Goal: Transaction & Acquisition: Purchase product/service

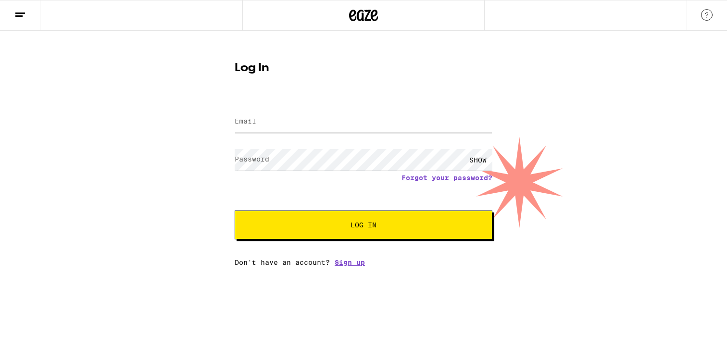
type input "[EMAIL_ADDRESS][DOMAIN_NAME]"
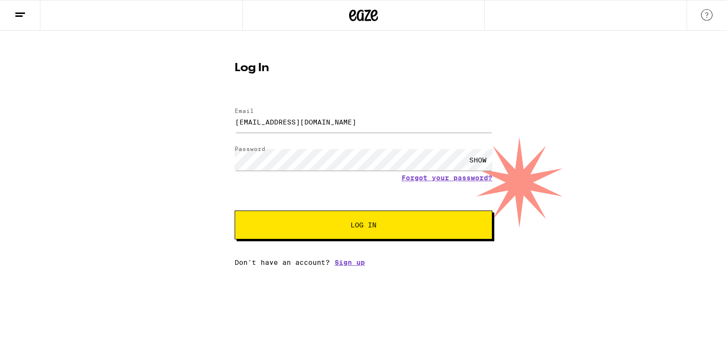
click at [348, 221] on button "Log In" at bounding box center [364, 225] width 258 height 29
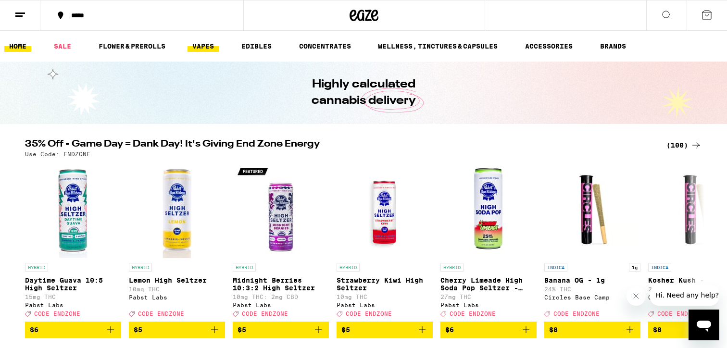
click at [206, 44] on link "VAPES" at bounding box center [203, 46] width 31 height 12
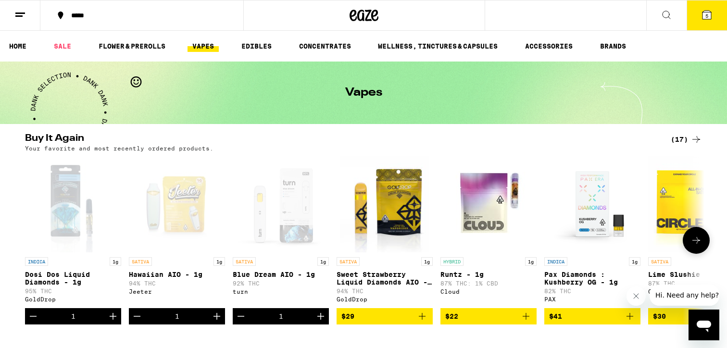
click at [425, 322] on icon "Add to bag" at bounding box center [422, 317] width 12 height 12
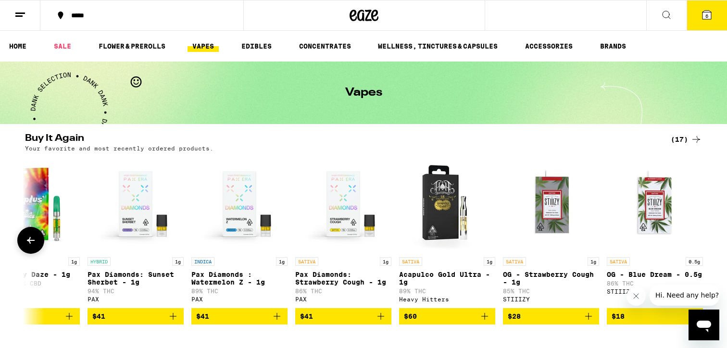
scroll to position [0, 1089]
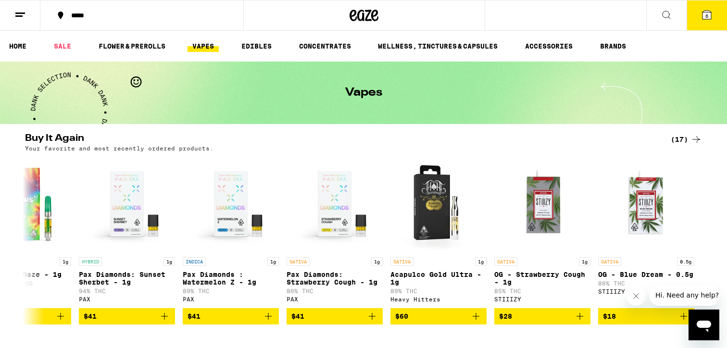
click at [201, 43] on link "VAPES" at bounding box center [203, 46] width 31 height 12
click at [200, 43] on link "VAPES" at bounding box center [203, 46] width 31 height 12
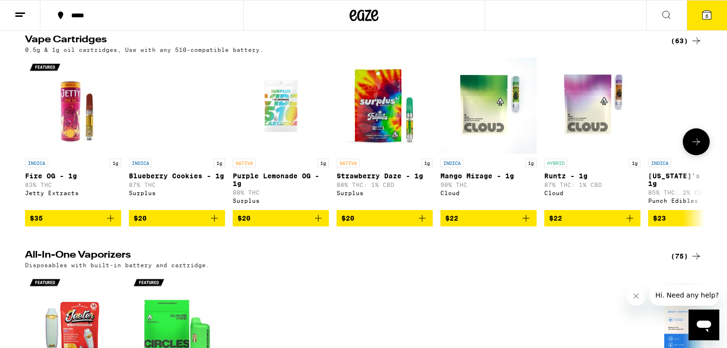
scroll to position [307, 0]
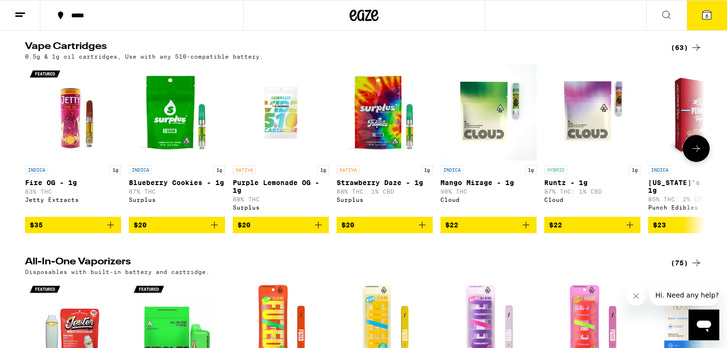
click at [529, 231] on icon "Add to bag" at bounding box center [526, 225] width 12 height 12
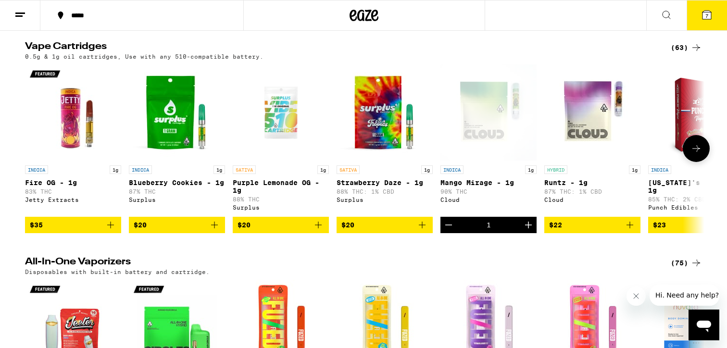
click at [697, 154] on icon at bounding box center [696, 149] width 12 height 12
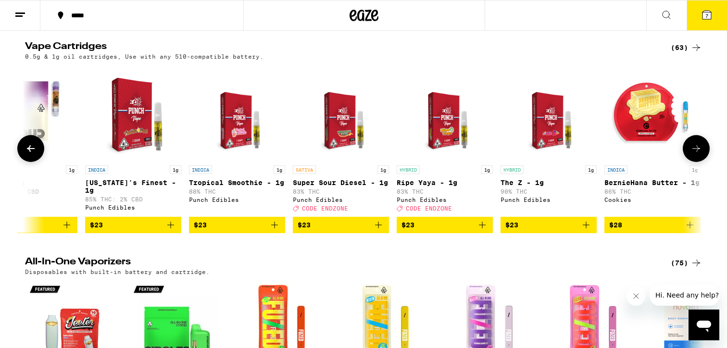
scroll to position [0, 572]
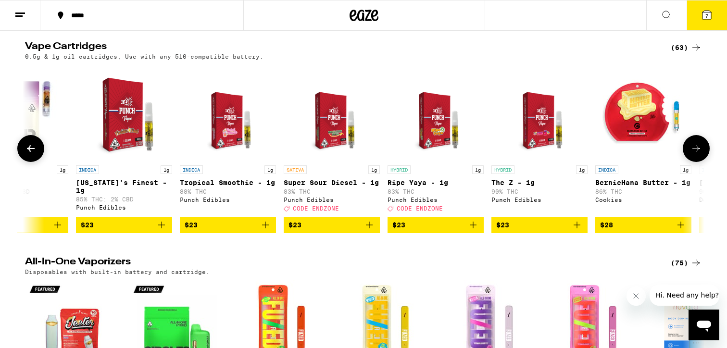
click at [577, 231] on icon "Add to bag" at bounding box center [577, 225] width 12 height 12
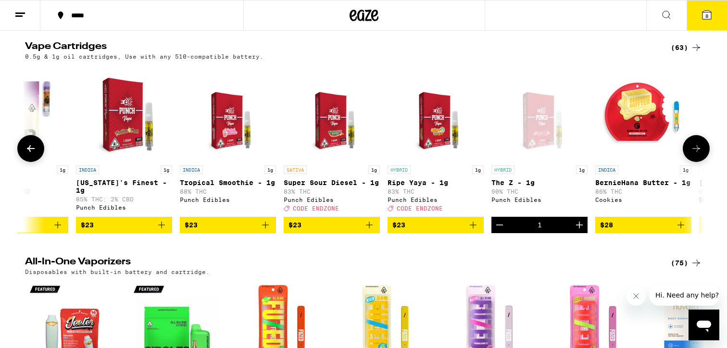
click at [697, 152] on icon at bounding box center [696, 148] width 8 height 7
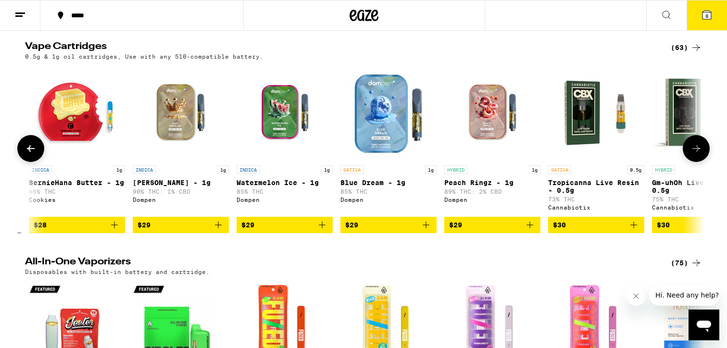
scroll to position [0, 1144]
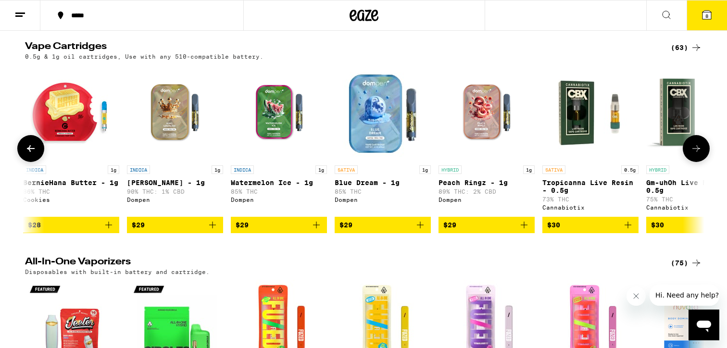
click at [211, 231] on icon "Add to bag" at bounding box center [213, 225] width 12 height 12
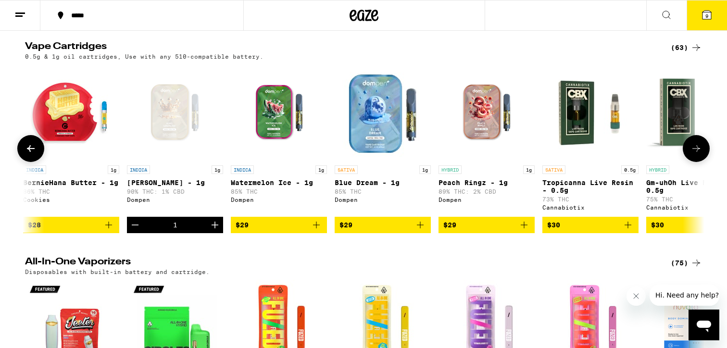
click at [695, 152] on icon at bounding box center [696, 148] width 8 height 7
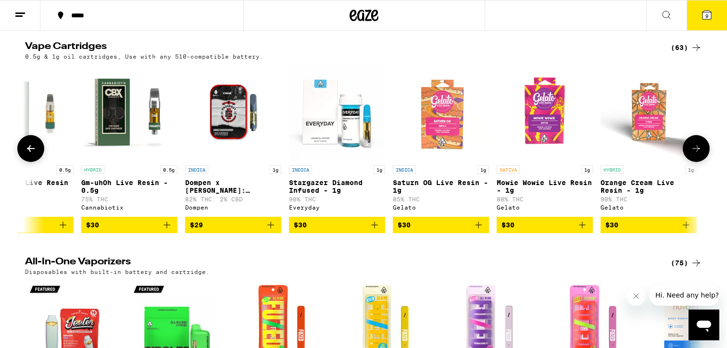
scroll to position [0, 1717]
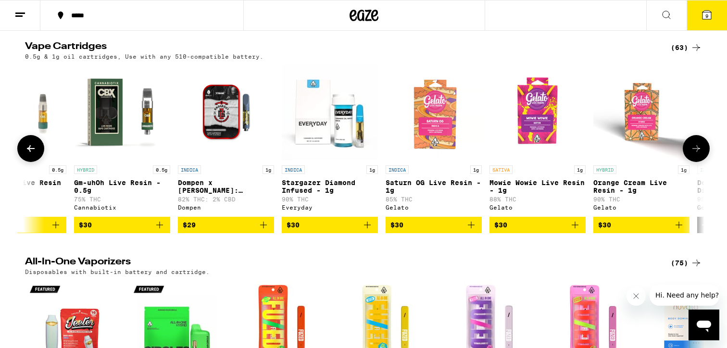
click at [682, 231] on icon "Add to bag" at bounding box center [679, 225] width 12 height 12
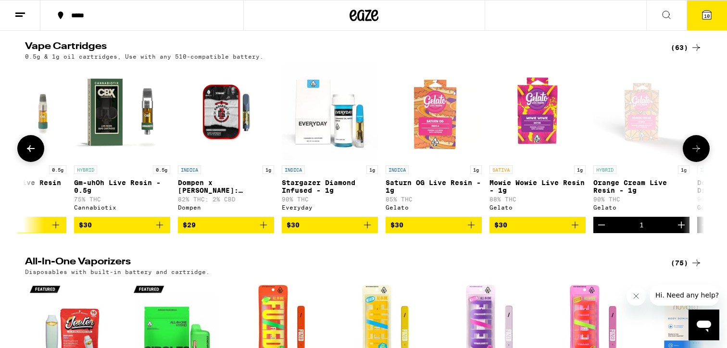
click at [701, 148] on button at bounding box center [696, 148] width 27 height 27
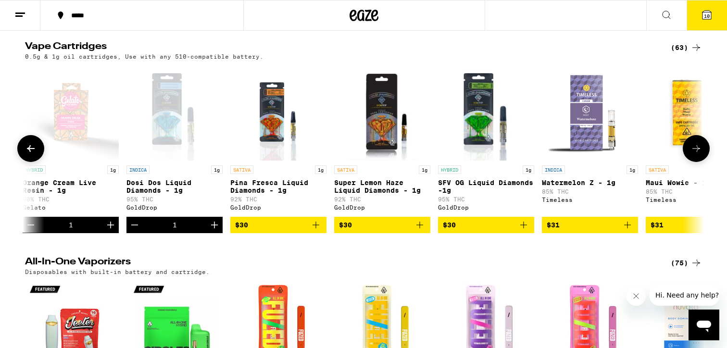
scroll to position [0, 2289]
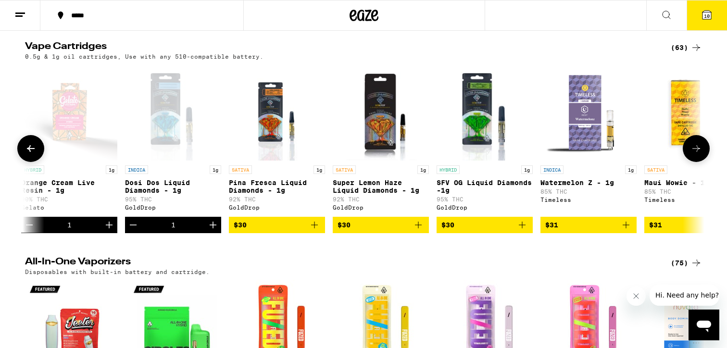
click at [316, 231] on icon "Add to bag" at bounding box center [315, 225] width 12 height 12
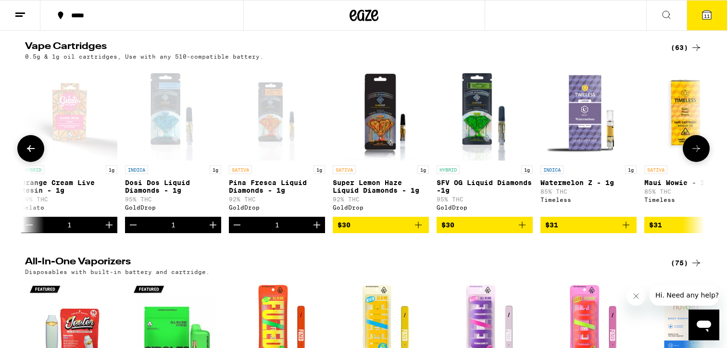
click at [420, 231] on icon "Add to bag" at bounding box center [419, 225] width 12 height 12
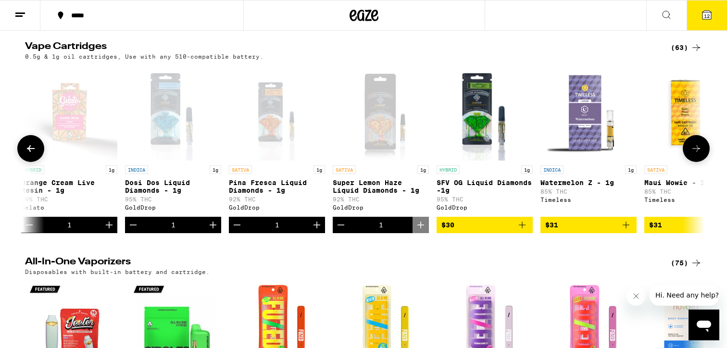
click at [522, 231] on icon "Add to bag" at bounding box center [522, 225] width 12 height 12
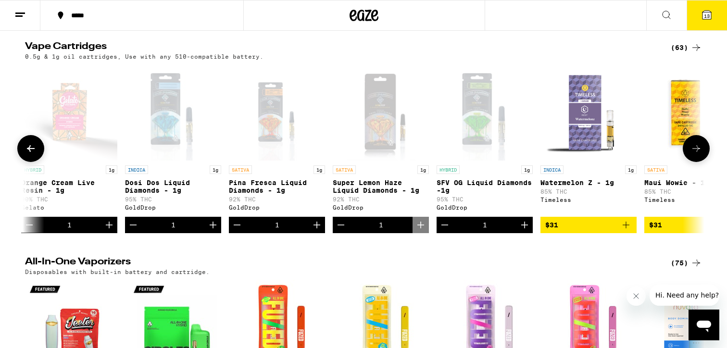
click at [698, 162] on button at bounding box center [696, 148] width 27 height 27
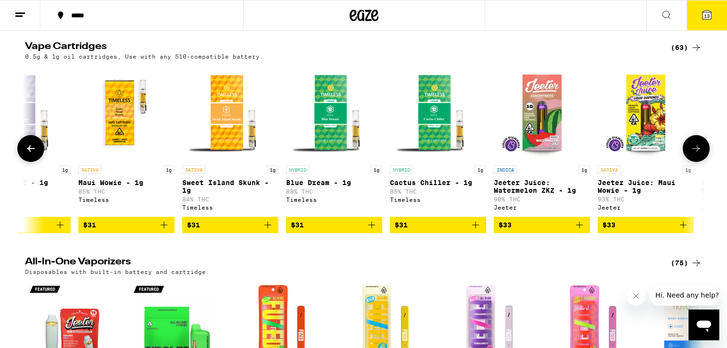
scroll to position [0, 2861]
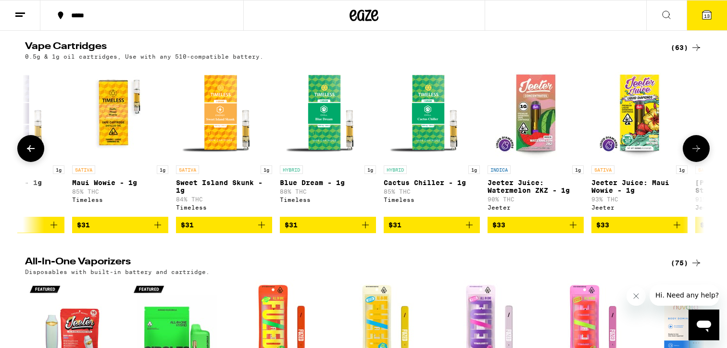
click at [678, 228] on icon "Add to bag" at bounding box center [677, 225] width 7 height 7
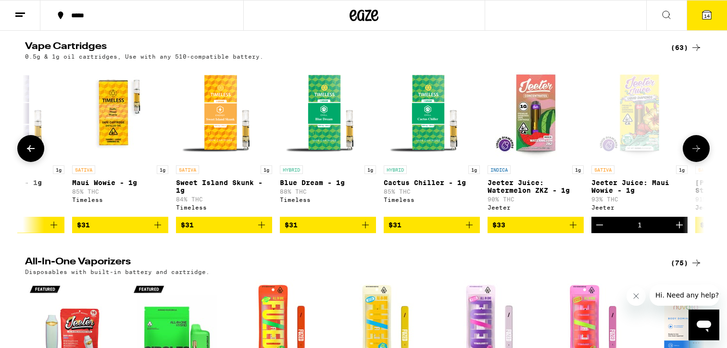
click at [694, 154] on icon at bounding box center [696, 149] width 12 height 12
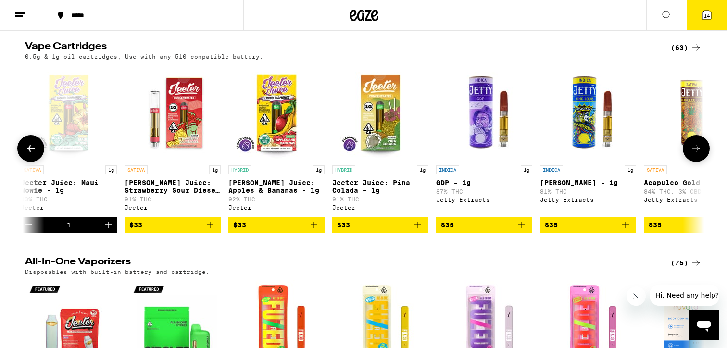
scroll to position [0, 3433]
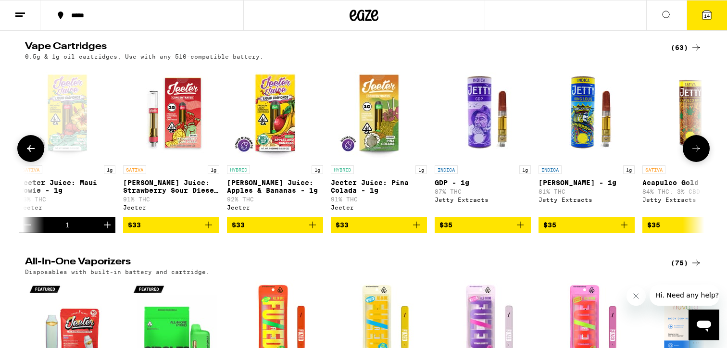
click at [314, 231] on icon "Add to bag" at bounding box center [313, 225] width 12 height 12
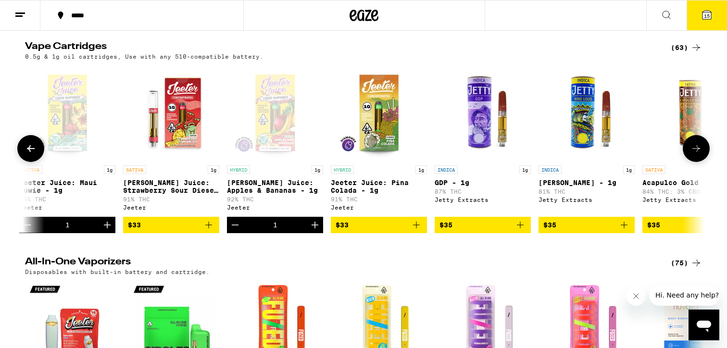
click at [697, 154] on icon at bounding box center [696, 149] width 12 height 12
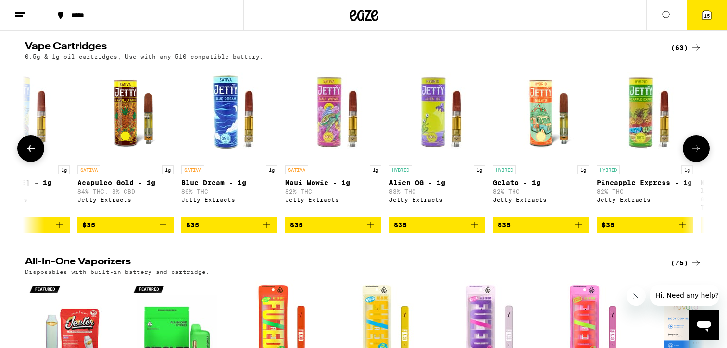
scroll to position [0, 4005]
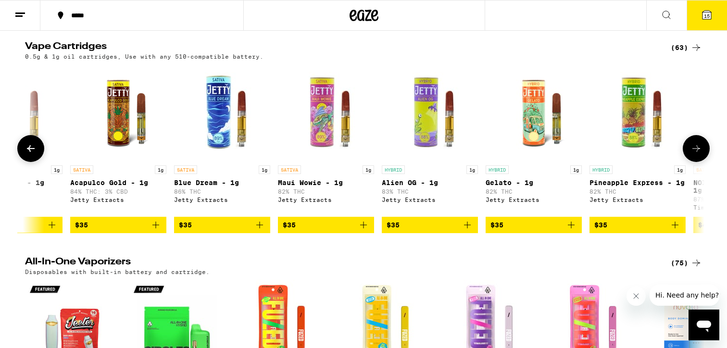
click at [697, 154] on icon at bounding box center [696, 149] width 12 height 12
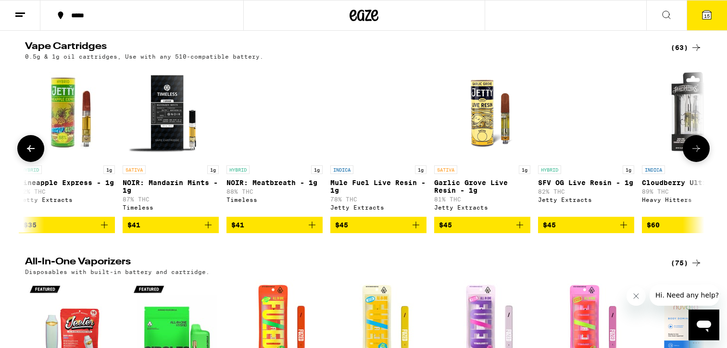
scroll to position [0, 4578]
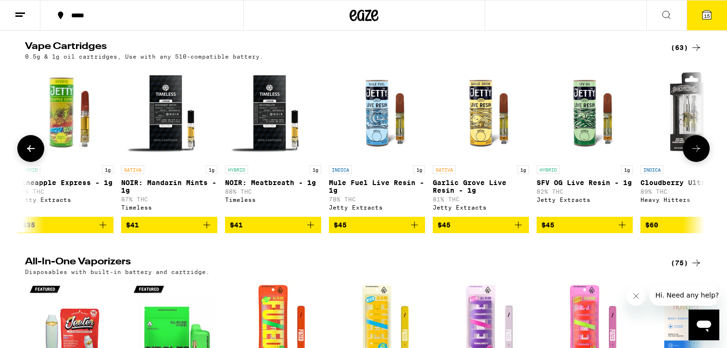
click at [697, 154] on icon at bounding box center [696, 149] width 12 height 12
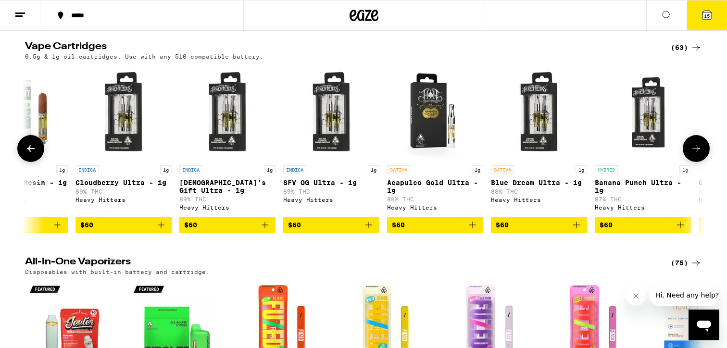
scroll to position [0, 5150]
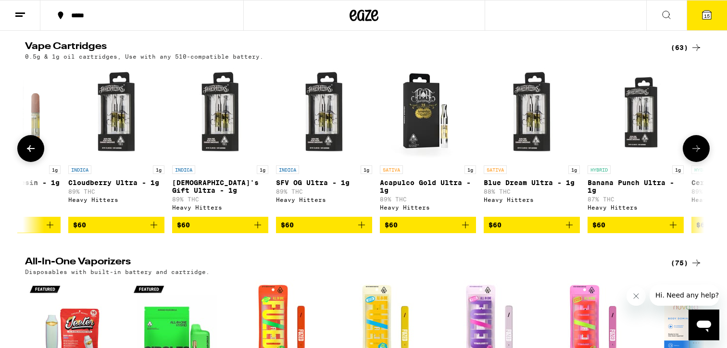
click at [697, 154] on icon at bounding box center [696, 149] width 12 height 12
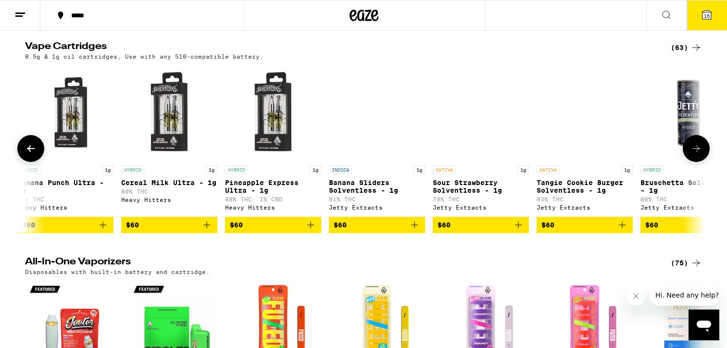
scroll to position [0, 5722]
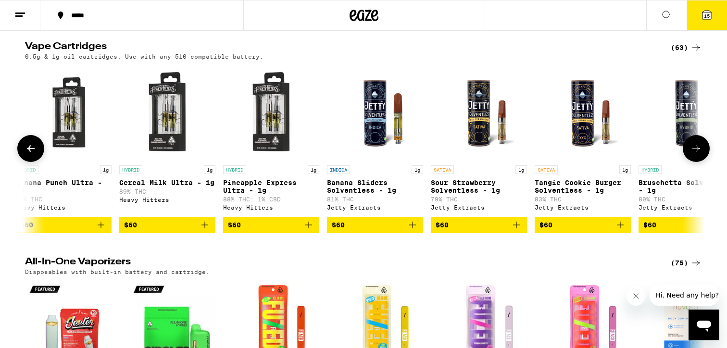
click at [697, 154] on icon at bounding box center [696, 149] width 12 height 12
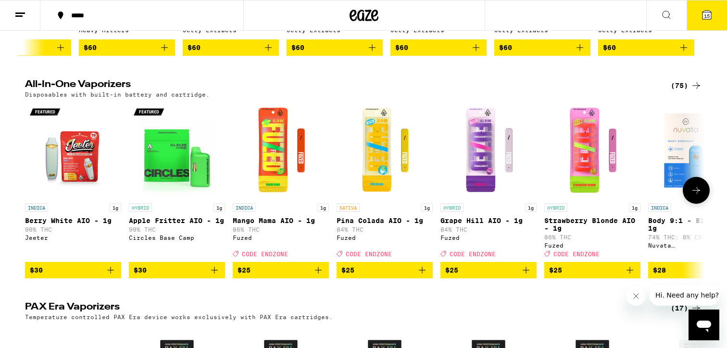
scroll to position [486, 0]
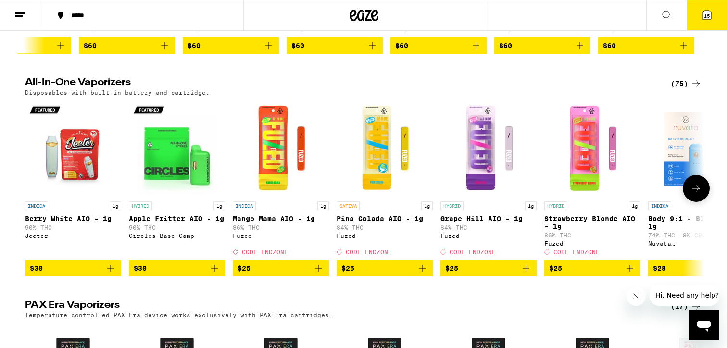
click at [111, 274] on icon "Add to bag" at bounding box center [111, 269] width 12 height 12
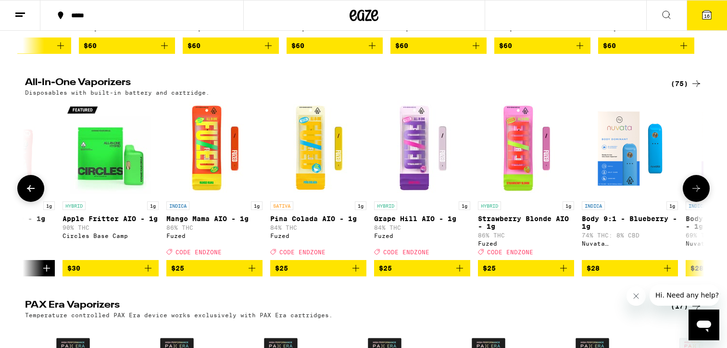
scroll to position [0, 69]
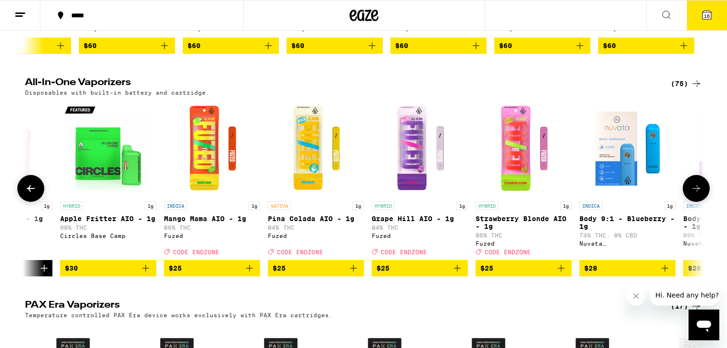
click at [561, 272] on icon "Add to bag" at bounding box center [561, 268] width 7 height 7
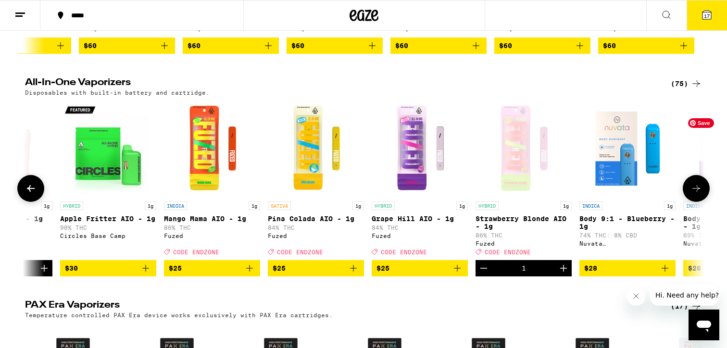
click at [699, 194] on icon at bounding box center [696, 189] width 12 height 12
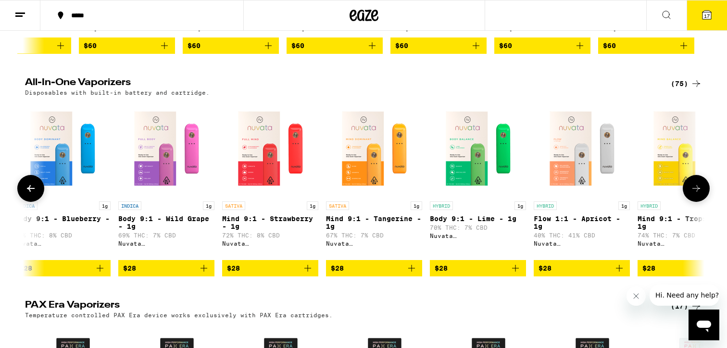
scroll to position [0, 641]
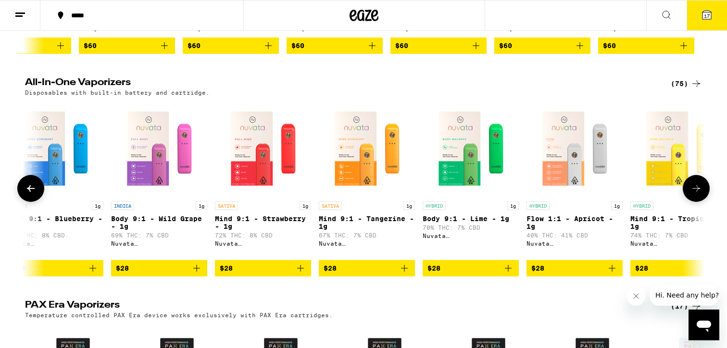
click at [699, 194] on icon at bounding box center [696, 189] width 12 height 12
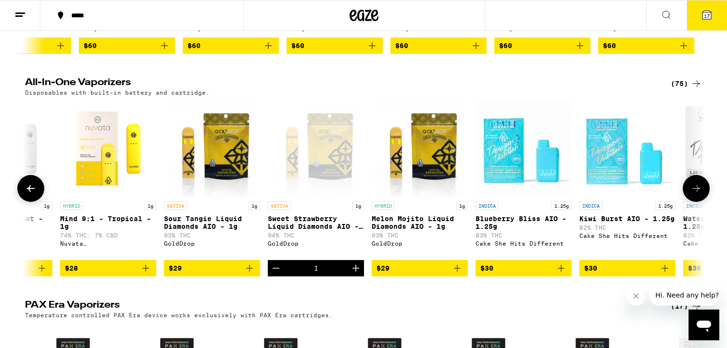
scroll to position [0, 1213]
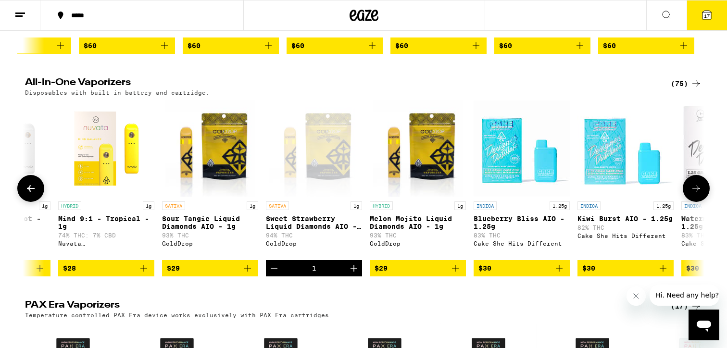
click at [248, 272] on icon "Add to bag" at bounding box center [247, 268] width 7 height 7
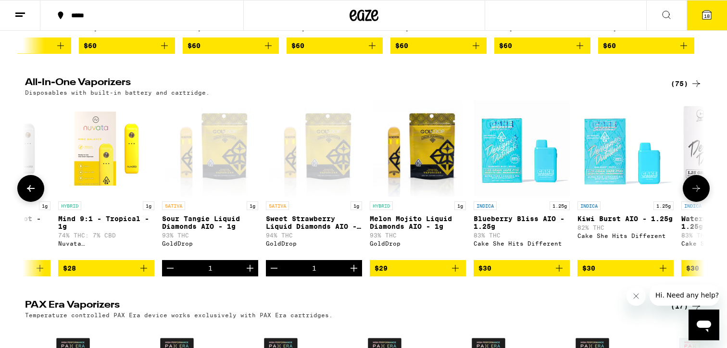
click at [692, 192] on icon at bounding box center [696, 188] width 8 height 7
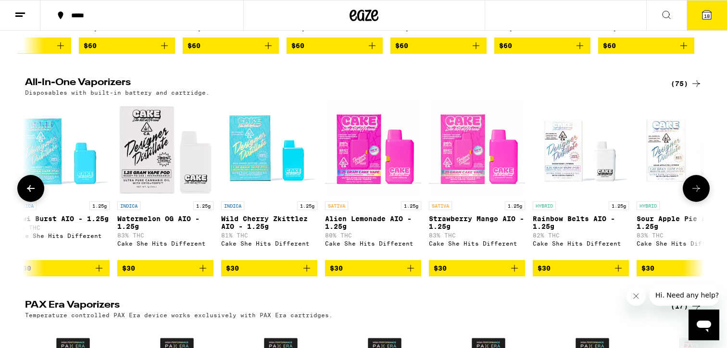
scroll to position [0, 1785]
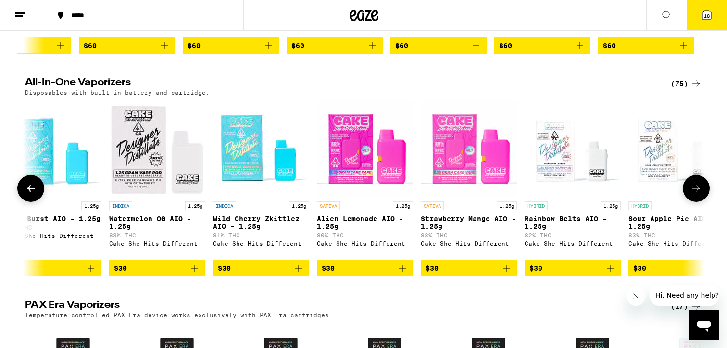
click at [692, 192] on icon at bounding box center [696, 188] width 8 height 7
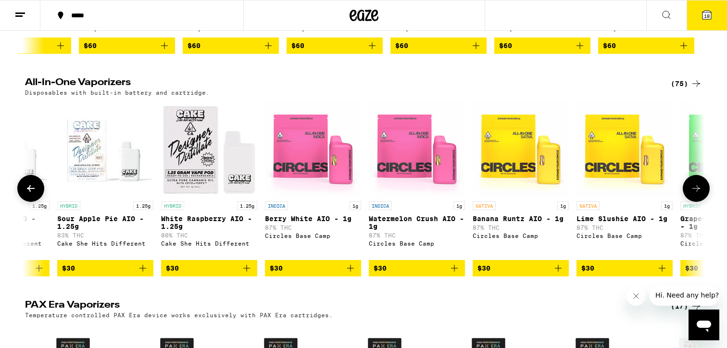
scroll to position [0, 2358]
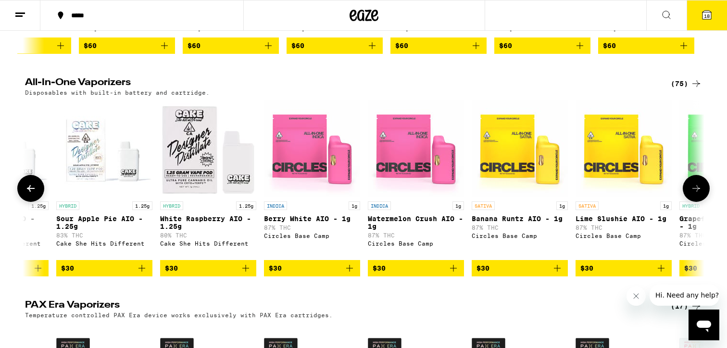
click at [692, 192] on icon at bounding box center [696, 188] width 8 height 7
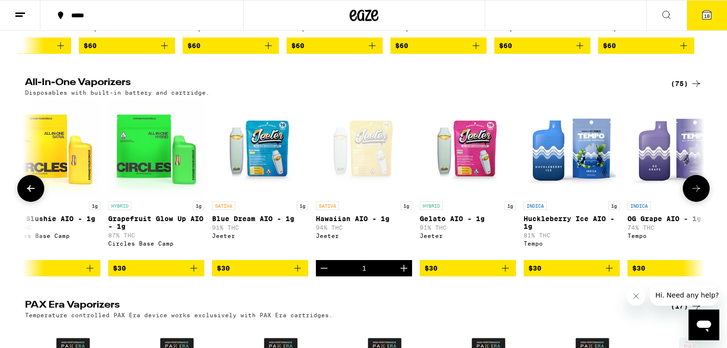
scroll to position [0, 2930]
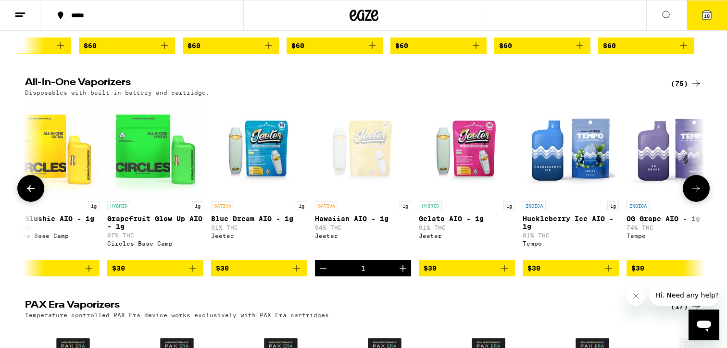
click at [507, 274] on icon "Add to bag" at bounding box center [505, 269] width 12 height 12
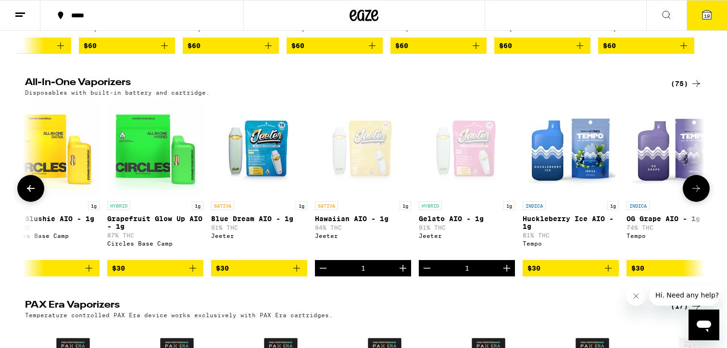
click at [699, 194] on icon at bounding box center [696, 189] width 12 height 12
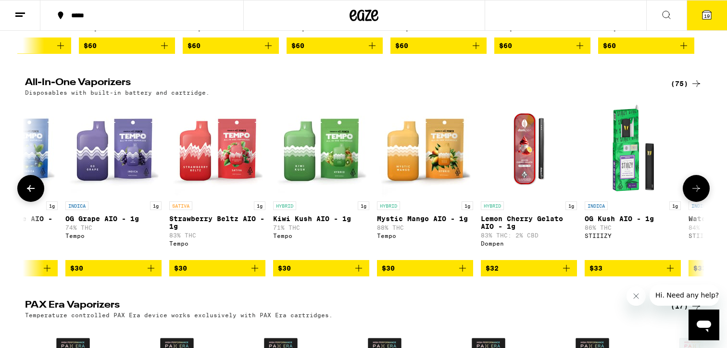
scroll to position [0, 3502]
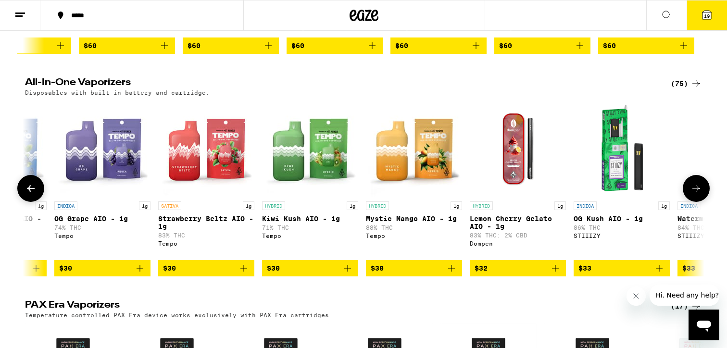
click at [699, 194] on icon at bounding box center [696, 189] width 12 height 12
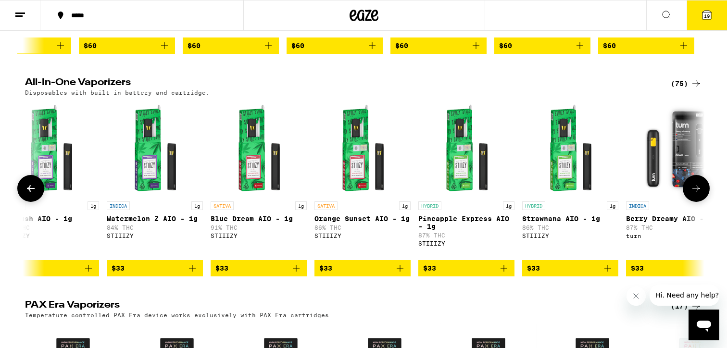
scroll to position [0, 4074]
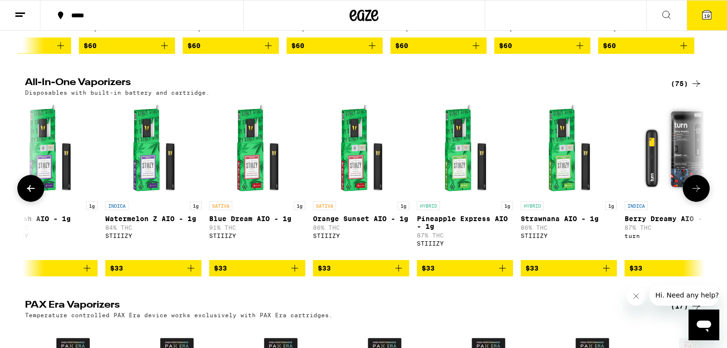
click at [699, 194] on icon at bounding box center [696, 189] width 12 height 12
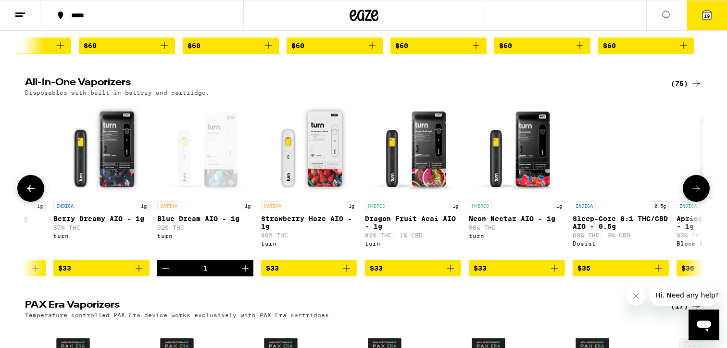
scroll to position [0, 4646]
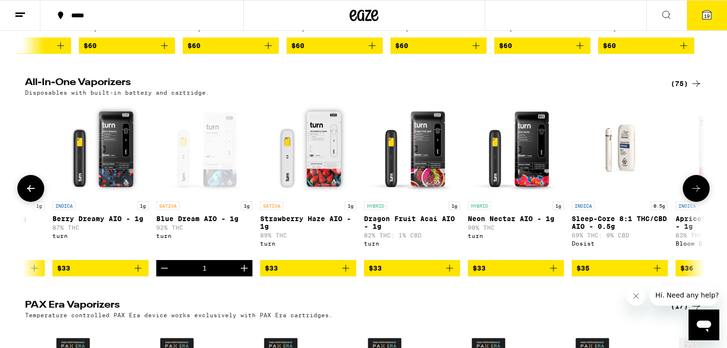
click at [552, 272] on icon "Add to bag" at bounding box center [553, 268] width 7 height 7
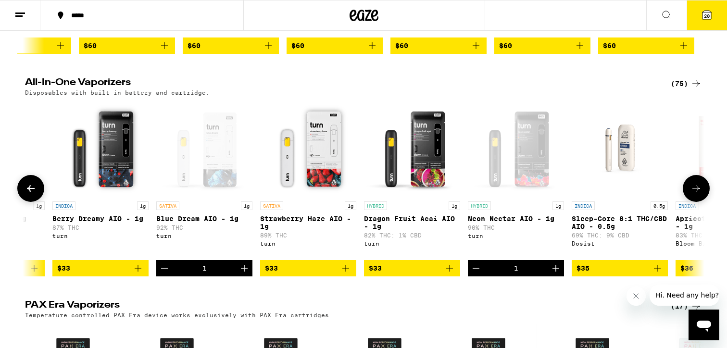
click at [697, 194] on icon at bounding box center [696, 189] width 12 height 12
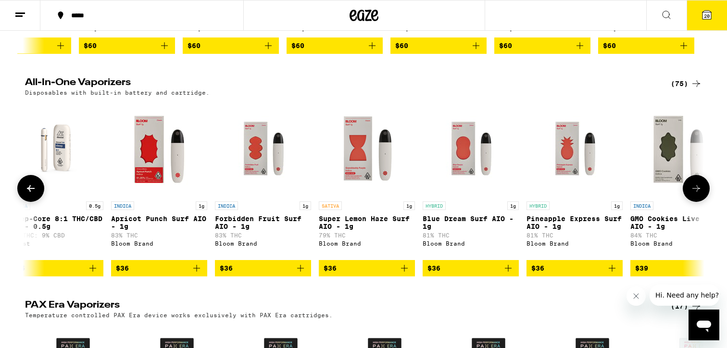
scroll to position [0, 5219]
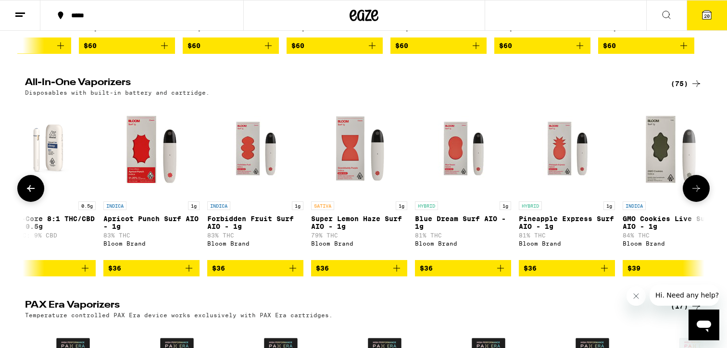
click at [698, 194] on icon at bounding box center [696, 189] width 12 height 12
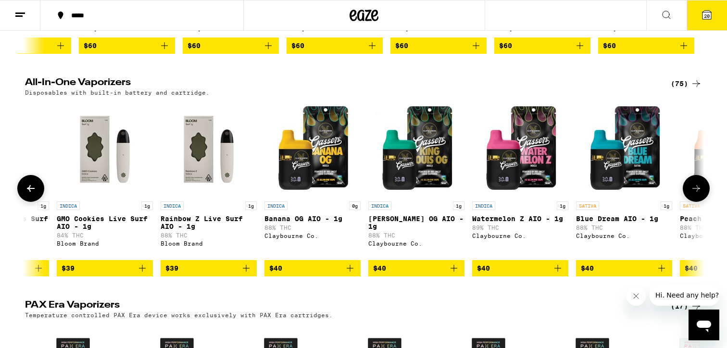
scroll to position [0, 5791]
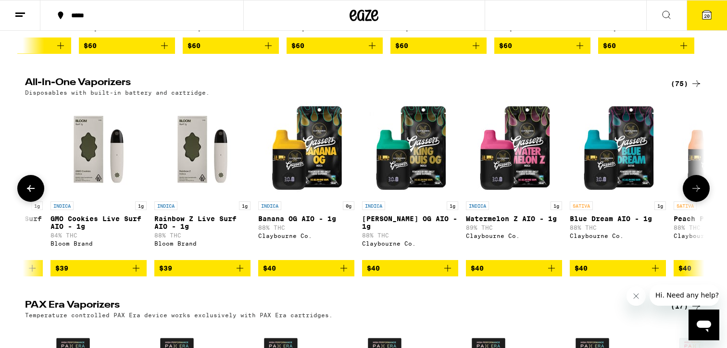
click at [698, 194] on icon at bounding box center [696, 189] width 12 height 12
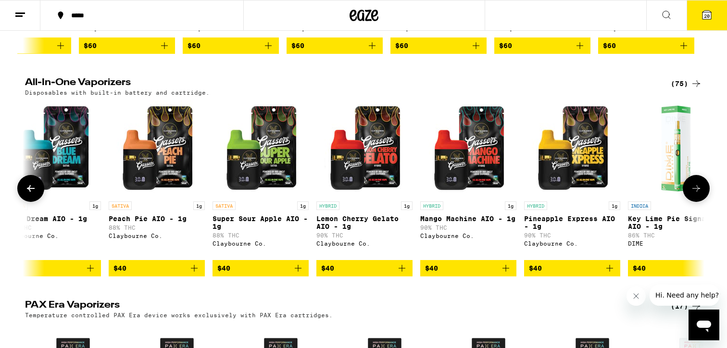
scroll to position [0, 6363]
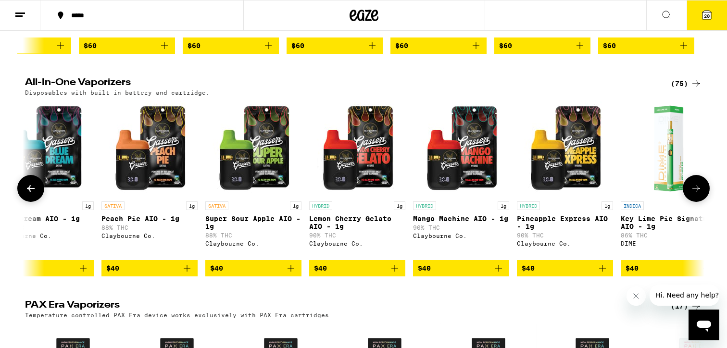
click at [398, 274] on icon "Add to bag" at bounding box center [395, 269] width 12 height 12
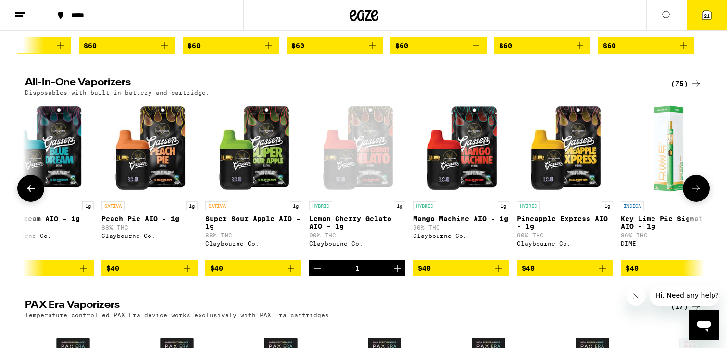
click at [691, 194] on icon at bounding box center [696, 189] width 12 height 12
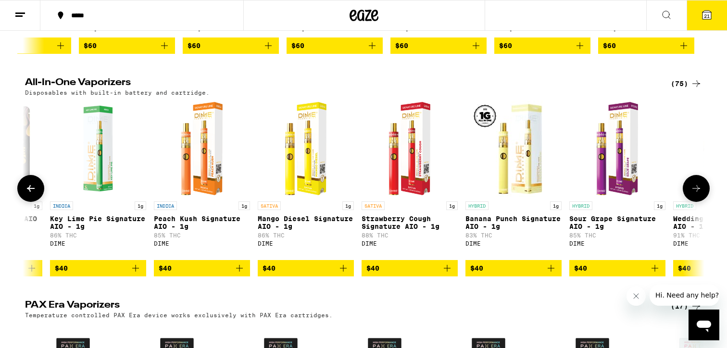
scroll to position [0, 6935]
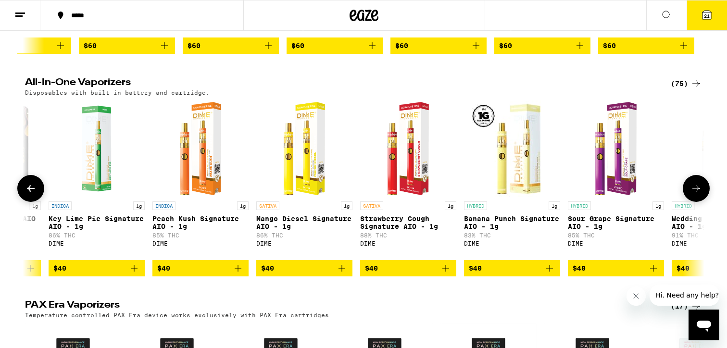
click at [691, 194] on icon at bounding box center [696, 189] width 12 height 12
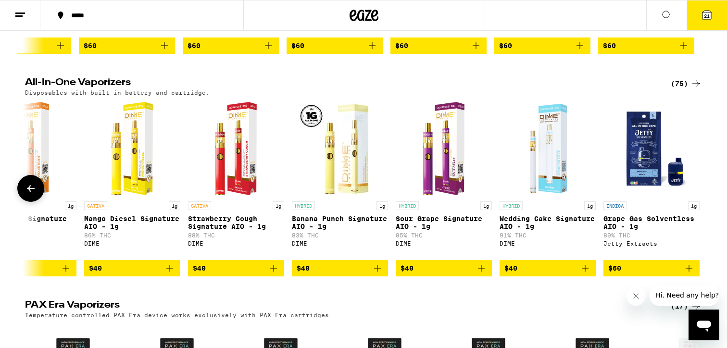
scroll to position [0, 7113]
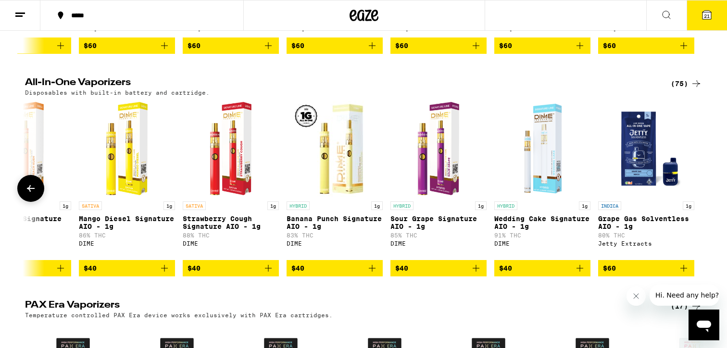
click at [582, 274] on icon "Add to bag" at bounding box center [580, 269] width 12 height 12
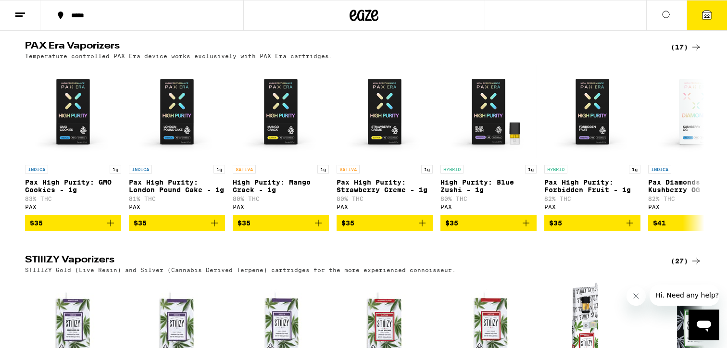
scroll to position [0, 0]
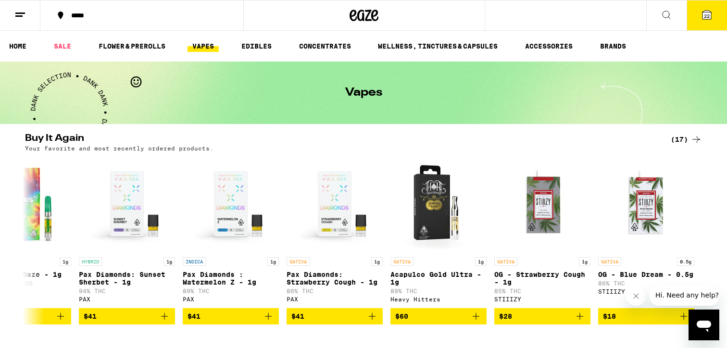
click at [251, 39] on ul "HOME SALE FLOWER & PREROLLS VAPES EDIBLES CONCENTRATES WELLNESS, TINCTURES & CA…" at bounding box center [363, 46] width 727 height 31
click at [251, 48] on link "EDIBLES" at bounding box center [257, 46] width 40 height 12
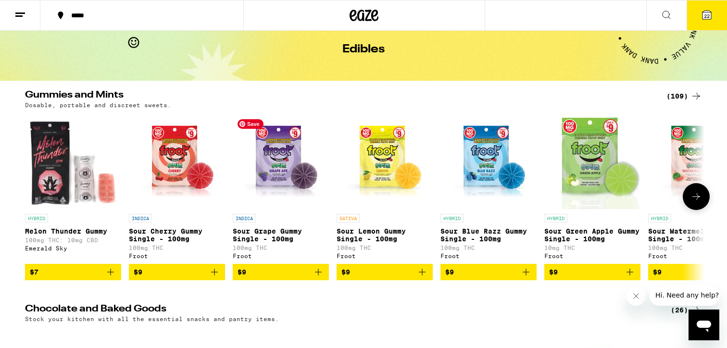
scroll to position [41, 0]
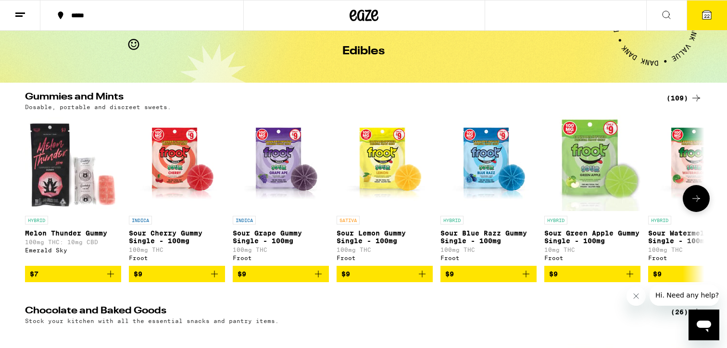
click at [690, 196] on button at bounding box center [696, 198] width 27 height 27
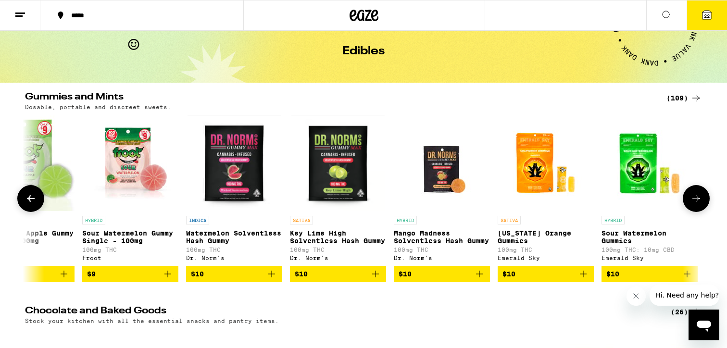
scroll to position [0, 572]
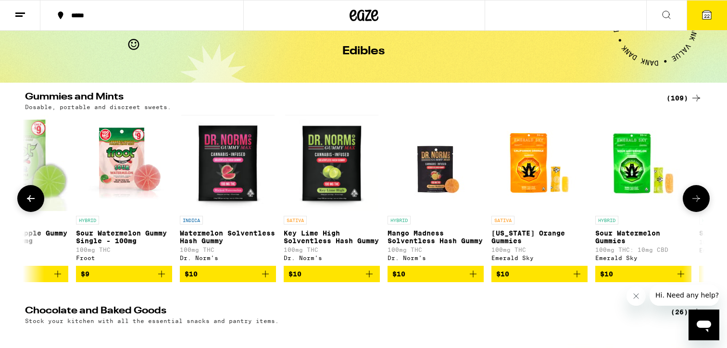
click at [367, 280] on icon "Add to bag" at bounding box center [370, 274] width 12 height 12
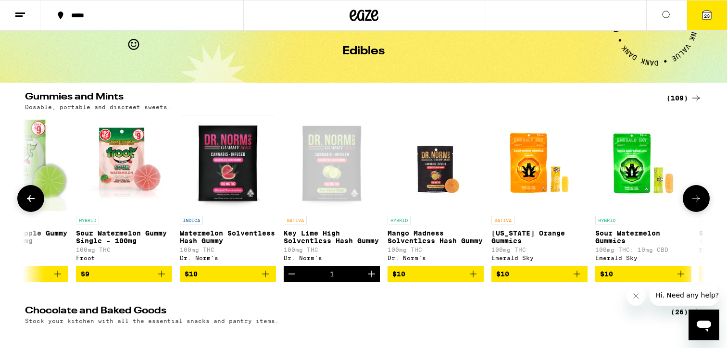
click at [264, 280] on icon "Add to bag" at bounding box center [266, 274] width 12 height 12
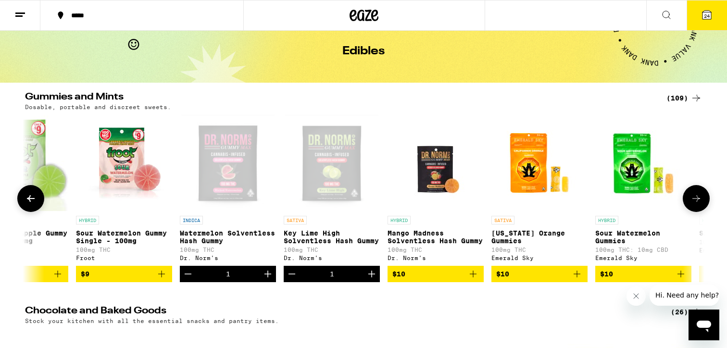
click at [183, 278] on icon "Decrement" at bounding box center [188, 274] width 12 height 12
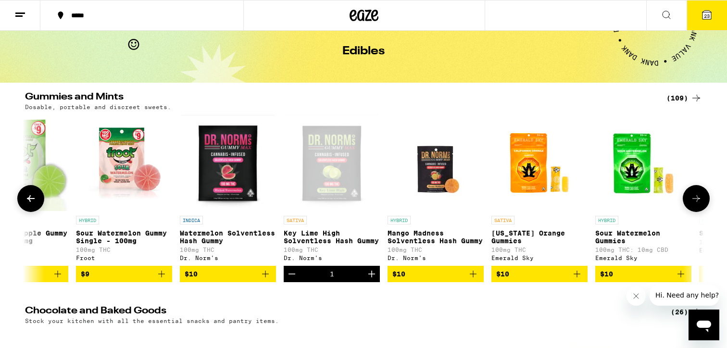
click at [478, 280] on icon "Add to bag" at bounding box center [473, 274] width 12 height 12
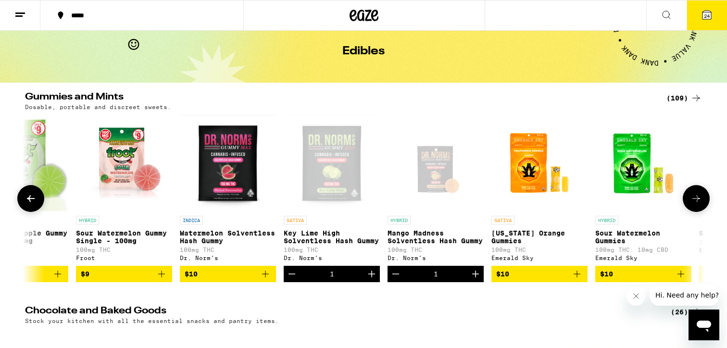
click at [699, 199] on icon at bounding box center [696, 199] width 12 height 12
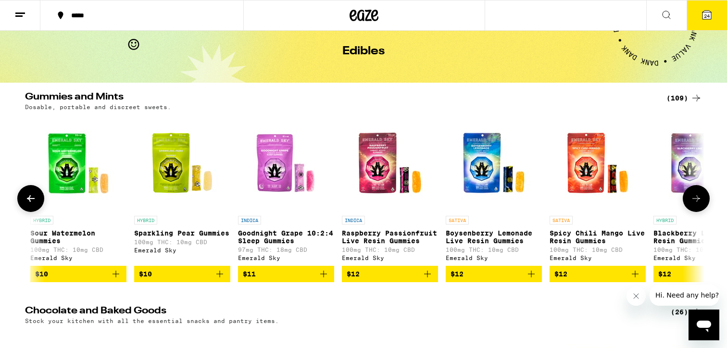
scroll to position [0, 1144]
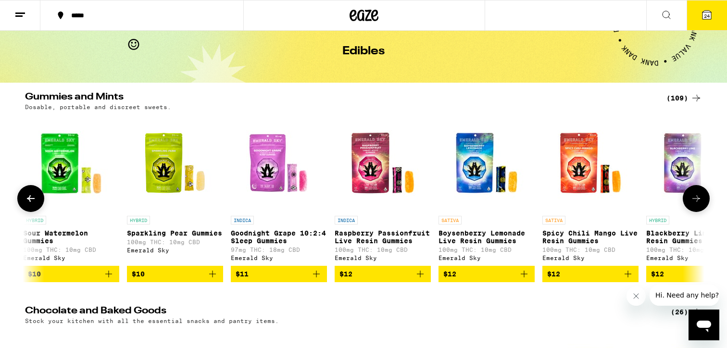
click at [699, 199] on icon at bounding box center [696, 199] width 12 height 12
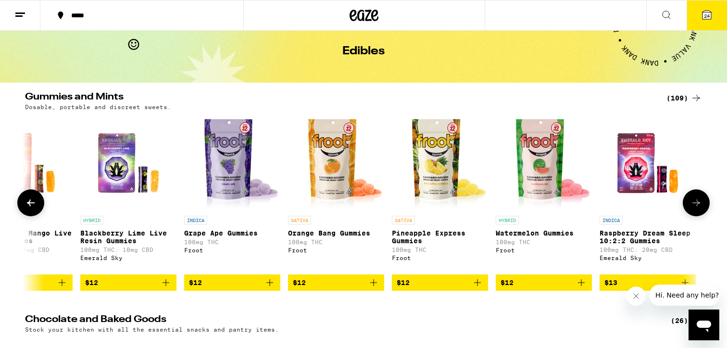
scroll to position [0, 1717]
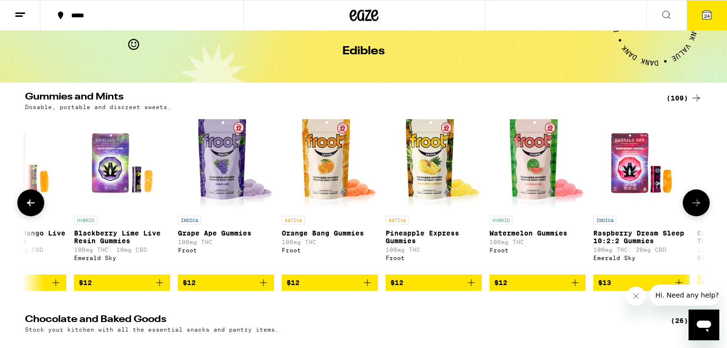
click at [699, 199] on button at bounding box center [696, 202] width 27 height 27
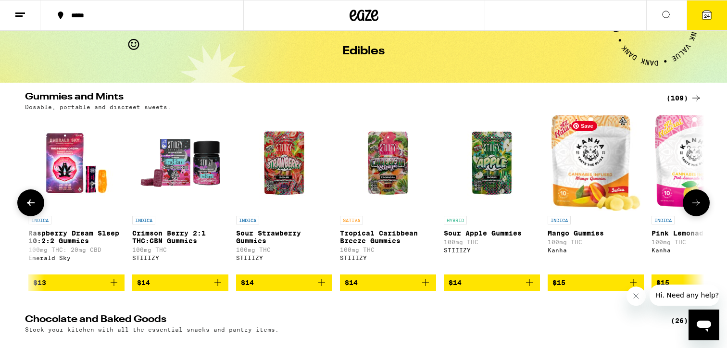
scroll to position [0, 2289]
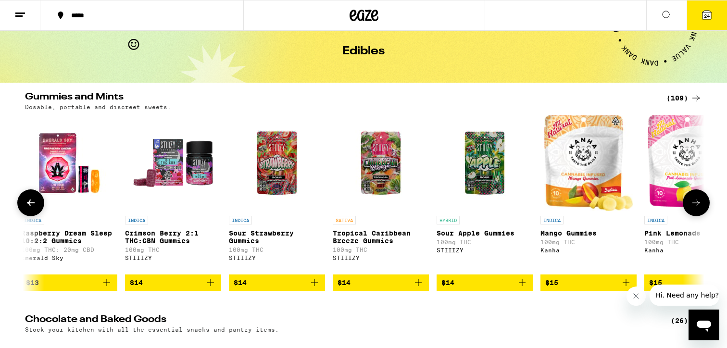
click at [108, 289] on icon "Add to bag" at bounding box center [107, 283] width 12 height 12
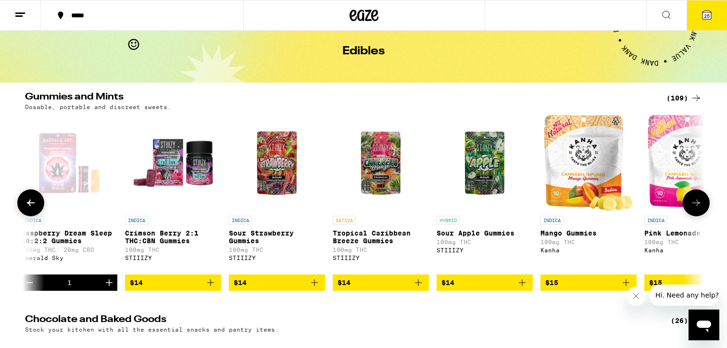
click at [522, 286] on icon "Add to bag" at bounding box center [522, 282] width 7 height 7
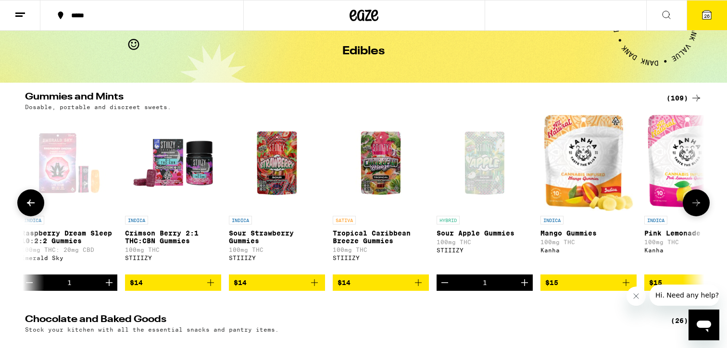
click at [696, 206] on icon at bounding box center [696, 203] width 12 height 12
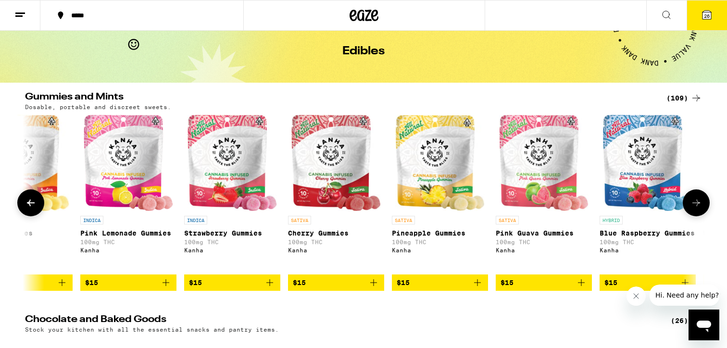
scroll to position [0, 2861]
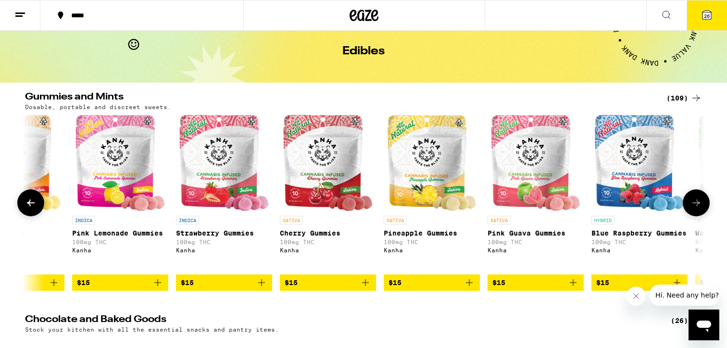
click at [696, 206] on icon at bounding box center [696, 203] width 12 height 12
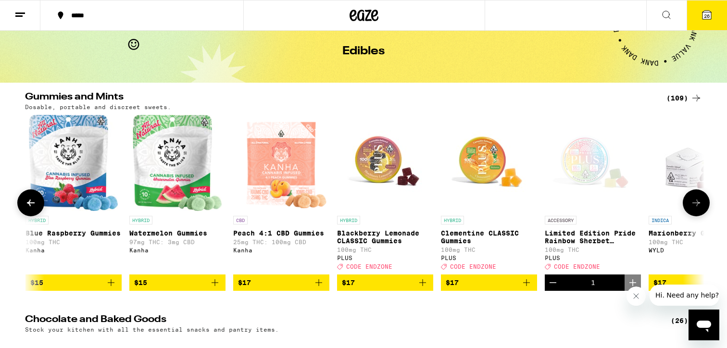
scroll to position [0, 3433]
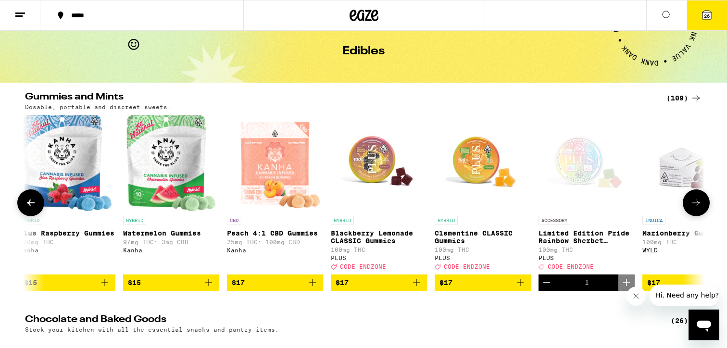
click at [696, 206] on icon at bounding box center [696, 203] width 12 height 12
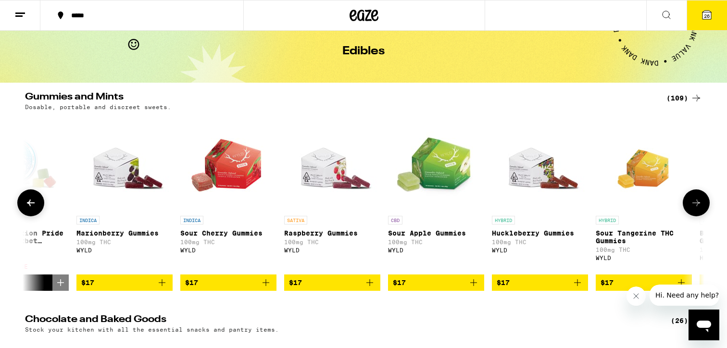
scroll to position [0, 4005]
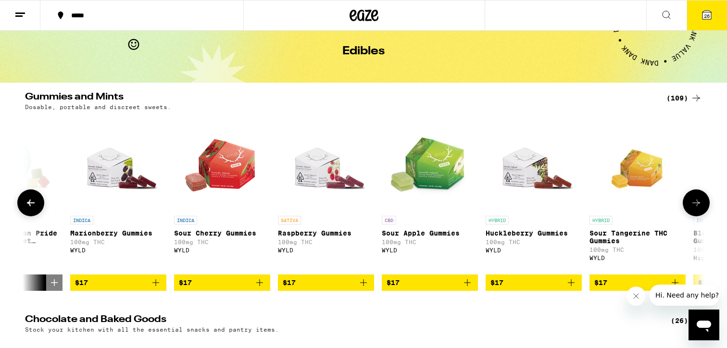
click at [28, 209] on icon at bounding box center [31, 203] width 12 height 12
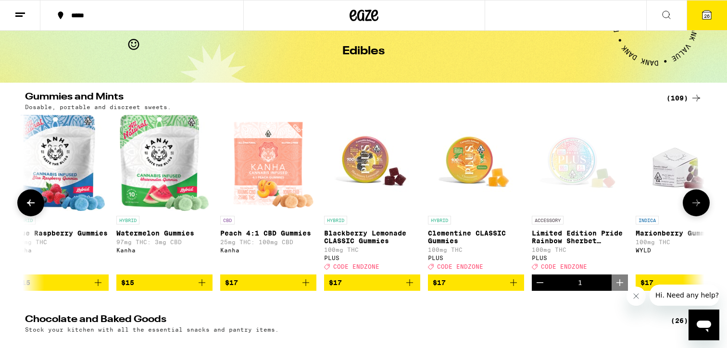
scroll to position [0, 3433]
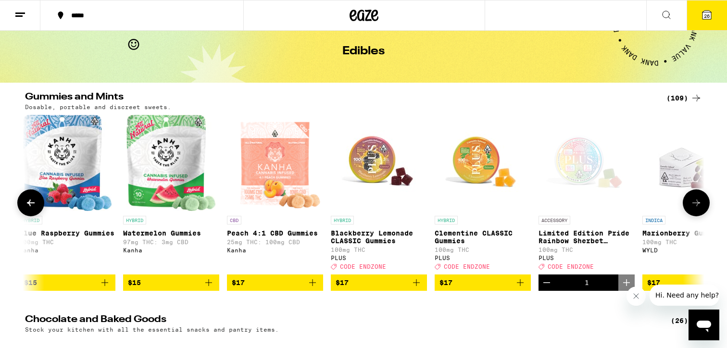
click at [696, 201] on icon at bounding box center [696, 203] width 12 height 12
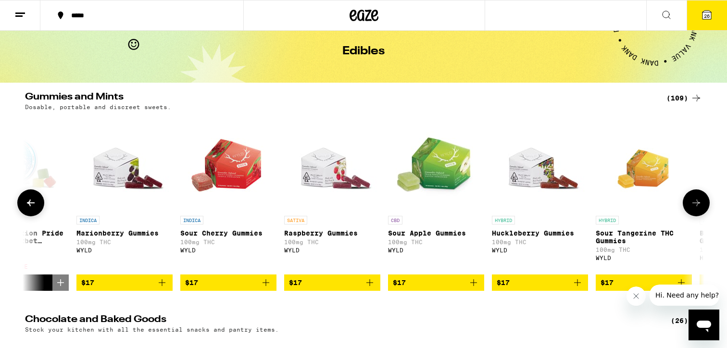
scroll to position [0, 4005]
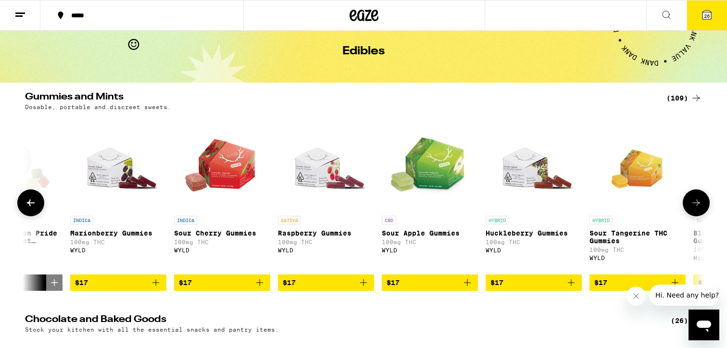
click at [696, 201] on icon at bounding box center [696, 203] width 12 height 12
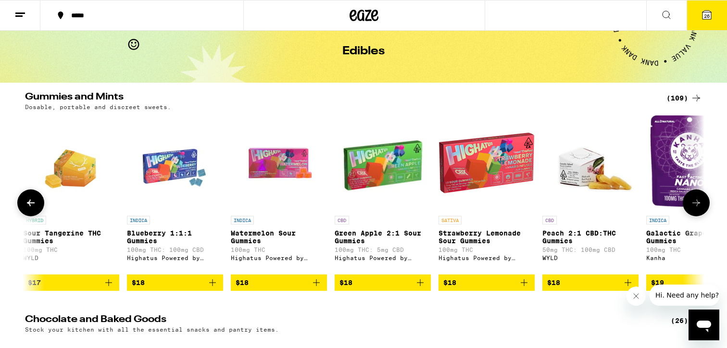
scroll to position [0, 4578]
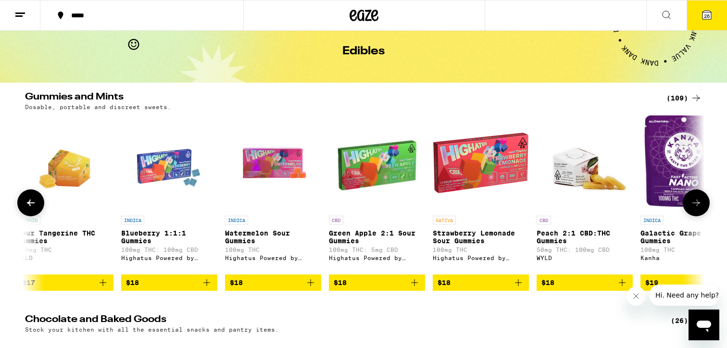
click at [696, 201] on icon at bounding box center [696, 203] width 12 height 12
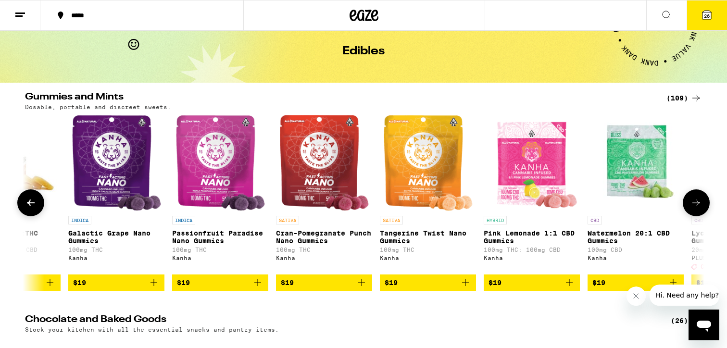
scroll to position [39, 0]
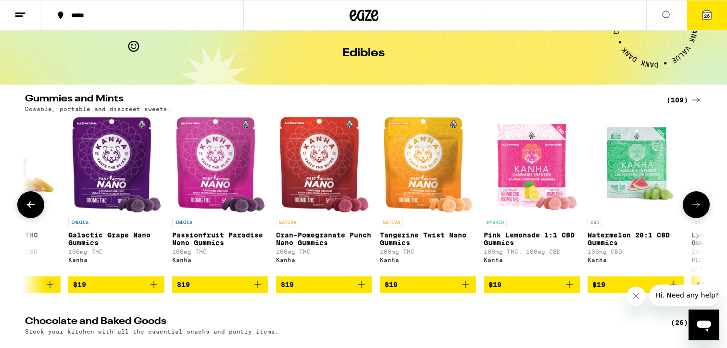
click at [694, 204] on icon at bounding box center [696, 205] width 12 height 12
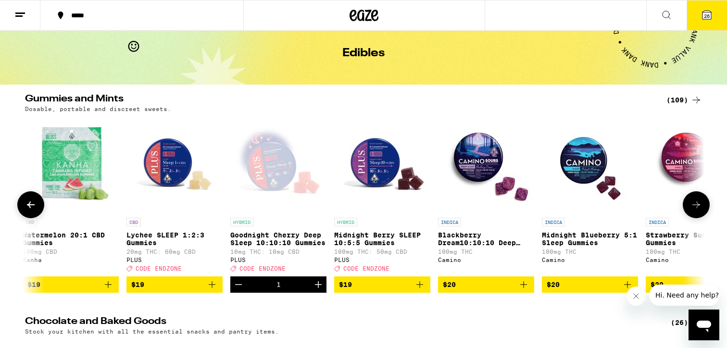
scroll to position [0, 5722]
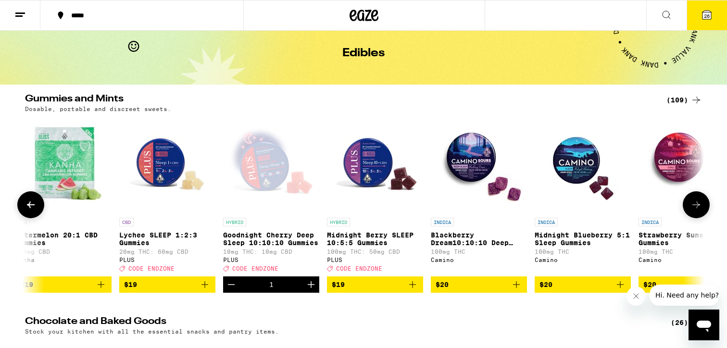
click at [694, 204] on icon at bounding box center [696, 205] width 12 height 12
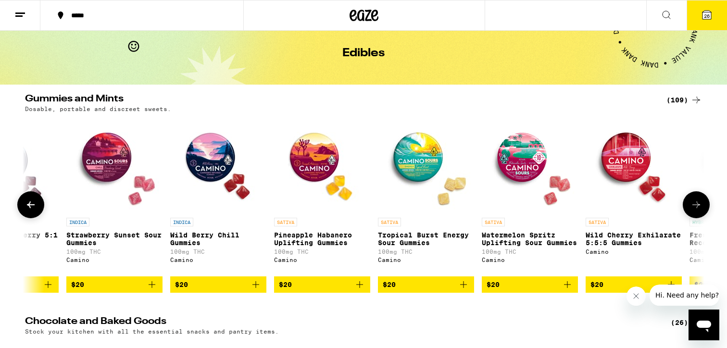
click at [694, 204] on icon at bounding box center [696, 205] width 12 height 12
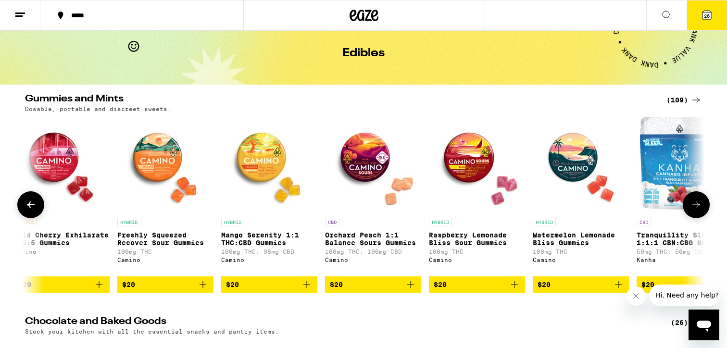
click at [694, 204] on icon at bounding box center [696, 205] width 12 height 12
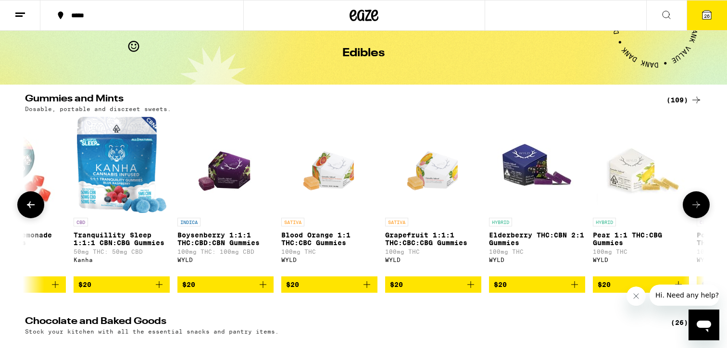
scroll to position [0, 7439]
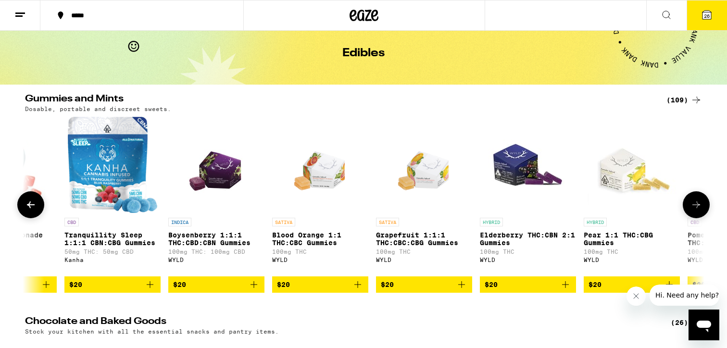
click at [699, 204] on icon at bounding box center [696, 205] width 12 height 12
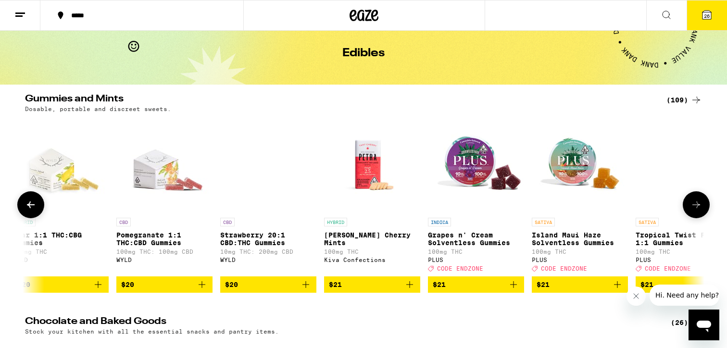
scroll to position [0, 8011]
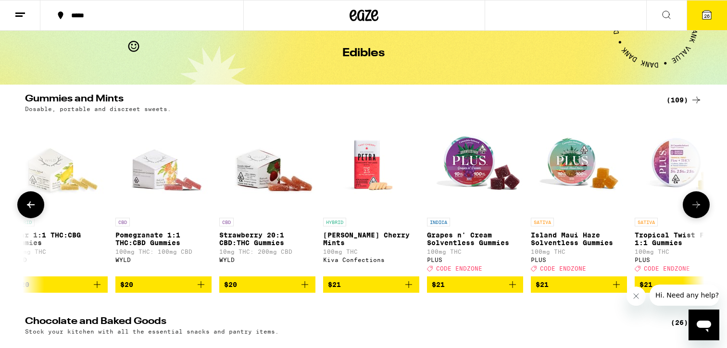
click at [28, 207] on icon at bounding box center [31, 205] width 12 height 12
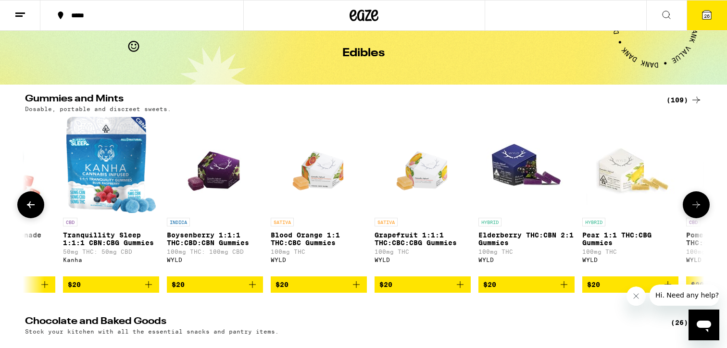
scroll to position [0, 7439]
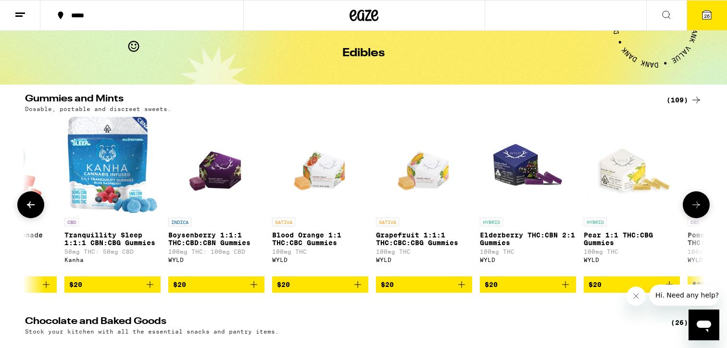
click at [463, 288] on icon "Add to bag" at bounding box center [461, 284] width 7 height 7
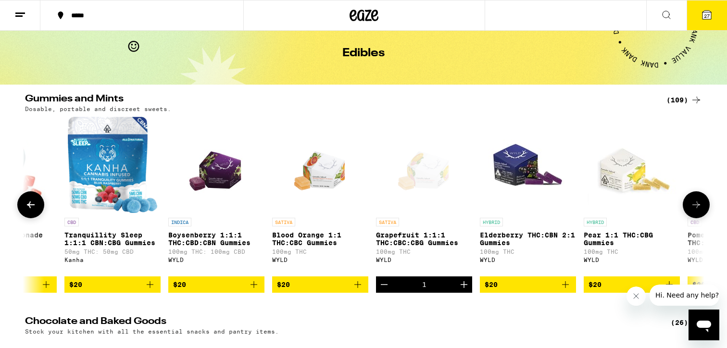
click at [699, 218] on button at bounding box center [696, 204] width 27 height 27
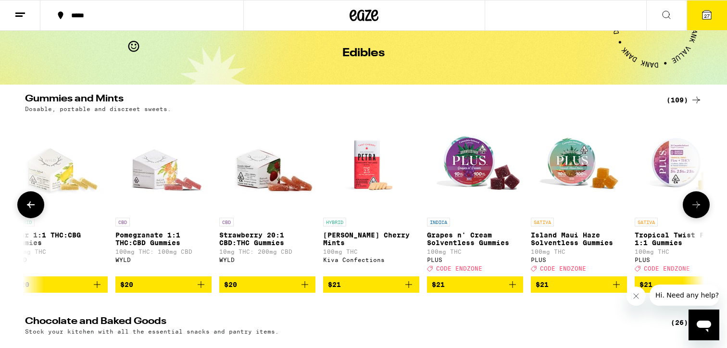
click at [699, 218] on button at bounding box center [696, 204] width 27 height 27
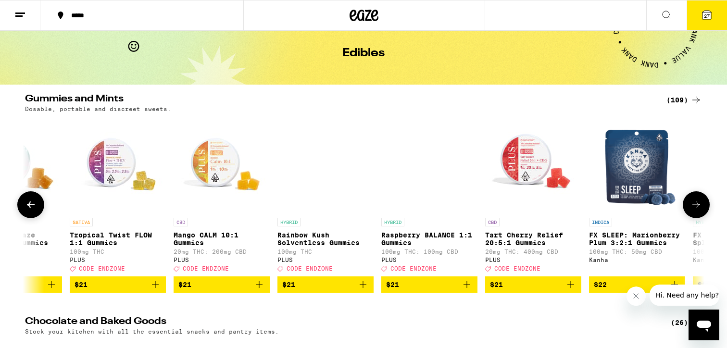
scroll to position [0, 8583]
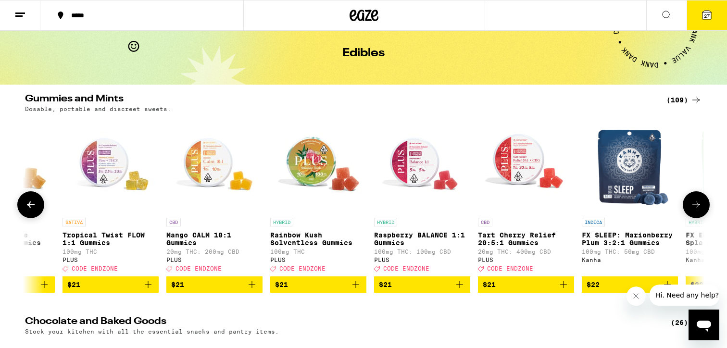
click at [699, 218] on button at bounding box center [696, 204] width 27 height 27
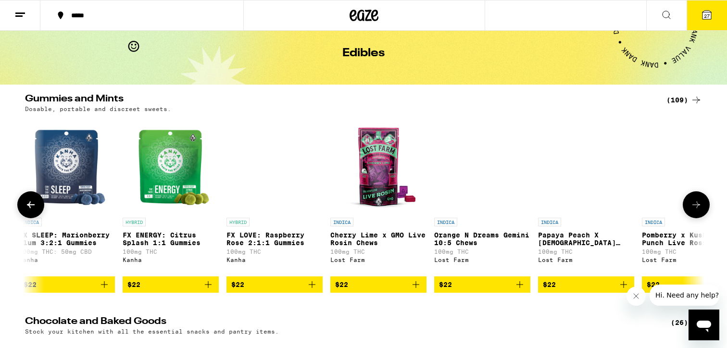
scroll to position [0, 9155]
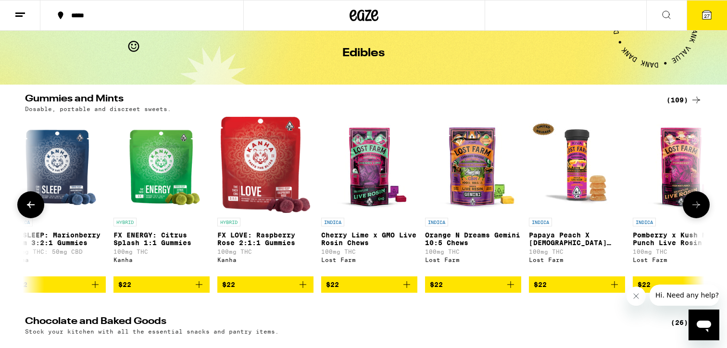
click at [200, 290] on icon "Add to bag" at bounding box center [199, 285] width 12 height 12
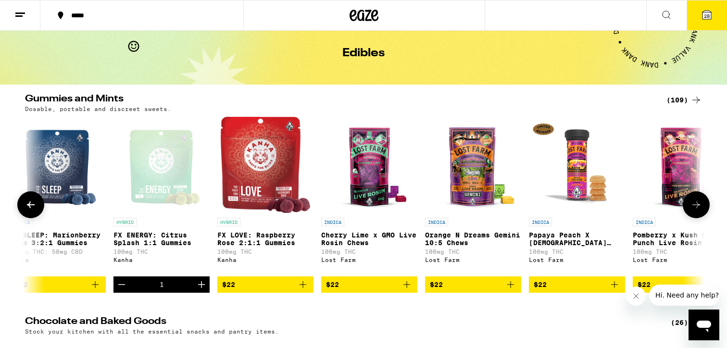
click at [701, 206] on icon at bounding box center [696, 205] width 12 height 12
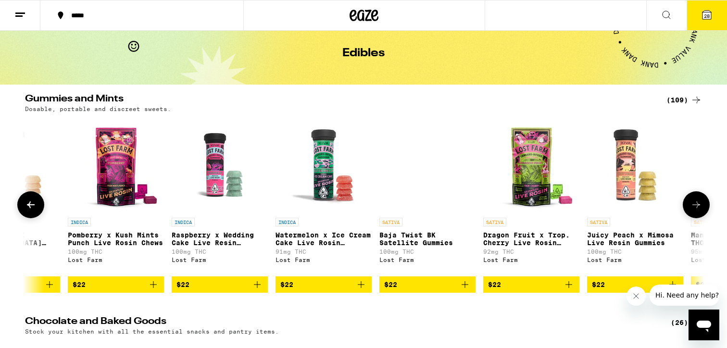
scroll to position [0, 9728]
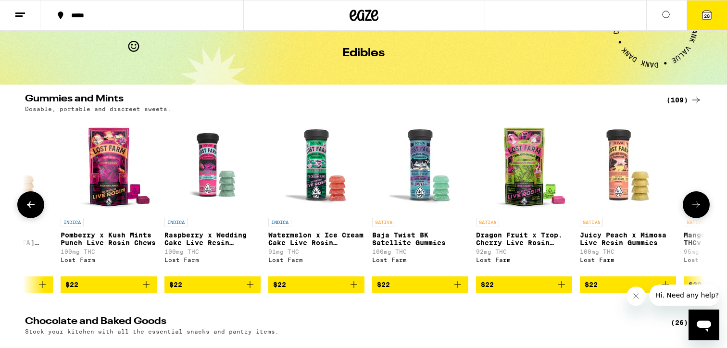
click at [701, 206] on icon at bounding box center [696, 205] width 12 height 12
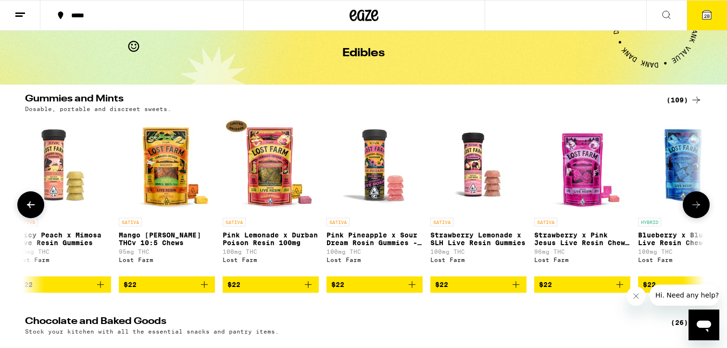
scroll to position [0, 10300]
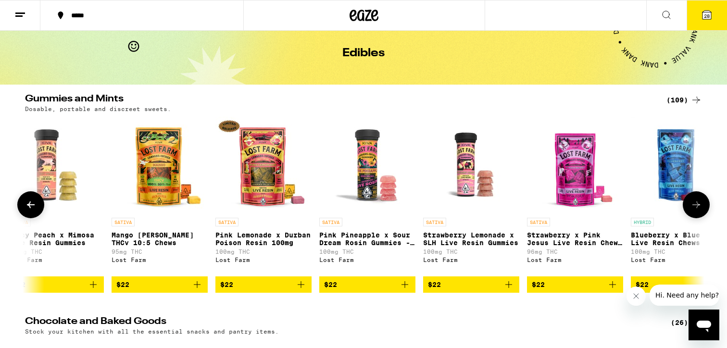
click at [701, 206] on icon at bounding box center [696, 205] width 12 height 12
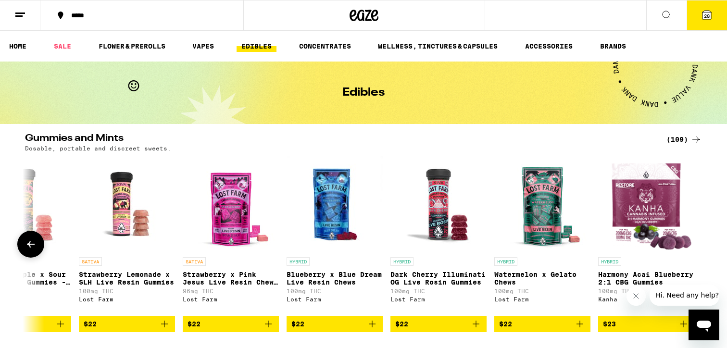
scroll to position [0, 10644]
click at [708, 18] on span "28" at bounding box center [707, 16] width 6 height 6
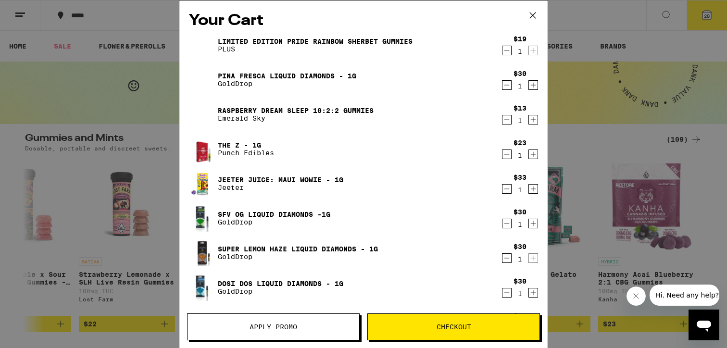
click at [505, 55] on icon "Decrement" at bounding box center [506, 51] width 9 height 12
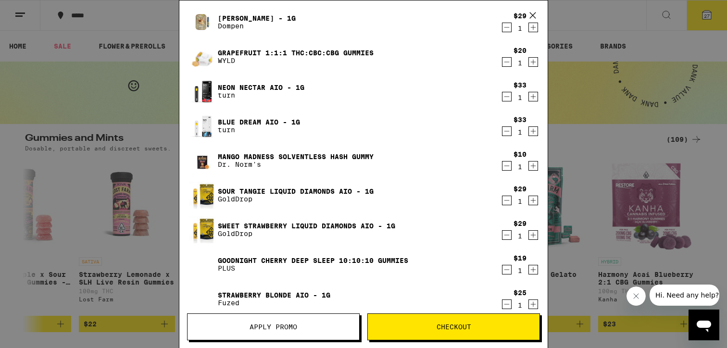
scroll to position [440, 0]
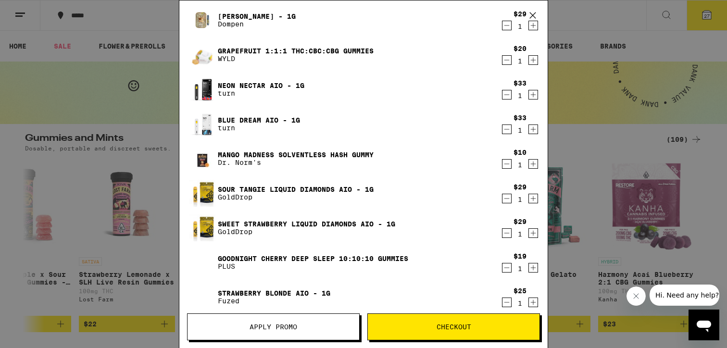
click at [503, 268] on icon "Decrement" at bounding box center [506, 268] width 9 height 12
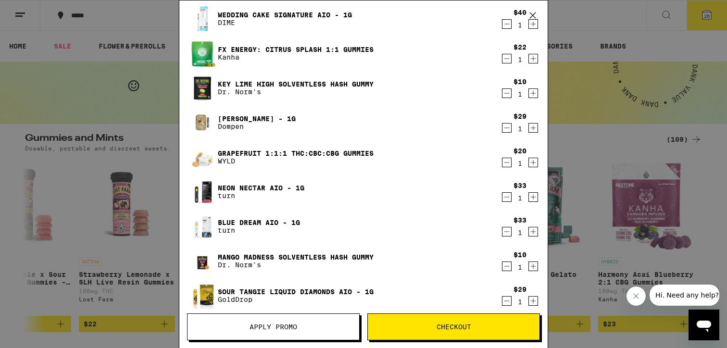
scroll to position [0, 0]
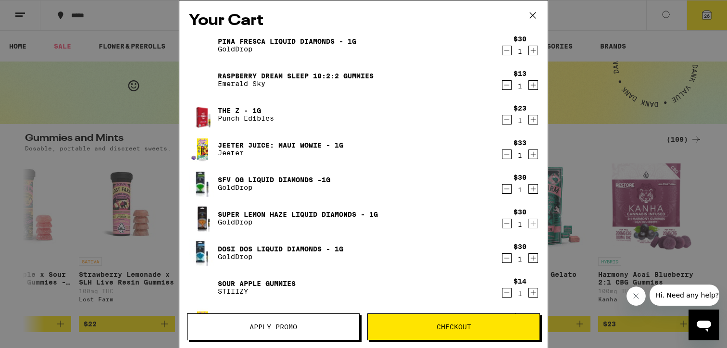
click at [505, 87] on icon "Decrement" at bounding box center [506, 85] width 9 height 12
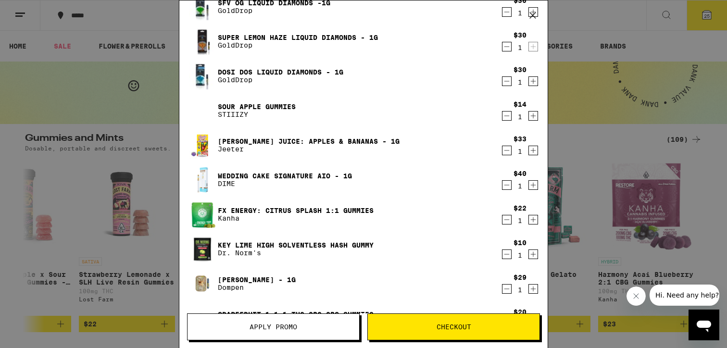
scroll to position [149, 0]
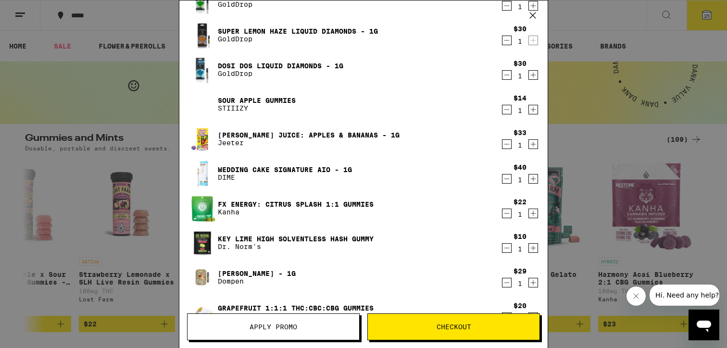
click at [335, 239] on link "Key Lime High Solventless Hash Gummy" at bounding box center [296, 239] width 156 height 8
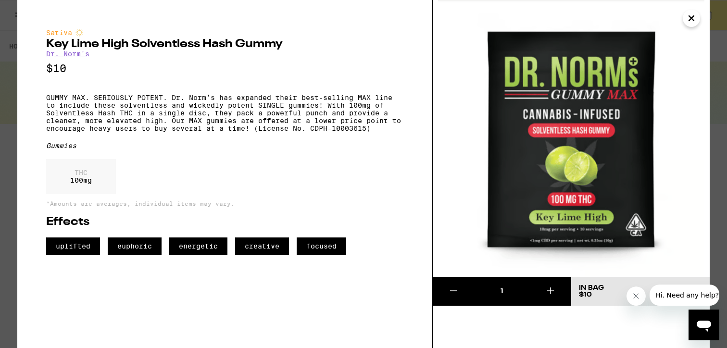
click at [690, 22] on icon "Close" at bounding box center [692, 18] width 12 height 14
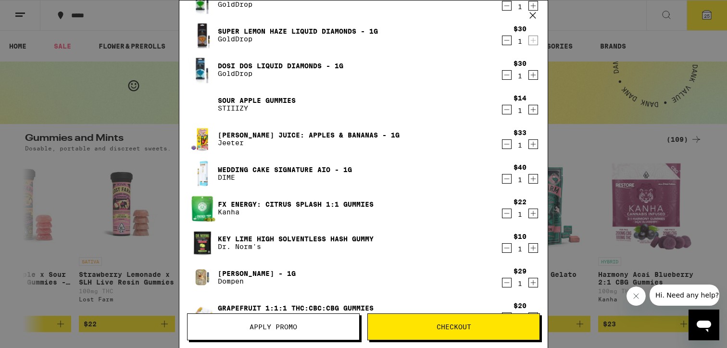
click at [235, 100] on link "Sour Apple Gummies" at bounding box center [257, 101] width 78 height 8
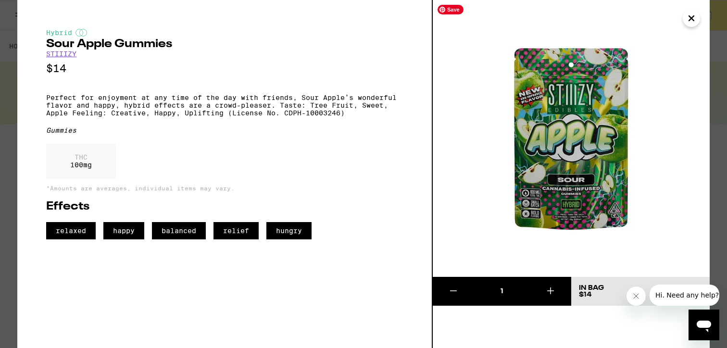
click at [695, 19] on icon "Close" at bounding box center [692, 18] width 12 height 14
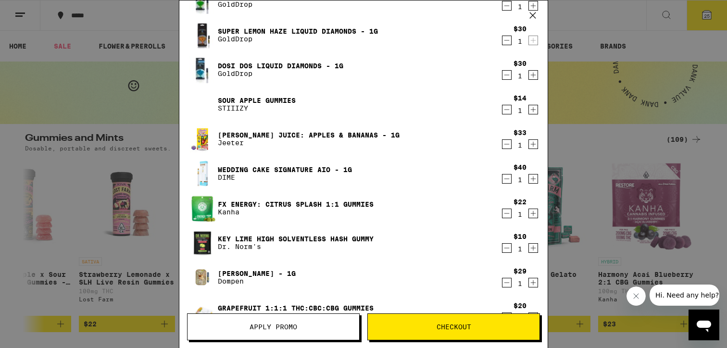
click at [505, 108] on icon "Decrement" at bounding box center [506, 110] width 9 height 12
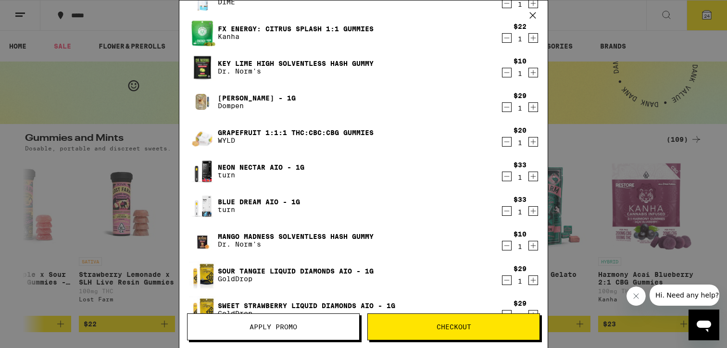
scroll to position [290, 0]
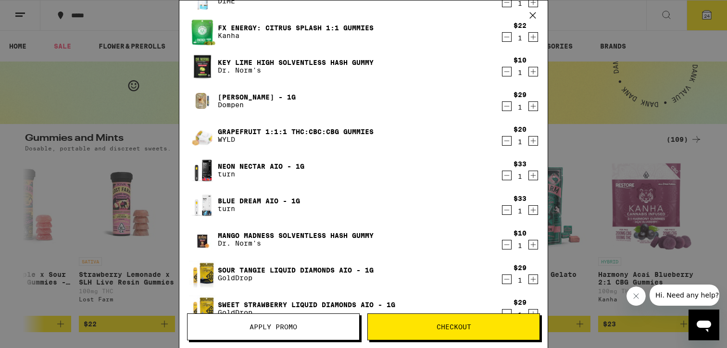
click at [310, 229] on div "Mango Madness Solventless Hash Gummy Dr. Norm's" at bounding box center [345, 239] width 312 height 27
click at [307, 237] on link "Mango Madness Solventless Hash Gummy" at bounding box center [296, 236] width 156 height 8
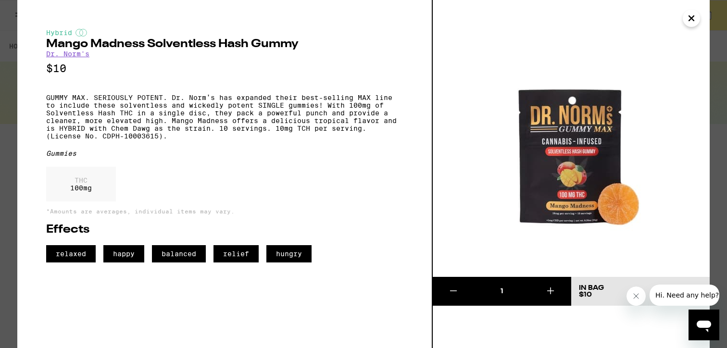
click at [690, 19] on icon "Close" at bounding box center [691, 18] width 5 height 5
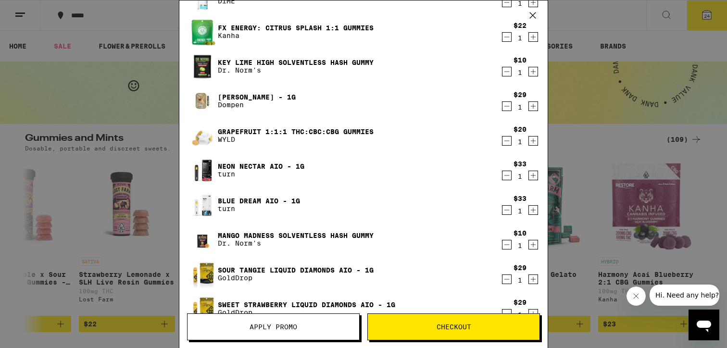
click at [270, 60] on link "Key Lime High Solventless Hash Gummy" at bounding box center [296, 63] width 156 height 8
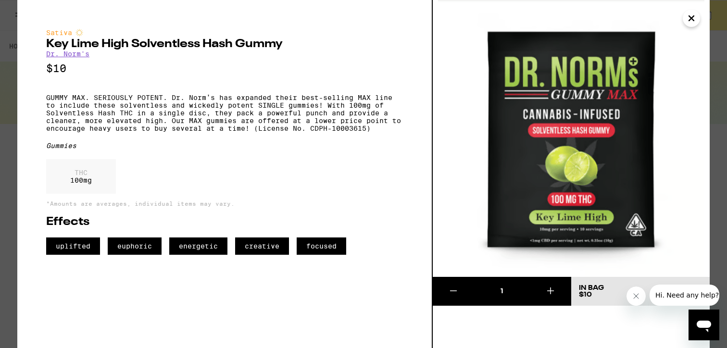
click at [692, 19] on icon "Close" at bounding box center [691, 18] width 5 height 5
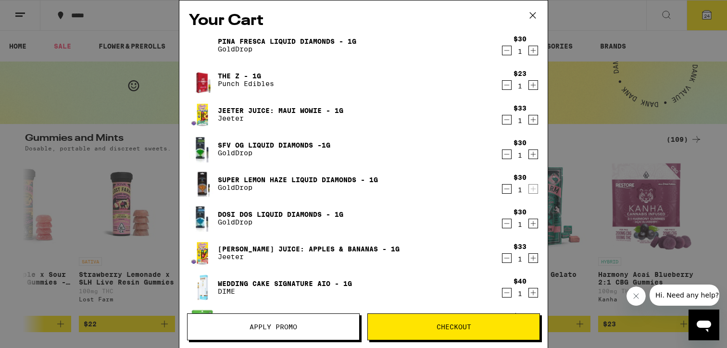
click at [301, 38] on link "Pina Fresca Liquid Diamonds - 1g" at bounding box center [287, 42] width 138 height 8
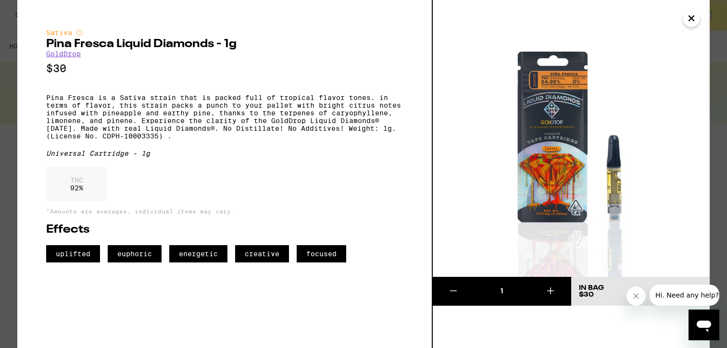
click at [693, 18] on icon "Close" at bounding box center [692, 18] width 12 height 14
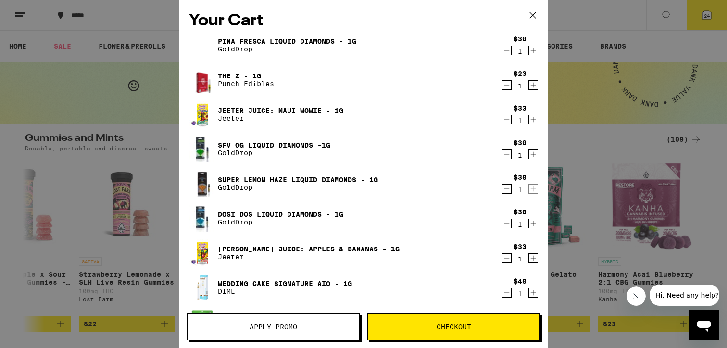
click at [510, 52] on icon "Decrement" at bounding box center [506, 51] width 9 height 12
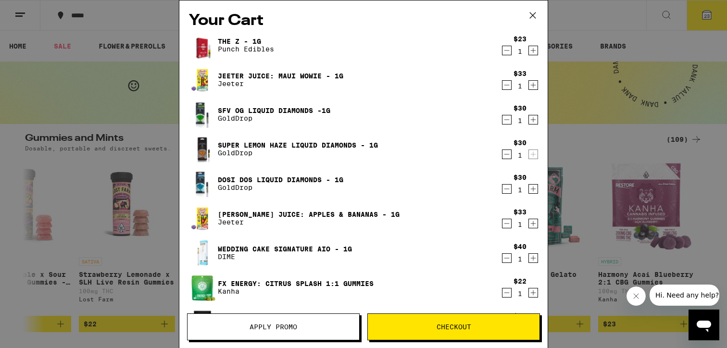
click at [252, 40] on link "The Z - 1g" at bounding box center [246, 42] width 56 height 8
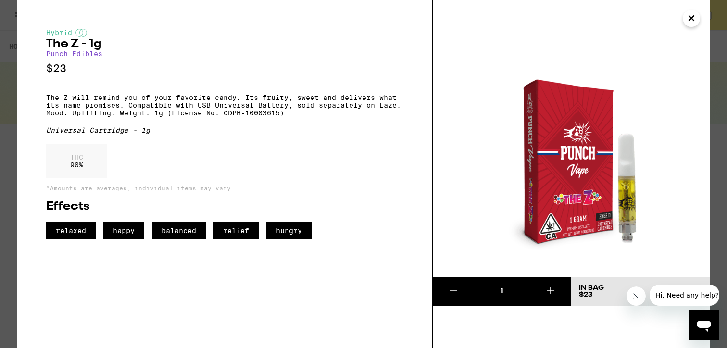
click at [689, 22] on icon "Close" at bounding box center [692, 18] width 12 height 14
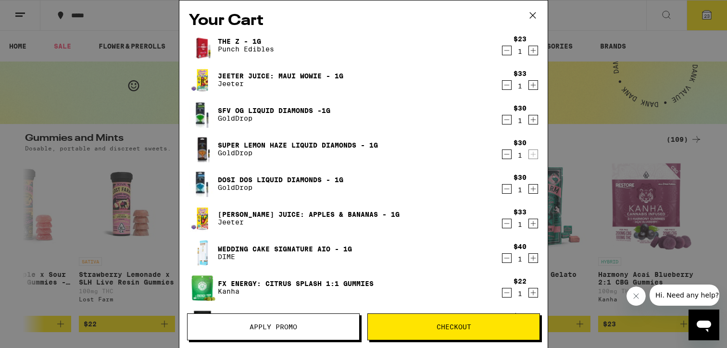
click at [283, 75] on link "Jeeter Juice: Maui Wowie - 1g" at bounding box center [281, 76] width 126 height 8
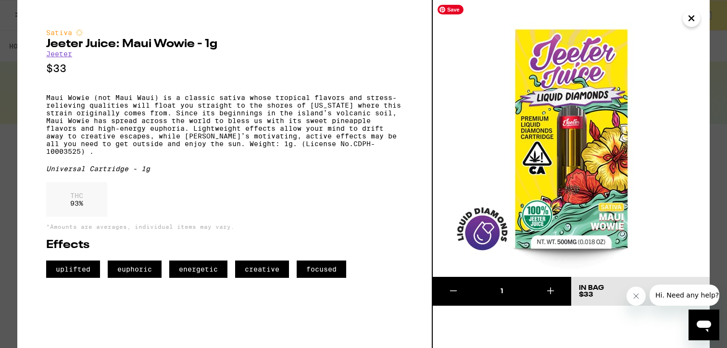
click at [700, 16] on img at bounding box center [571, 138] width 277 height 277
click at [690, 22] on icon "Close" at bounding box center [692, 18] width 12 height 14
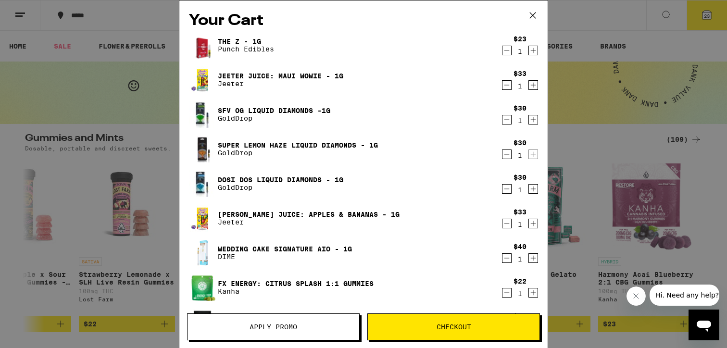
click at [507, 52] on icon "Decrement" at bounding box center [506, 51] width 9 height 12
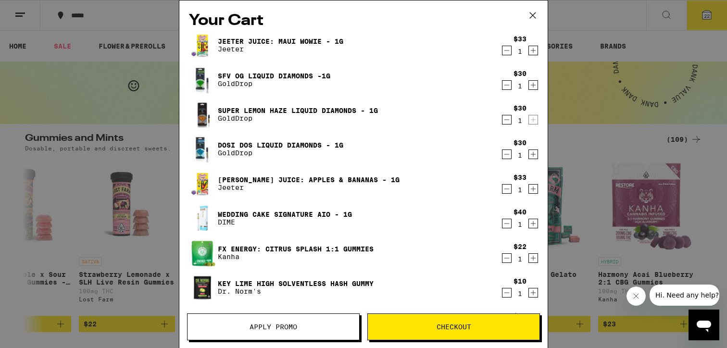
click at [259, 77] on link "SFV OG Liquid Diamonds -1g" at bounding box center [274, 76] width 113 height 8
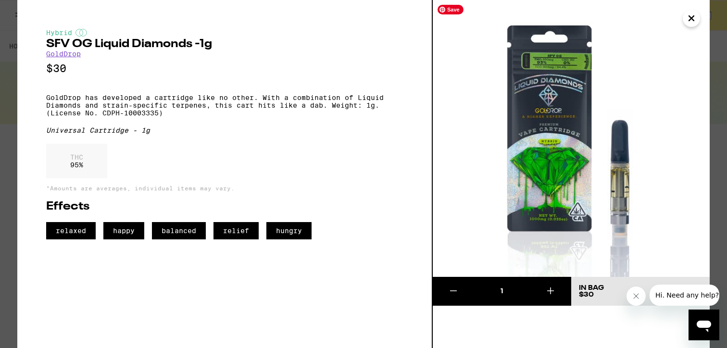
click at [691, 21] on icon "Close" at bounding box center [692, 18] width 12 height 14
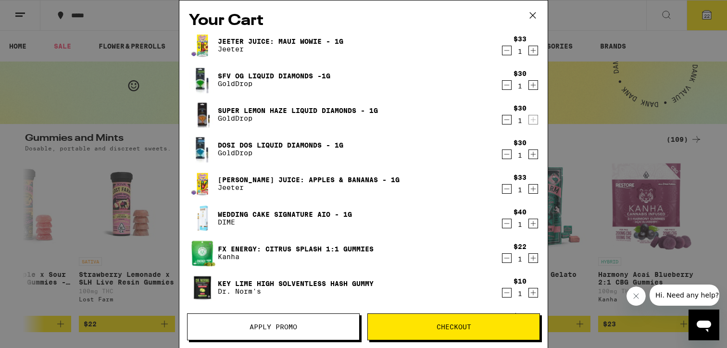
click at [295, 112] on link "Super Lemon Haze Liquid Diamonds - 1g" at bounding box center [298, 111] width 160 height 8
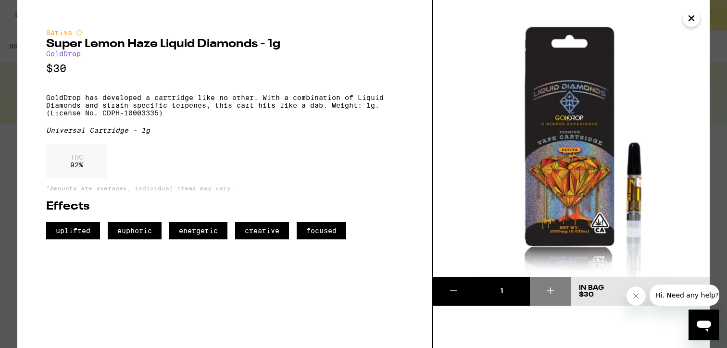
click at [697, 18] on button "Close" at bounding box center [691, 18] width 17 height 17
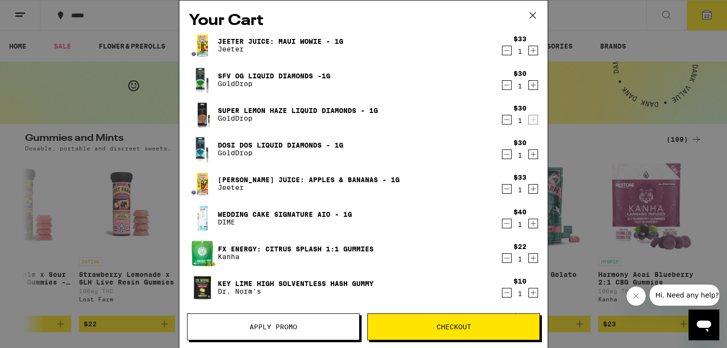
click at [506, 122] on icon "Decrement" at bounding box center [506, 120] width 9 height 12
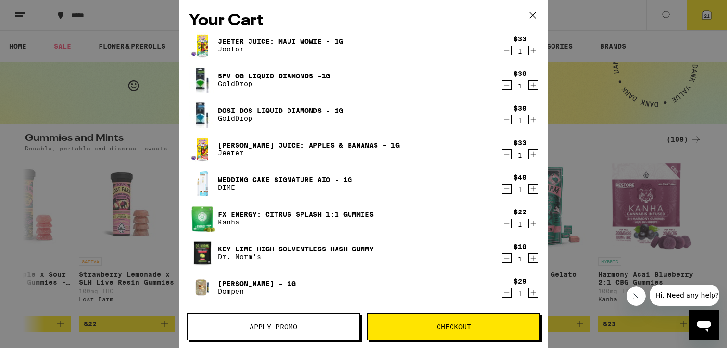
click at [254, 112] on link "Dosi Dos Liquid Diamonds - 1g" at bounding box center [281, 111] width 126 height 8
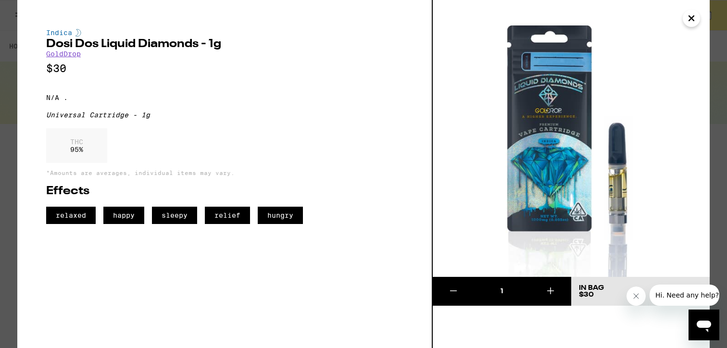
click at [692, 15] on icon "Close" at bounding box center [692, 18] width 12 height 14
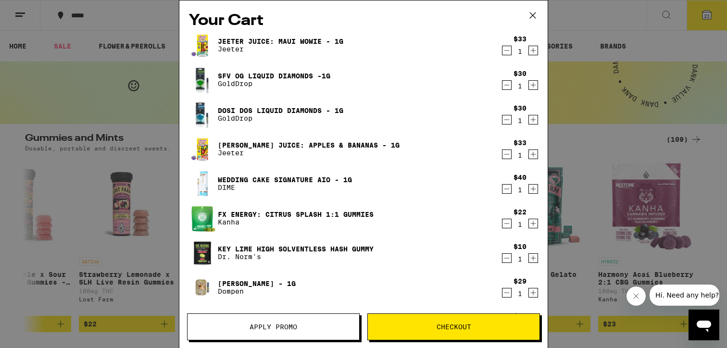
click at [296, 145] on link "[PERSON_NAME] Juice: Apples & Bananas - 1g" at bounding box center [309, 145] width 182 height 8
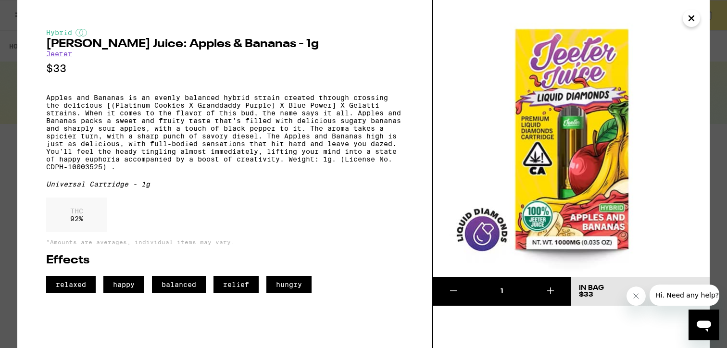
click at [693, 16] on icon "Close" at bounding box center [691, 18] width 5 height 5
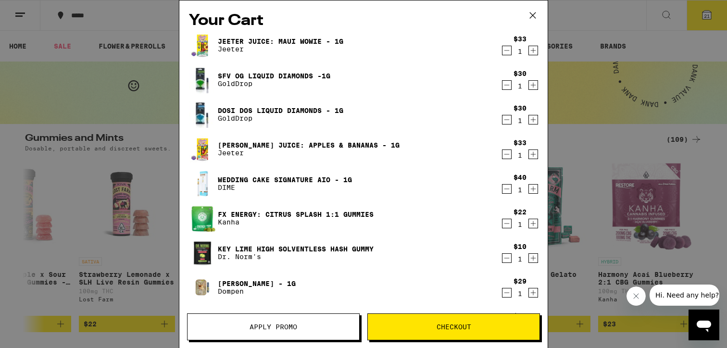
click at [296, 181] on link "Wedding Cake Signature AIO - 1g" at bounding box center [285, 180] width 134 height 8
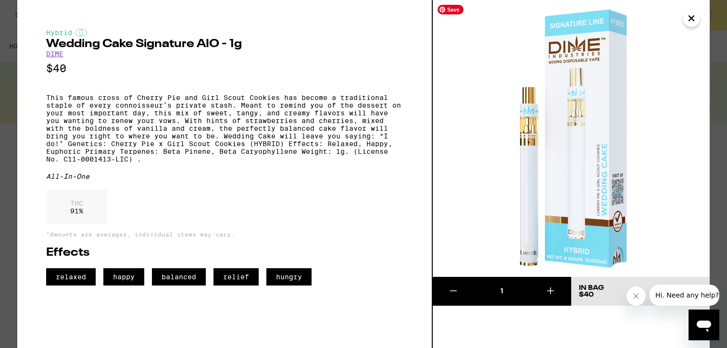
click at [696, 19] on icon "Close" at bounding box center [692, 18] width 12 height 14
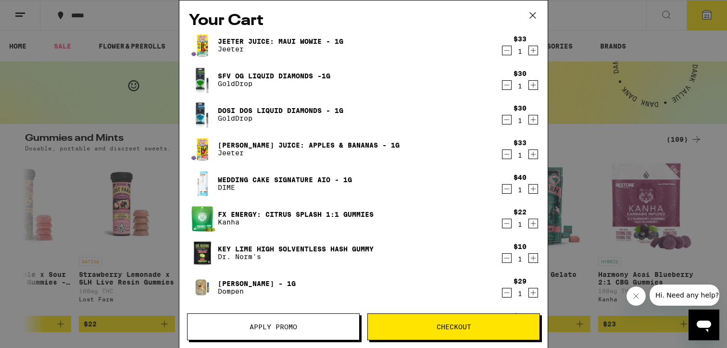
click at [504, 191] on icon "Decrement" at bounding box center [506, 189] width 9 height 12
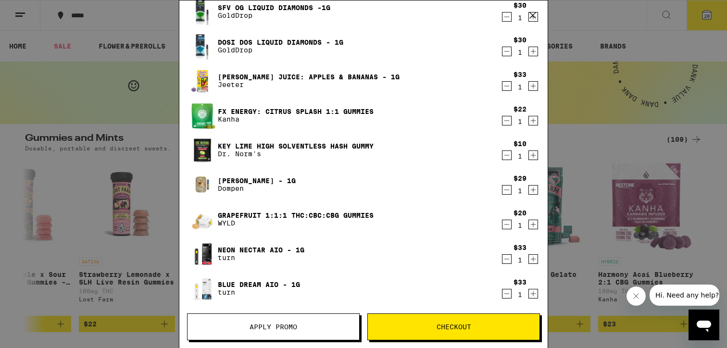
scroll to position [86, 0]
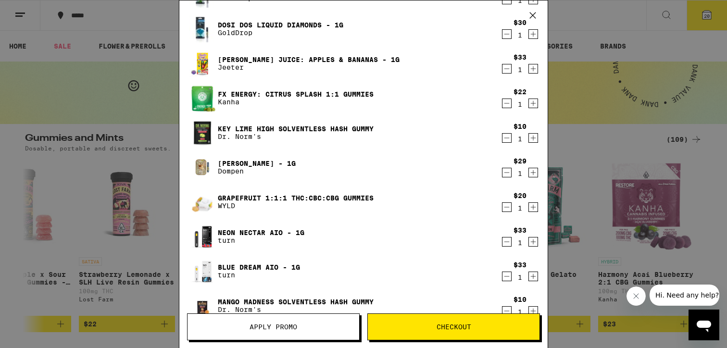
click at [247, 163] on link "[PERSON_NAME] - 1g" at bounding box center [257, 164] width 78 height 8
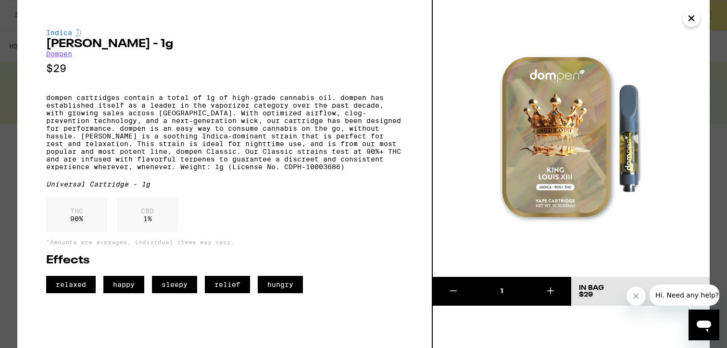
click at [692, 20] on icon "Close" at bounding box center [692, 18] width 12 height 14
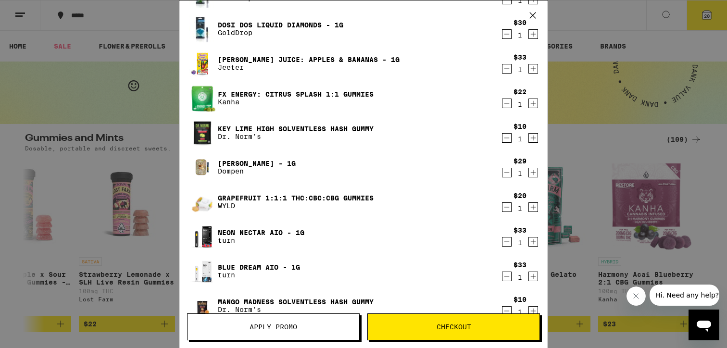
click at [505, 172] on icon "Decrement" at bounding box center [506, 173] width 9 height 12
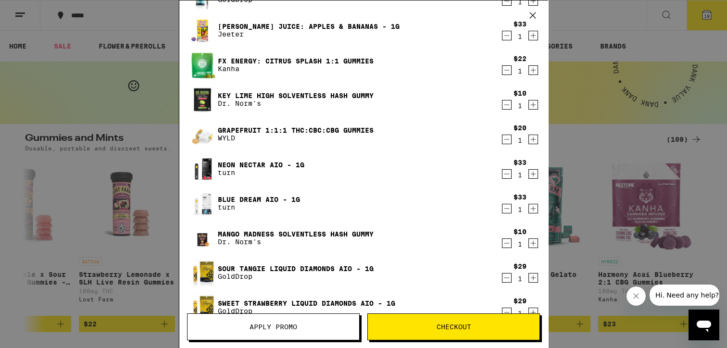
scroll to position [100, 0]
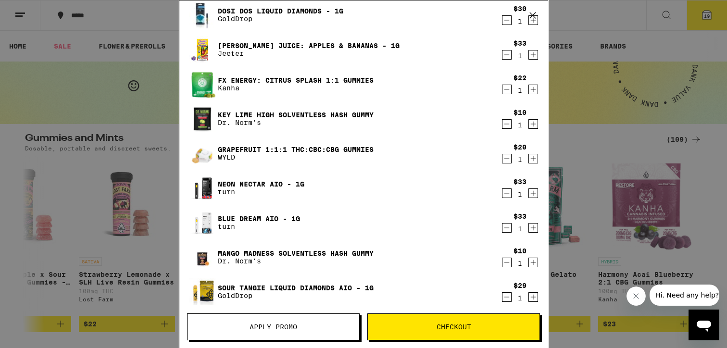
click at [256, 184] on link "Neon Nectar AIO - 1g" at bounding box center [261, 184] width 87 height 8
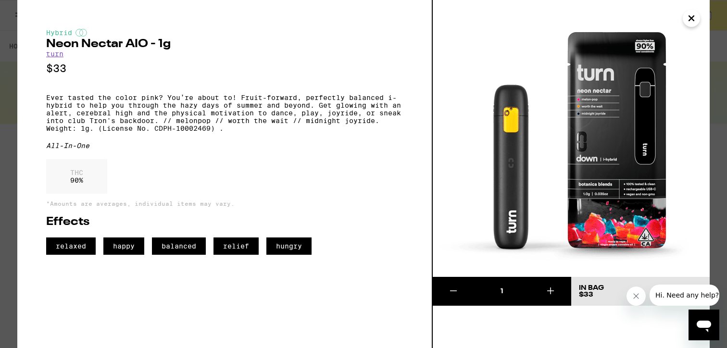
click at [689, 18] on icon "Close" at bounding box center [692, 18] width 12 height 14
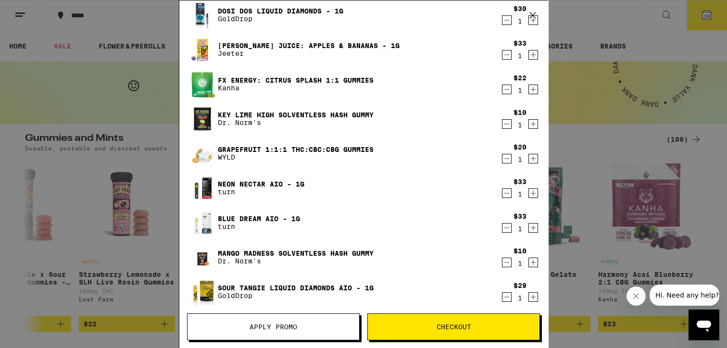
click at [268, 218] on link "Blue Dream AIO - 1g" at bounding box center [259, 219] width 82 height 8
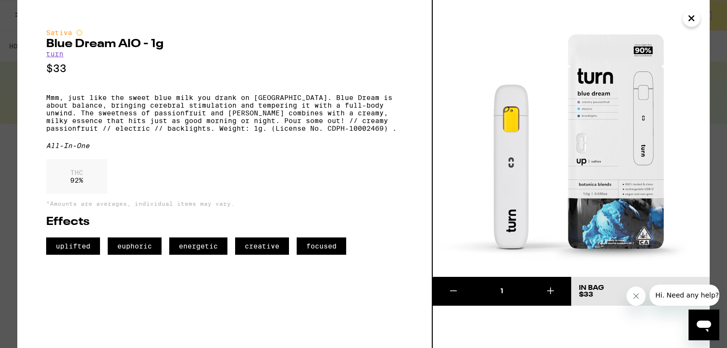
click at [693, 16] on icon "Close" at bounding box center [691, 18] width 5 height 5
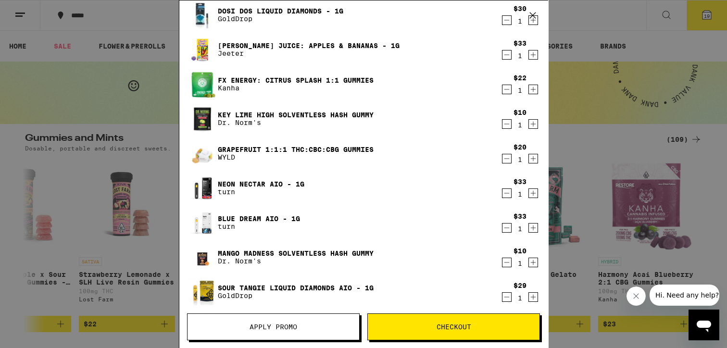
click at [508, 227] on icon "Decrement" at bounding box center [506, 228] width 9 height 12
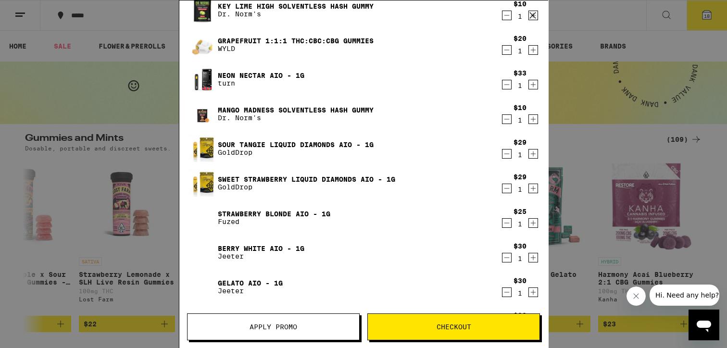
scroll to position [212, 0]
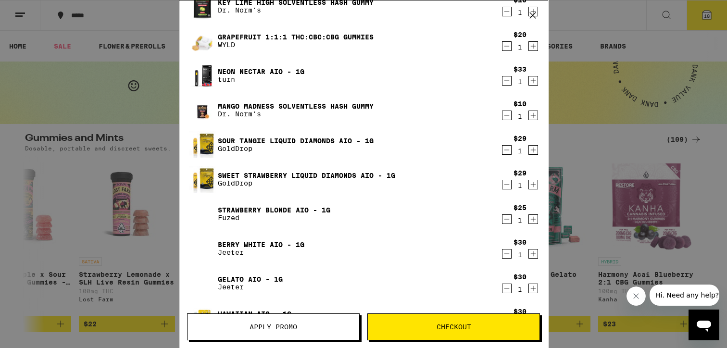
click at [312, 137] on link "Sour Tangie Liquid Diamonds AIO - 1g" at bounding box center [296, 141] width 156 height 8
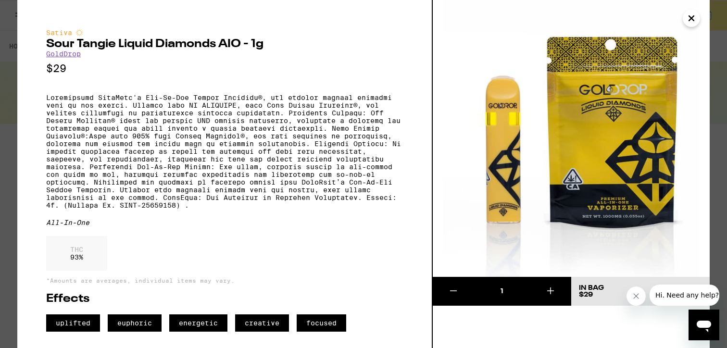
click at [692, 21] on icon "Close" at bounding box center [692, 18] width 12 height 14
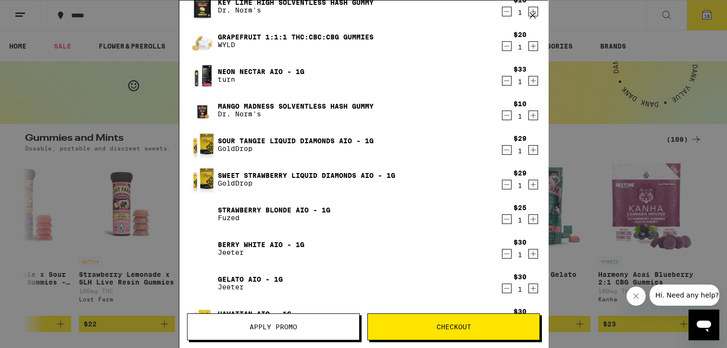
click at [300, 175] on link "Sweet Strawberry Liquid Diamonds AIO - 1g" at bounding box center [306, 176] width 177 height 8
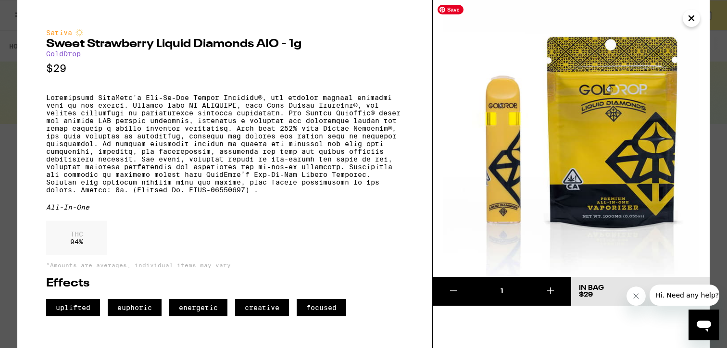
click at [691, 19] on icon "Close" at bounding box center [691, 18] width 5 height 5
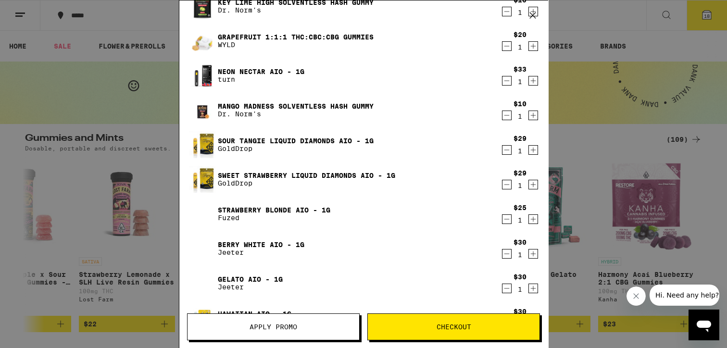
click at [509, 150] on icon "Decrement" at bounding box center [506, 150] width 9 height 12
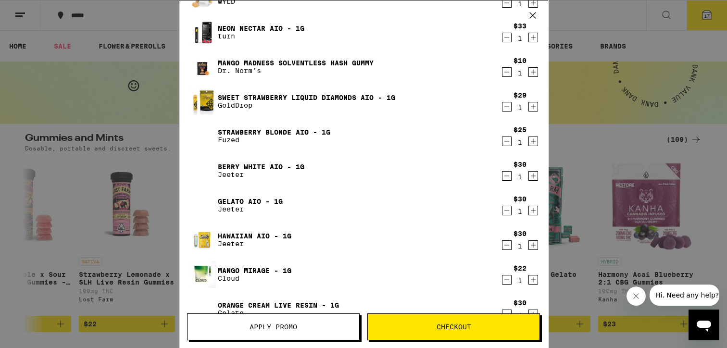
scroll to position [256, 0]
click at [279, 134] on link "Strawberry Blonde AIO - 1g" at bounding box center [274, 132] width 113 height 8
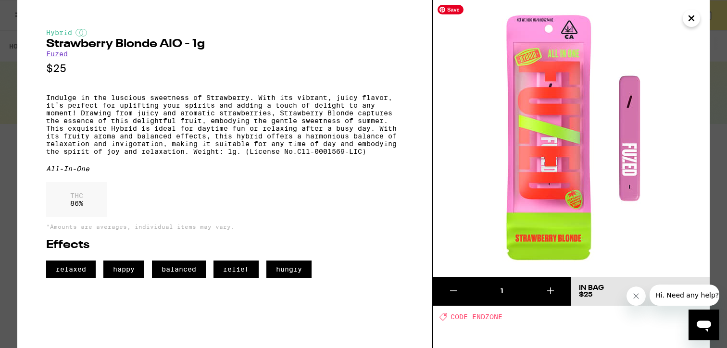
click at [688, 18] on icon "Close" at bounding box center [692, 18] width 12 height 14
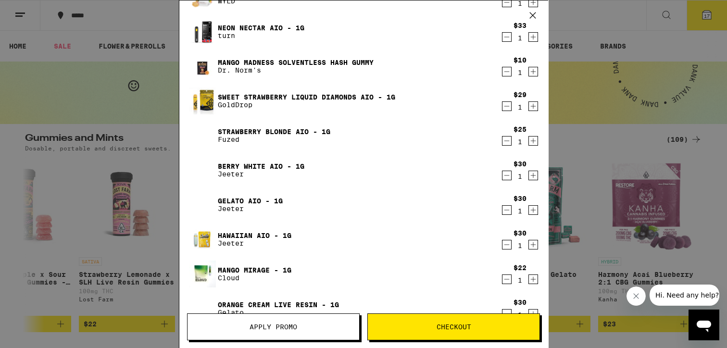
click at [507, 143] on icon "Decrement" at bounding box center [506, 141] width 9 height 12
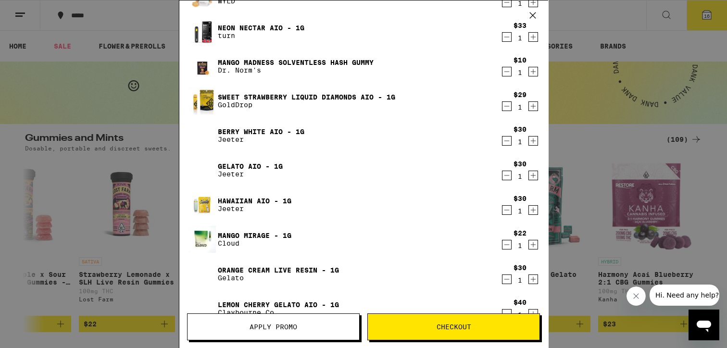
click at [256, 133] on link "Berry White AIO - 1g" at bounding box center [261, 132] width 87 height 8
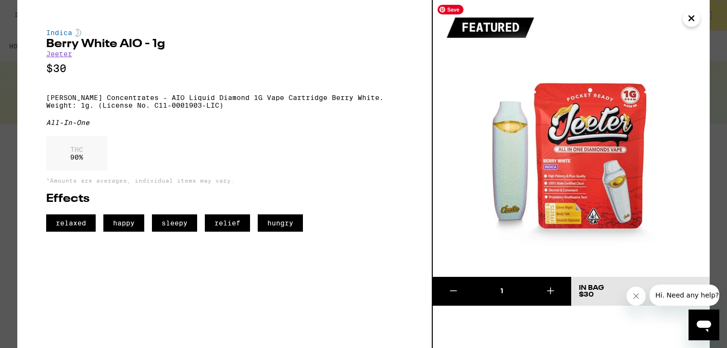
click at [699, 22] on img at bounding box center [571, 138] width 277 height 277
click at [689, 19] on icon "Close" at bounding box center [692, 18] width 12 height 14
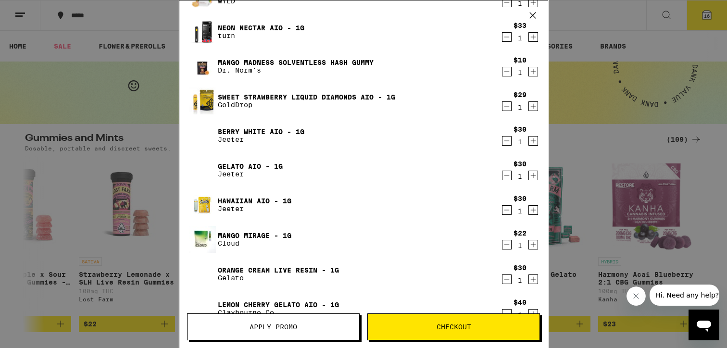
click at [505, 143] on icon "Decrement" at bounding box center [506, 141] width 9 height 12
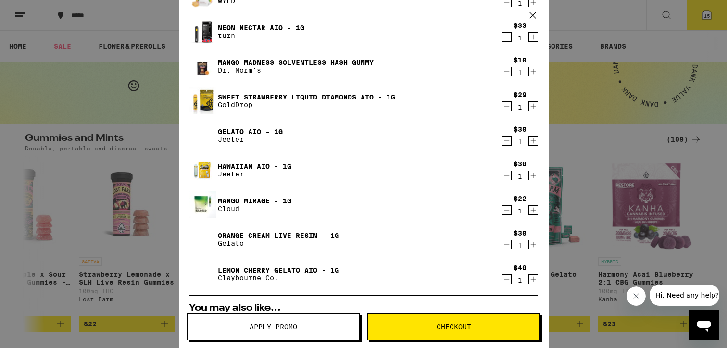
click at [255, 130] on link "Gelato AIO - 1g" at bounding box center [250, 132] width 65 height 8
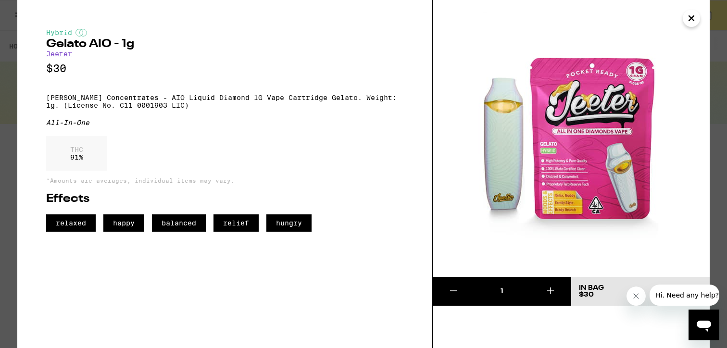
click at [690, 18] on icon "Close" at bounding box center [691, 18] width 5 height 5
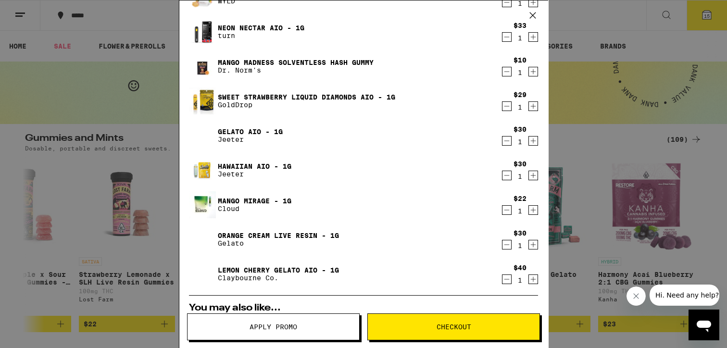
click at [505, 140] on icon "Decrement" at bounding box center [506, 141] width 9 height 12
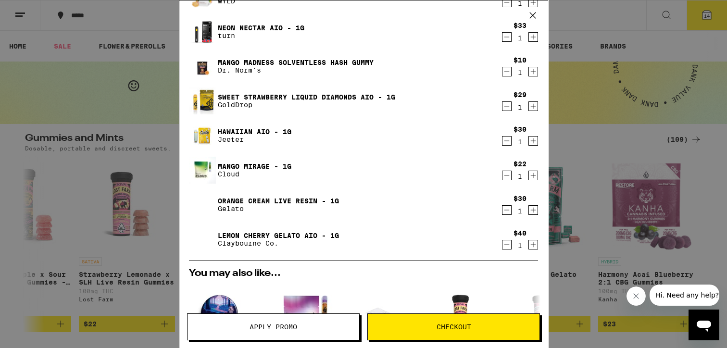
click at [267, 132] on link "Hawaiian AIO - 1g" at bounding box center [255, 132] width 74 height 8
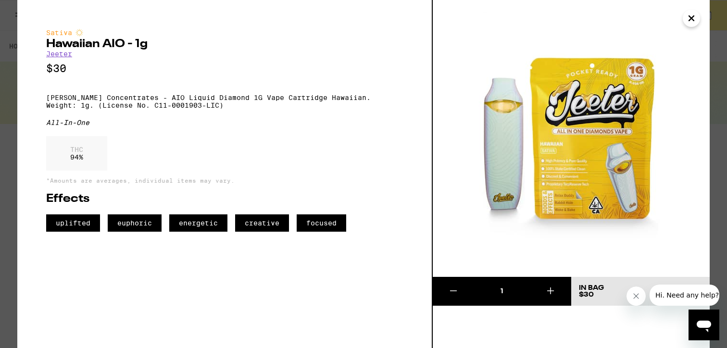
click at [690, 16] on icon "Close" at bounding box center [691, 18] width 5 height 5
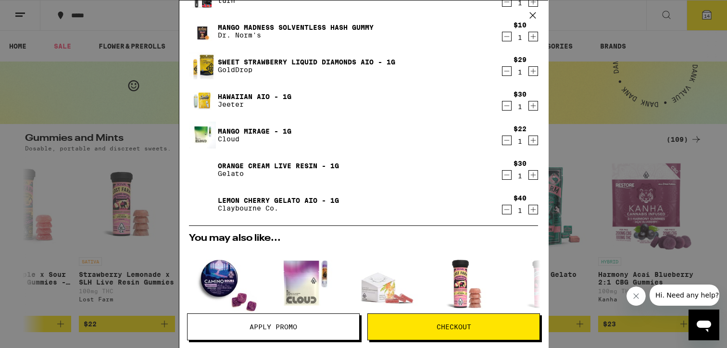
scroll to position [293, 0]
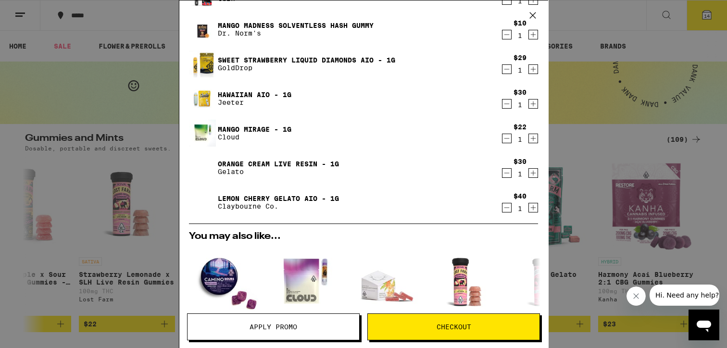
click at [246, 130] on link "Mango Mirage - 1g" at bounding box center [255, 130] width 74 height 8
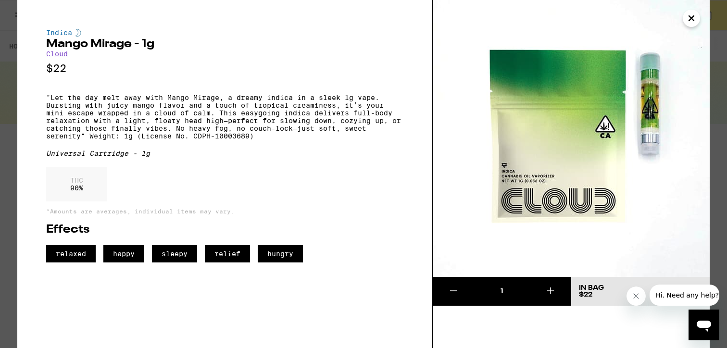
click at [695, 18] on icon "Close" at bounding box center [692, 18] width 12 height 14
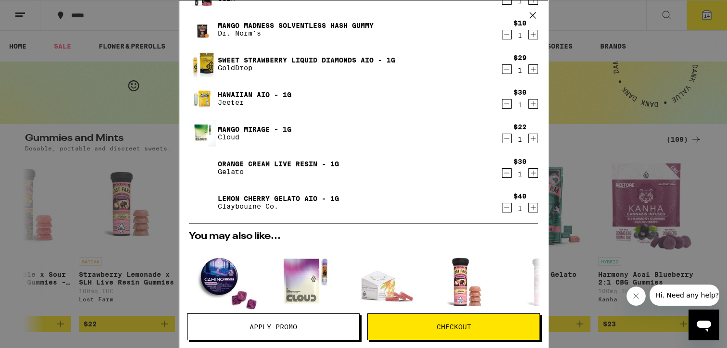
click at [509, 138] on icon "Decrement" at bounding box center [506, 138] width 5 height 0
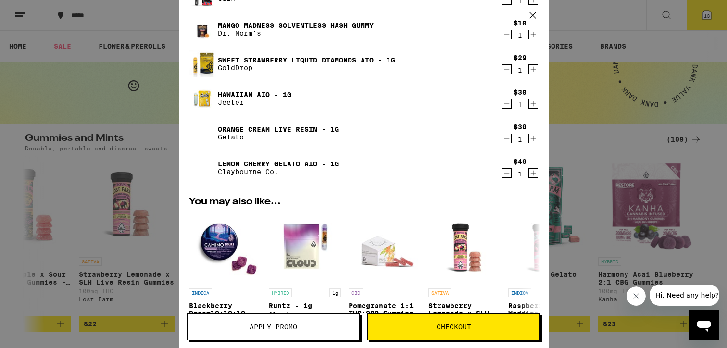
click at [266, 127] on link "Orange Cream Live Resin - 1g" at bounding box center [278, 130] width 121 height 8
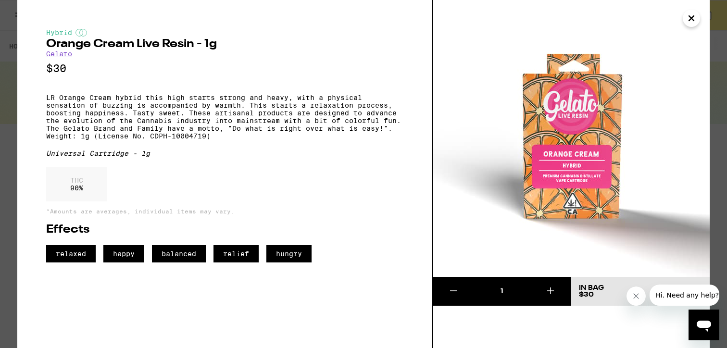
click at [694, 20] on icon "Close" at bounding box center [692, 18] width 12 height 14
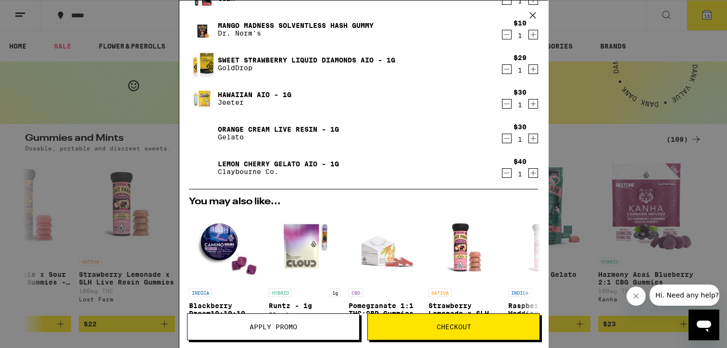
click at [281, 160] on link "Lemon Cherry Gelato AIO - 1g" at bounding box center [278, 164] width 121 height 8
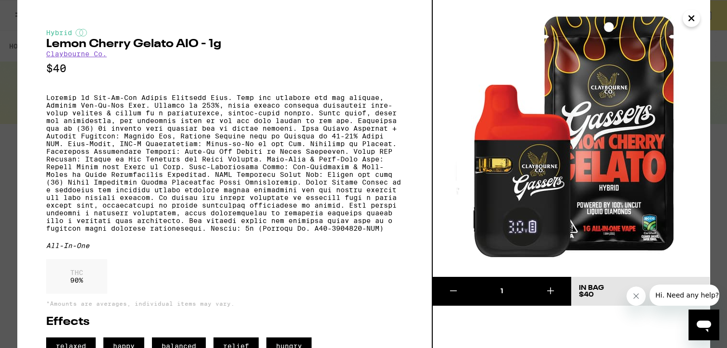
click at [690, 19] on icon "Close" at bounding box center [691, 18] width 5 height 5
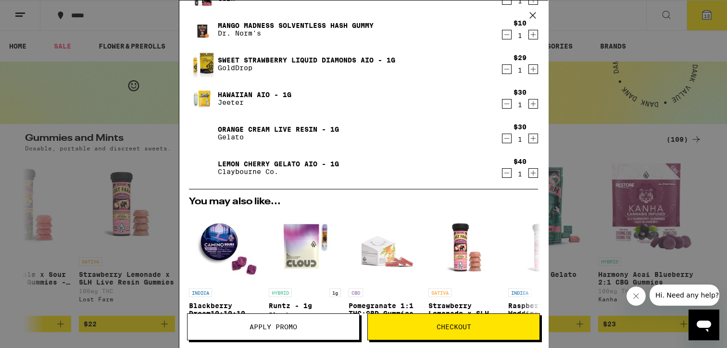
click at [504, 176] on icon "Decrement" at bounding box center [506, 173] width 9 height 12
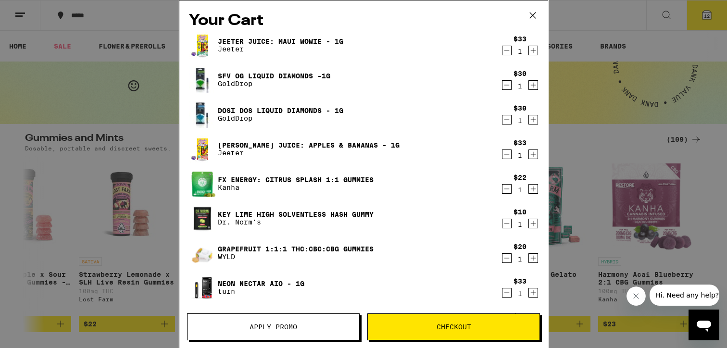
click at [279, 38] on link "Jeeter Juice: Maui Wowie - 1g" at bounding box center [281, 42] width 126 height 8
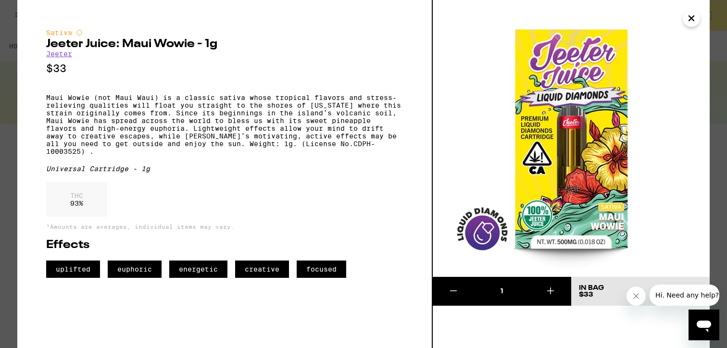
click at [692, 16] on icon "Close" at bounding box center [692, 18] width 12 height 14
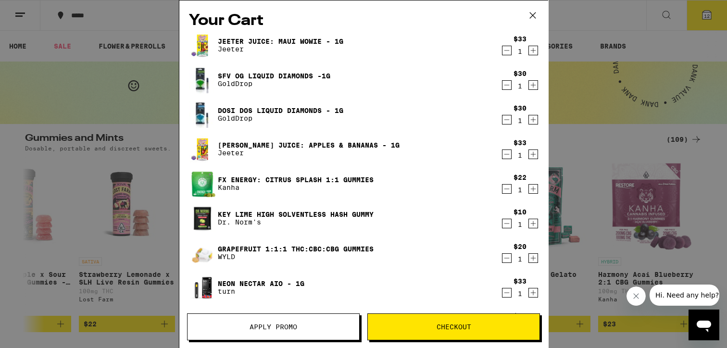
click at [276, 78] on link "SFV OG Liquid Diamonds -1g" at bounding box center [274, 76] width 113 height 8
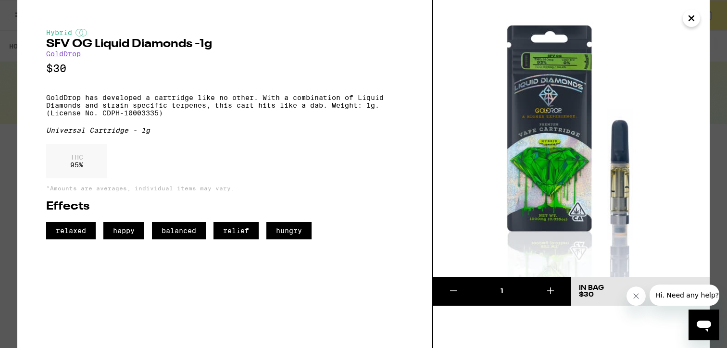
click at [697, 21] on icon "Close" at bounding box center [692, 18] width 12 height 14
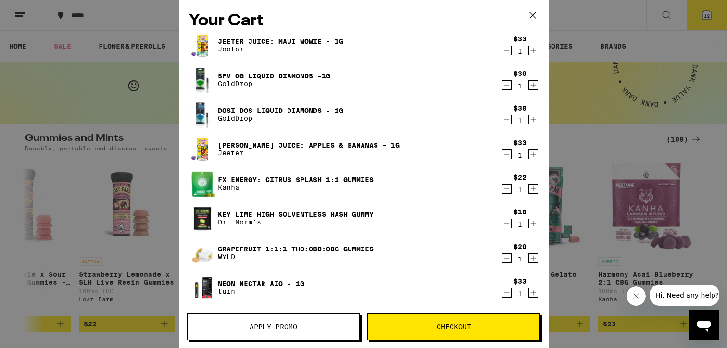
click at [264, 112] on link "Dosi Dos Liquid Diamonds - 1g" at bounding box center [281, 111] width 126 height 8
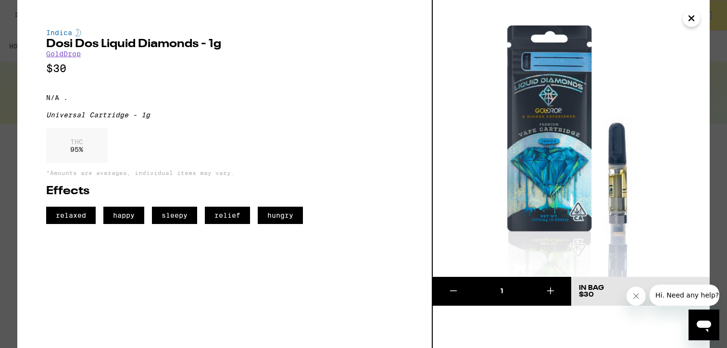
click at [694, 16] on icon "Close" at bounding box center [691, 18] width 5 height 5
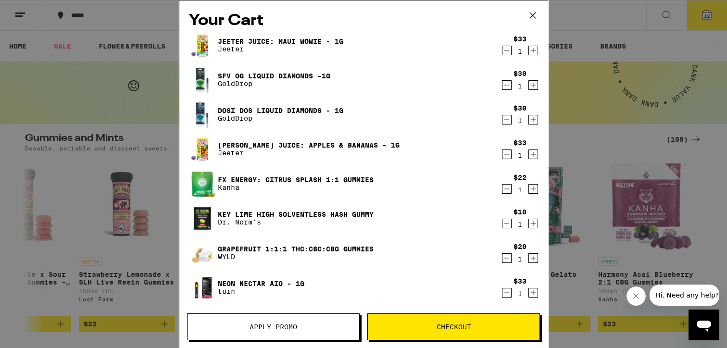
click at [292, 46] on p "Jeeter" at bounding box center [281, 49] width 126 height 8
click at [291, 44] on link "Jeeter Juice: Maui Wowie - 1g" at bounding box center [281, 42] width 126 height 8
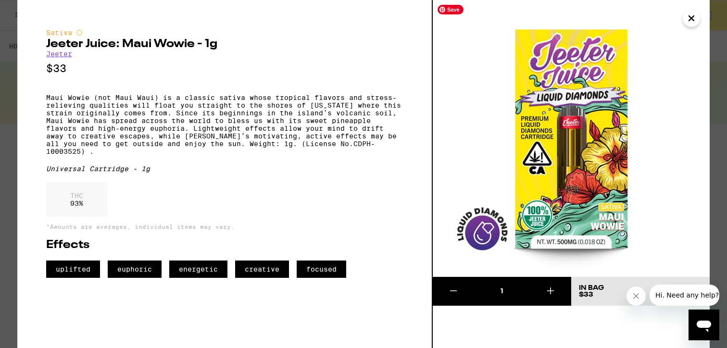
click at [692, 18] on icon "Close" at bounding box center [692, 18] width 12 height 14
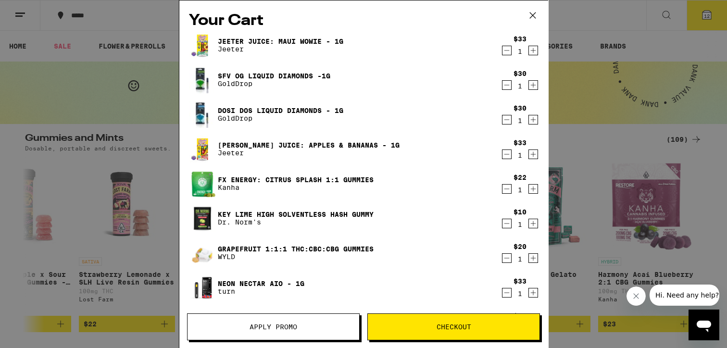
click at [287, 147] on link "[PERSON_NAME] Juice: Apples & Bananas - 1g" at bounding box center [309, 145] width 182 height 8
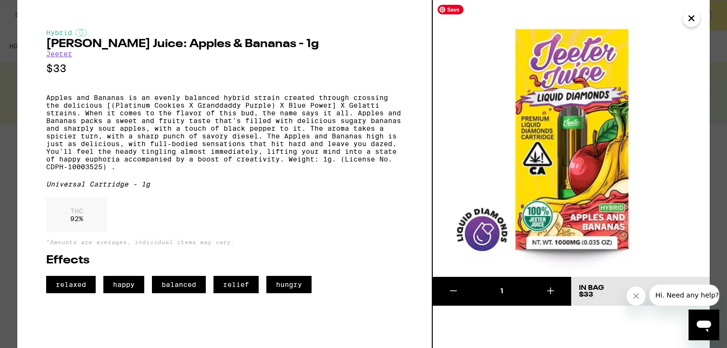
click at [695, 16] on icon "Close" at bounding box center [692, 18] width 12 height 14
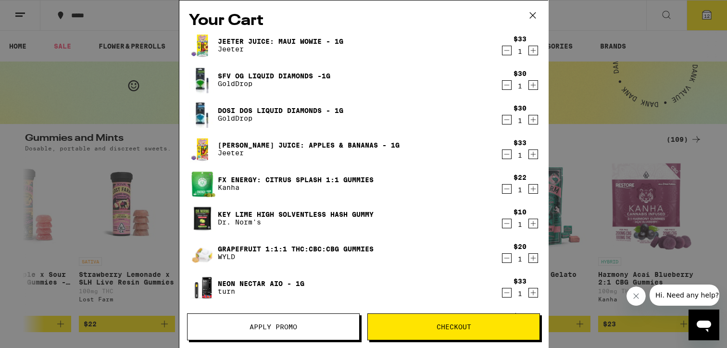
click at [505, 85] on icon "Decrement" at bounding box center [506, 85] width 9 height 12
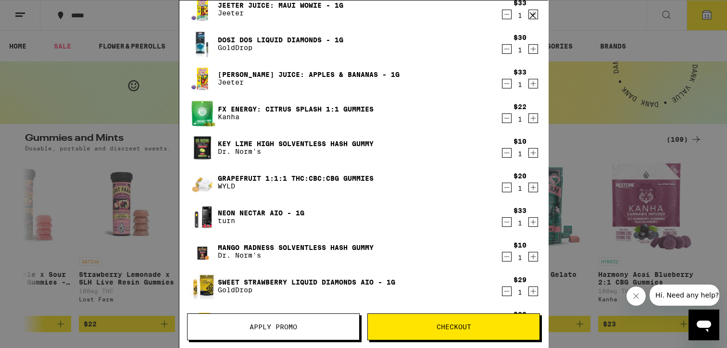
scroll to position [43, 0]
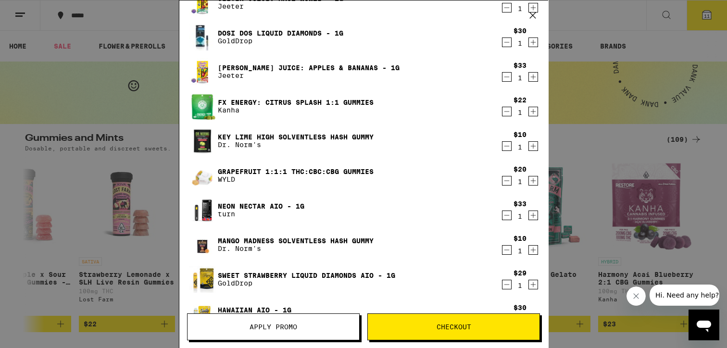
click at [268, 206] on link "Neon Nectar AIO - 1g" at bounding box center [261, 206] width 87 height 8
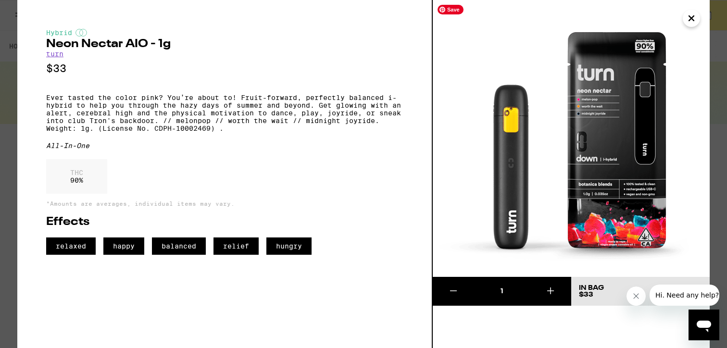
click at [692, 21] on icon "Close" at bounding box center [692, 18] width 12 height 14
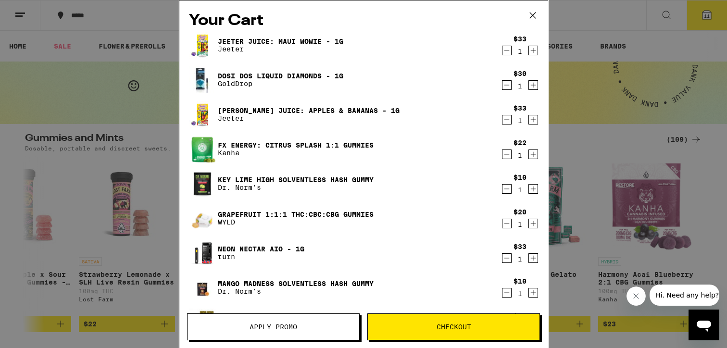
click at [279, 38] on link "Jeeter Juice: Maui Wowie - 1g" at bounding box center [281, 42] width 126 height 8
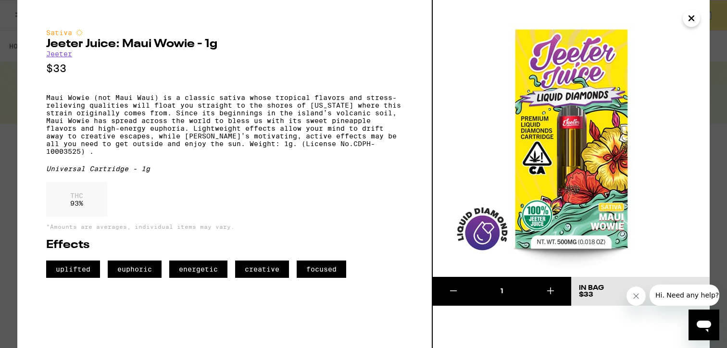
click at [684, 21] on button "Close" at bounding box center [691, 18] width 17 height 17
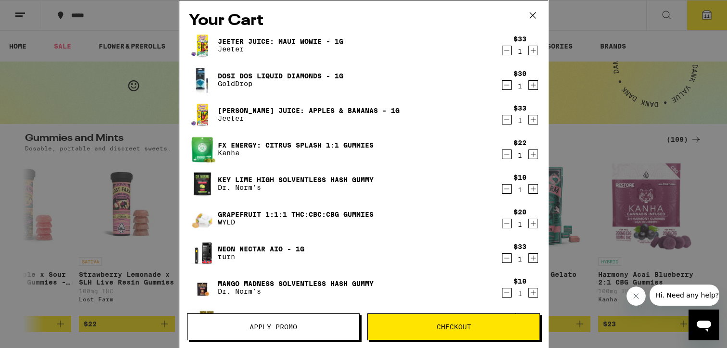
click at [301, 67] on div "Dosi Dos Liquid Diamonds - 1g GoldDrop" at bounding box center [345, 79] width 312 height 27
click at [301, 81] on p "GoldDrop" at bounding box center [281, 84] width 126 height 8
click at [301, 78] on link "Dosi Dos Liquid Diamonds - 1g" at bounding box center [281, 76] width 126 height 8
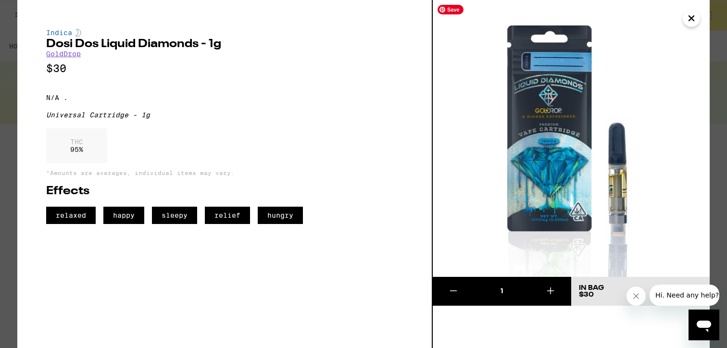
click at [684, 15] on button "Close" at bounding box center [691, 18] width 17 height 17
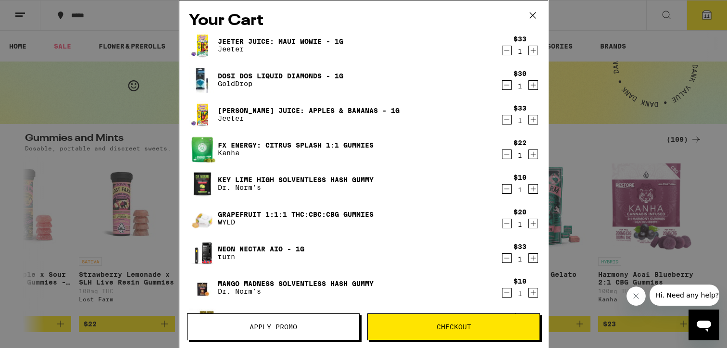
click at [286, 105] on div "[PERSON_NAME] Juice: Apples & Bananas - 1g [PERSON_NAME]" at bounding box center [345, 114] width 312 height 27
click at [283, 111] on link "[PERSON_NAME] Juice: Apples & Bananas - 1g" at bounding box center [309, 111] width 182 height 8
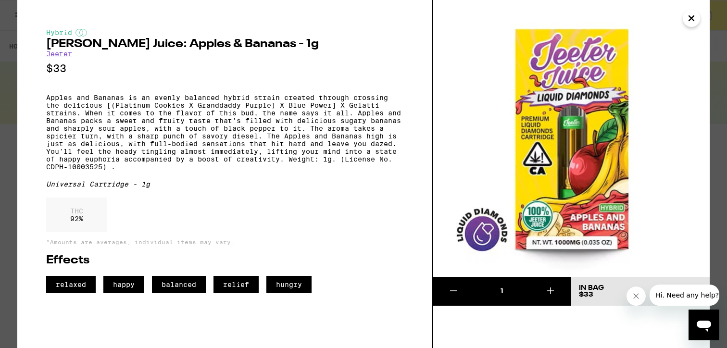
click at [696, 21] on icon "Close" at bounding box center [692, 18] width 12 height 14
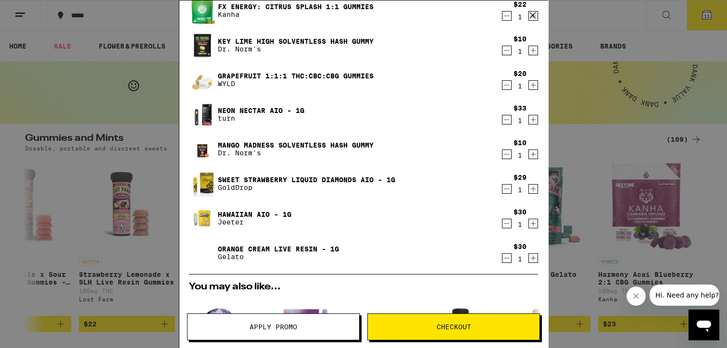
scroll to position [139, 0]
click at [255, 213] on link "Hawaiian AIO - 1g" at bounding box center [255, 214] width 74 height 8
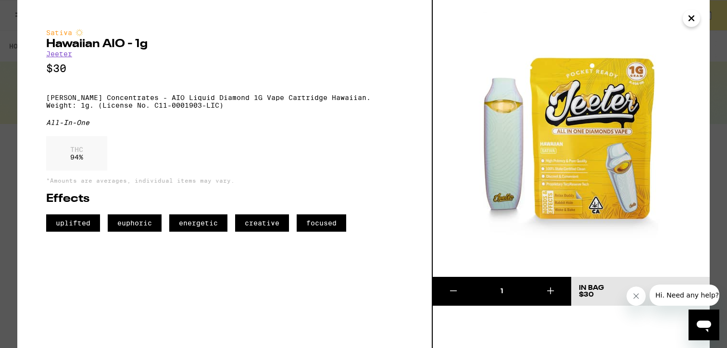
click at [690, 16] on icon "Close" at bounding box center [691, 18] width 5 height 5
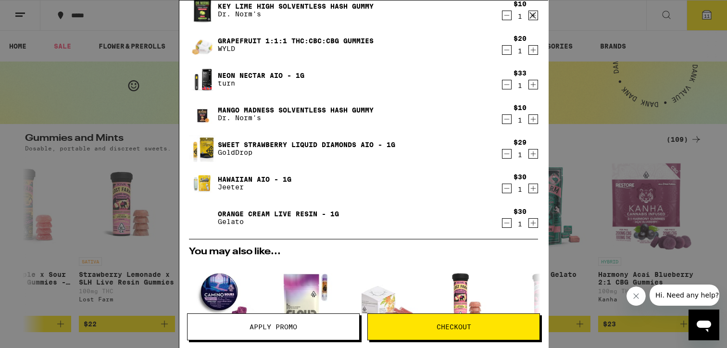
scroll to position [175, 0]
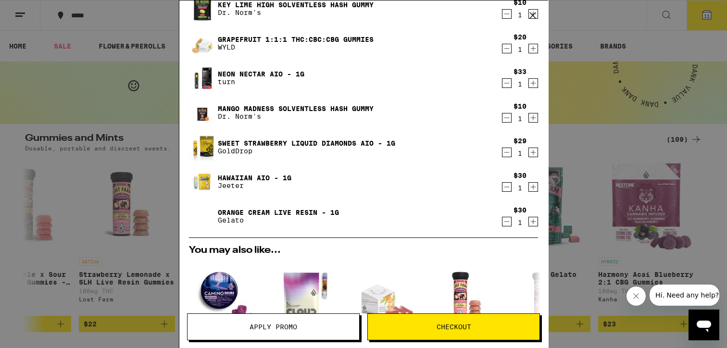
click at [268, 210] on link "Orange Cream Live Resin - 1g" at bounding box center [278, 213] width 121 height 8
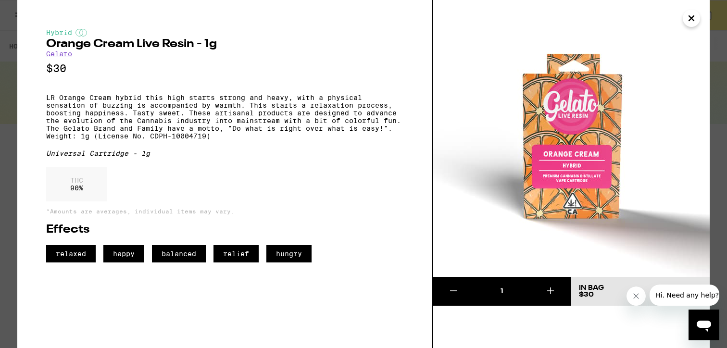
click at [690, 23] on icon "Close" at bounding box center [692, 18] width 12 height 14
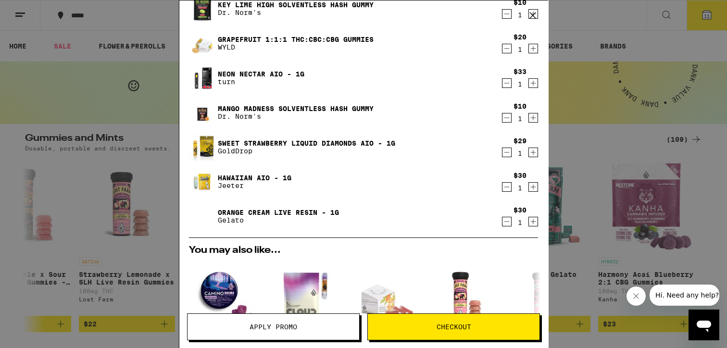
click at [504, 221] on icon "Decrement" at bounding box center [506, 222] width 9 height 12
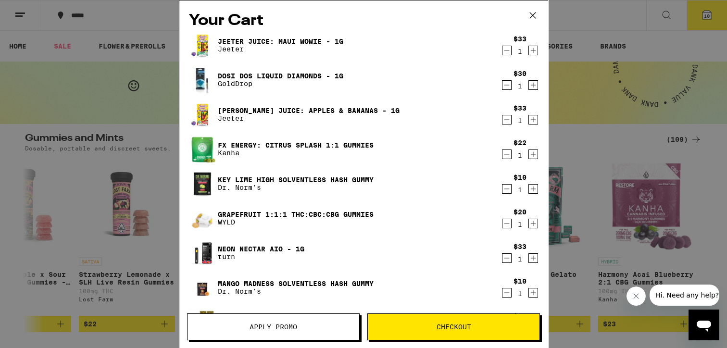
click at [284, 38] on link "Jeeter Juice: Maui Wowie - 1g" at bounding box center [281, 42] width 126 height 8
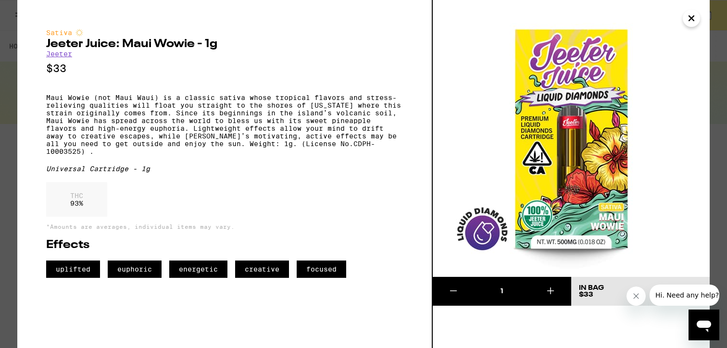
click at [693, 18] on icon "Close" at bounding box center [692, 18] width 12 height 14
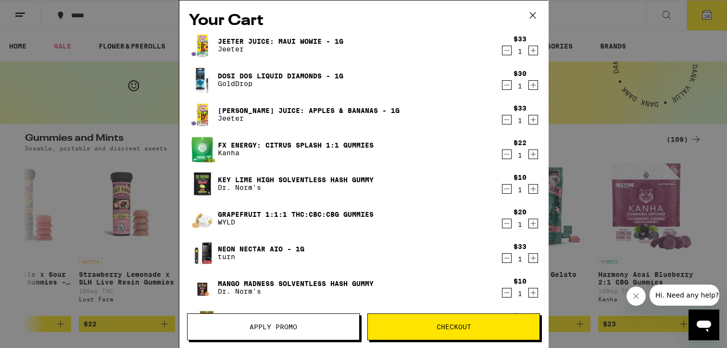
click at [315, 111] on link "[PERSON_NAME] Juice: Apples & Bananas - 1g" at bounding box center [309, 111] width 182 height 8
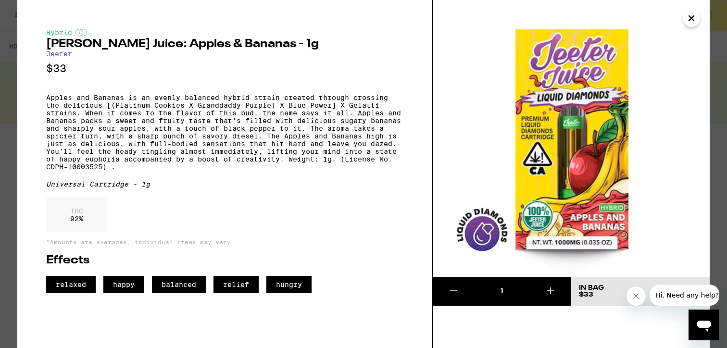
click at [692, 19] on icon "Close" at bounding box center [691, 18] width 5 height 5
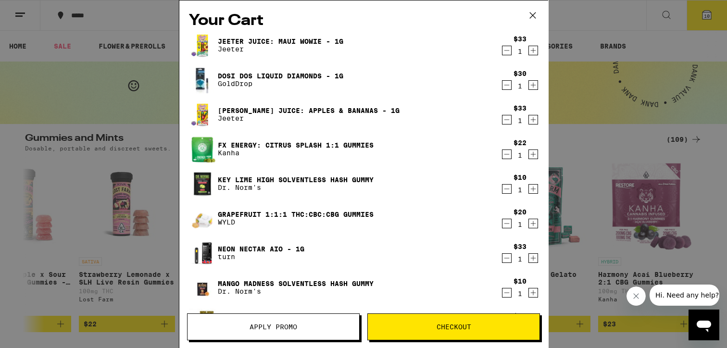
click at [280, 39] on link "Jeeter Juice: Maui Wowie - 1g" at bounding box center [281, 42] width 126 height 8
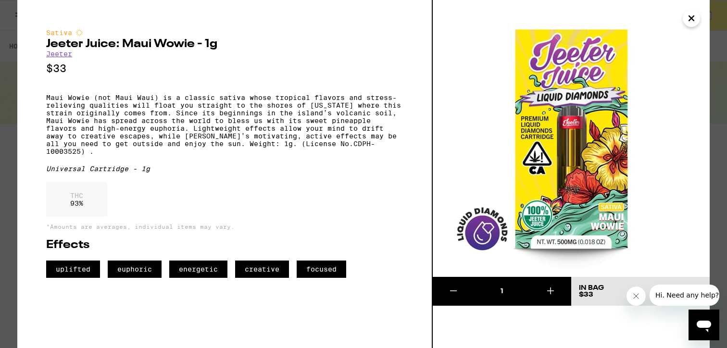
click at [690, 17] on icon "Close" at bounding box center [691, 18] width 5 height 5
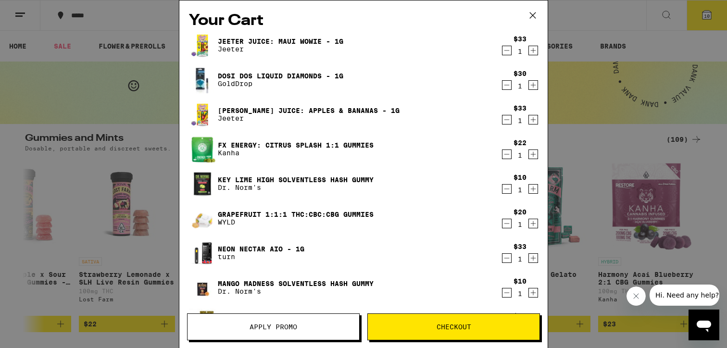
click at [508, 52] on icon "Decrement" at bounding box center [506, 51] width 9 height 12
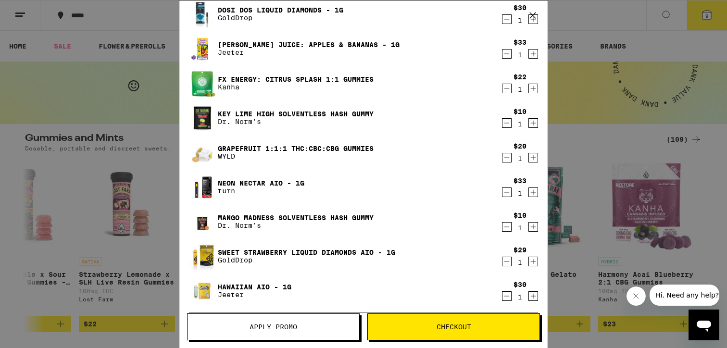
scroll to position [32, 0]
click at [270, 289] on link "Hawaiian AIO - 1g" at bounding box center [255, 287] width 74 height 8
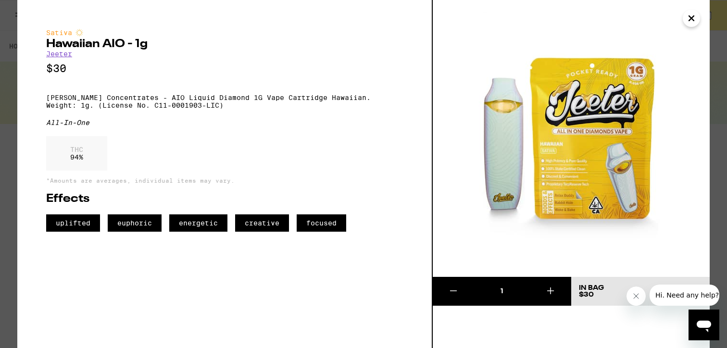
click at [697, 20] on button "Close" at bounding box center [691, 18] width 17 height 17
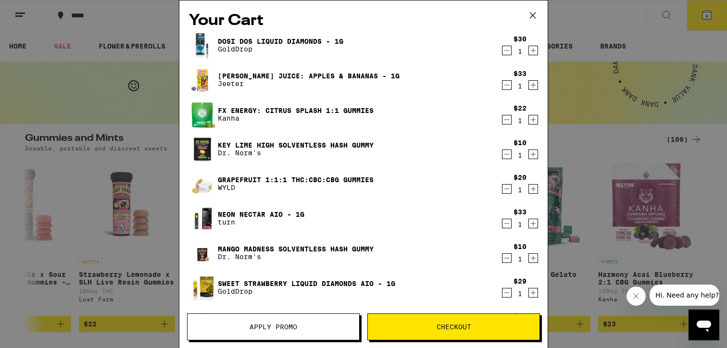
click at [140, 169] on div "Your Cart Dosi Dos Liquid Diamonds - 1g GoldDrop $30 1 [PERSON_NAME] Juice: App…" at bounding box center [363, 174] width 727 height 348
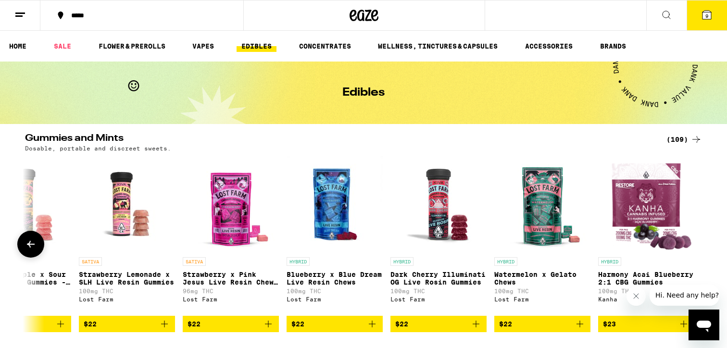
scroll to position [0, 10644]
click at [203, 45] on link "VAPES" at bounding box center [203, 46] width 31 height 12
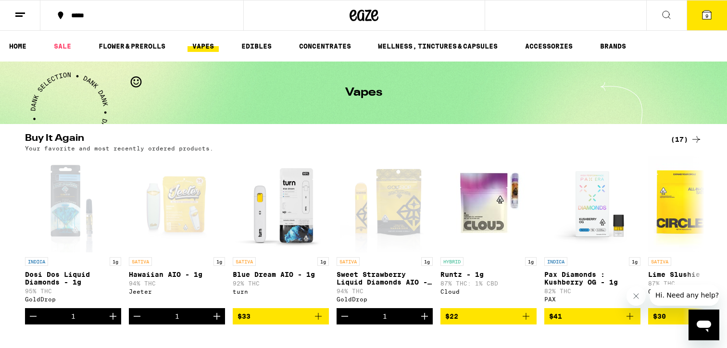
click at [201, 50] on link "VAPES" at bounding box center [203, 46] width 31 height 12
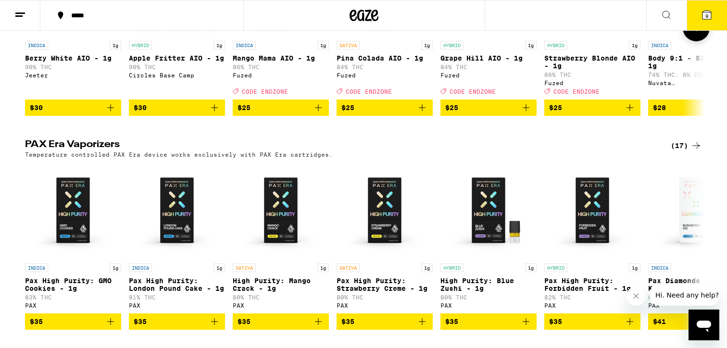
scroll to position [654, 0]
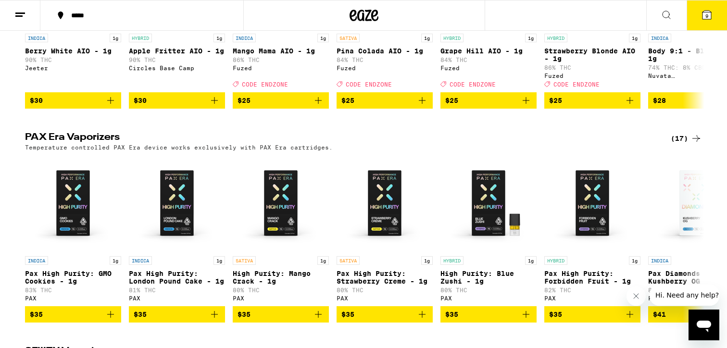
click at [704, 14] on icon at bounding box center [707, 15] width 9 height 9
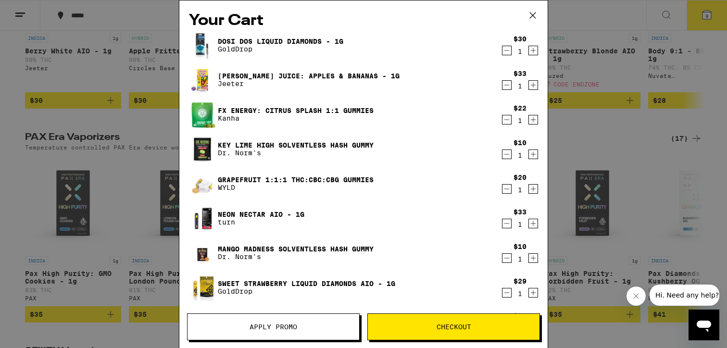
click at [289, 325] on span "Apply Promo" at bounding box center [274, 327] width 48 height 7
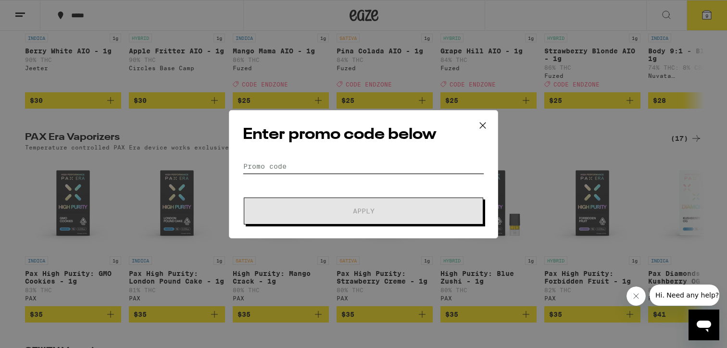
click at [333, 162] on input "Promo Code" at bounding box center [363, 166] width 241 height 14
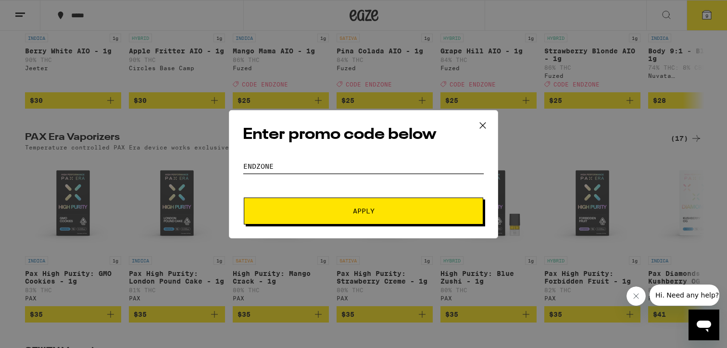
type input "ENDZONE"
click at [427, 216] on button "Apply" at bounding box center [363, 211] width 239 height 27
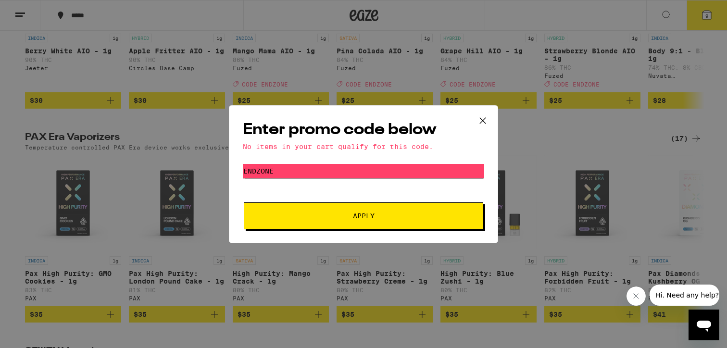
click at [486, 118] on icon at bounding box center [483, 120] width 14 height 14
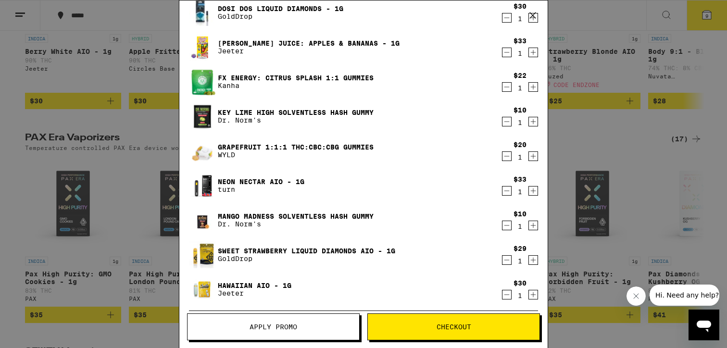
scroll to position [35, 0]
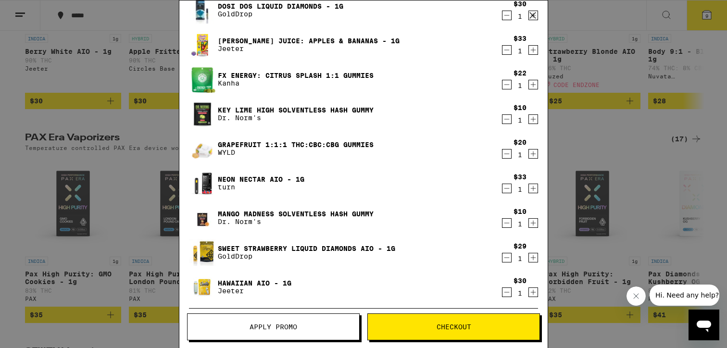
click at [508, 223] on icon "Decrement" at bounding box center [506, 223] width 9 height 12
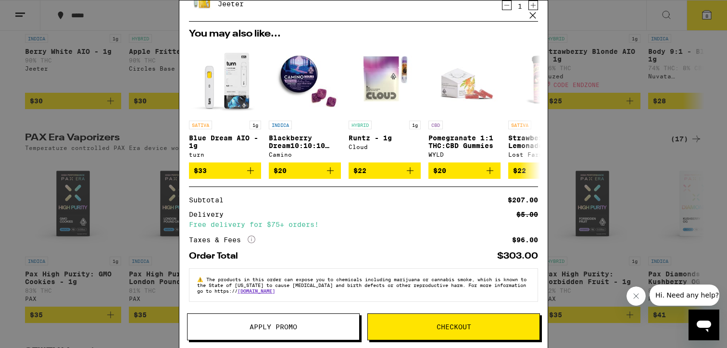
scroll to position [0, 0]
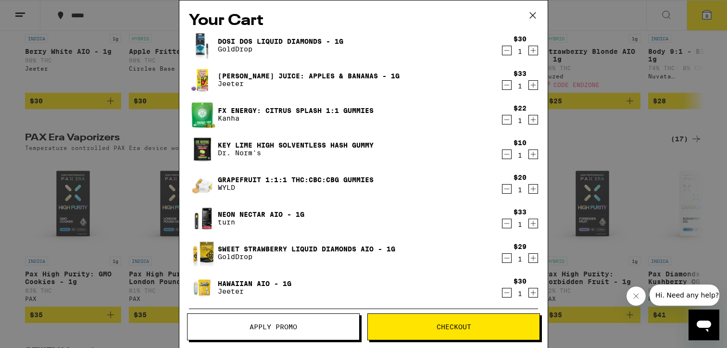
click at [280, 40] on link "Dosi Dos Liquid Diamonds - 1g" at bounding box center [281, 42] width 126 height 8
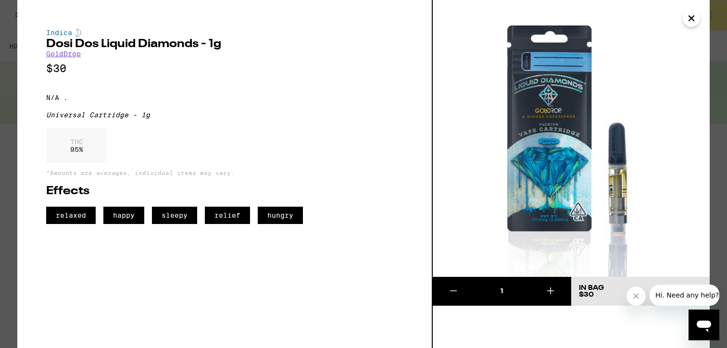
click at [692, 19] on icon "Close" at bounding box center [691, 18] width 5 height 5
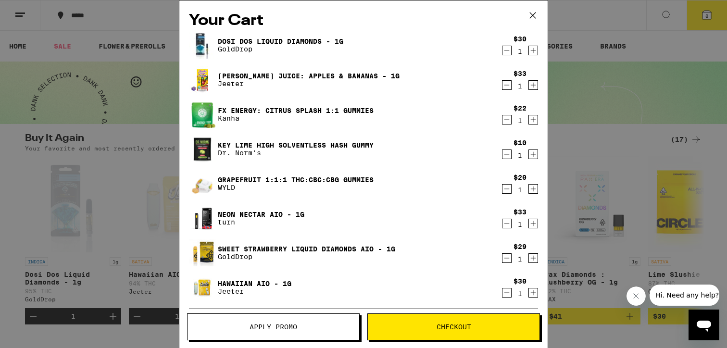
click at [304, 78] on link "[PERSON_NAME] Juice: Apples & Bananas - 1g" at bounding box center [309, 76] width 182 height 8
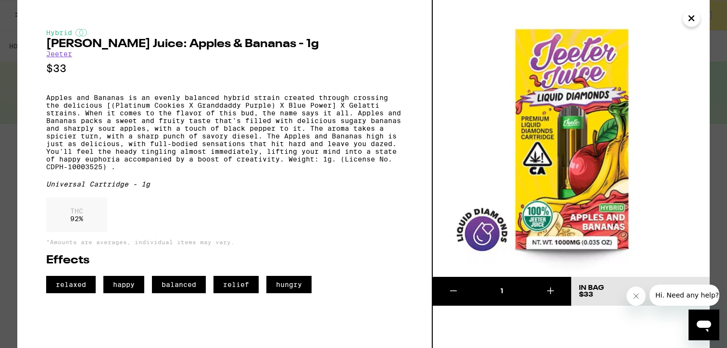
click at [694, 20] on icon "Close" at bounding box center [691, 18] width 5 height 5
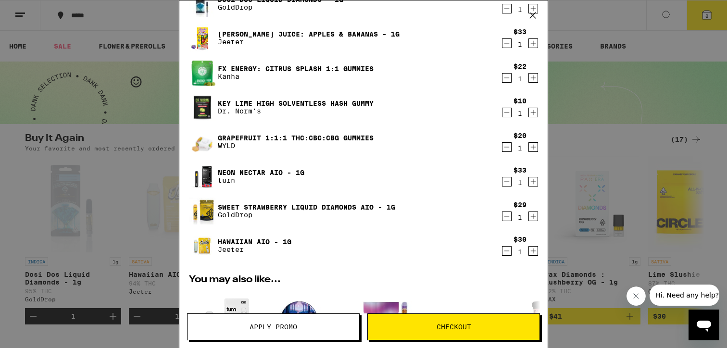
scroll to position [54, 0]
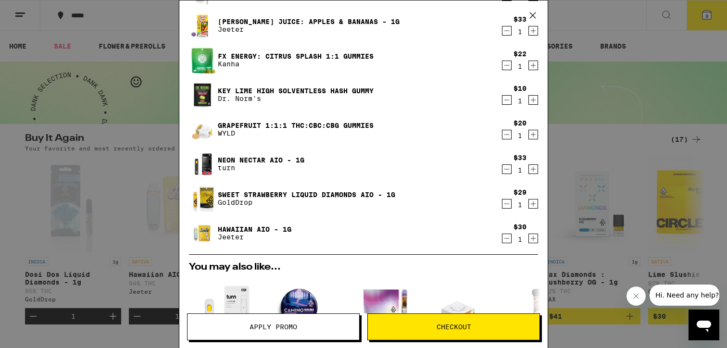
click at [267, 157] on link "Neon Nectar AIO - 1g" at bounding box center [261, 160] width 87 height 8
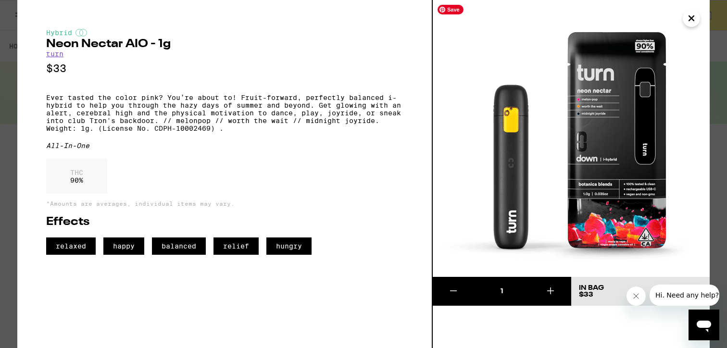
click at [691, 18] on icon "Close" at bounding box center [691, 18] width 5 height 5
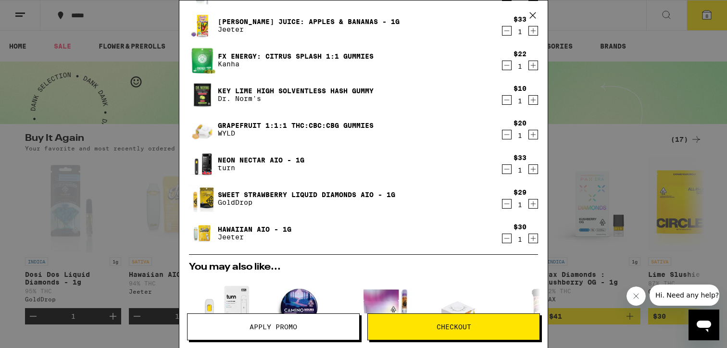
click at [248, 230] on link "Hawaiian AIO - 1g" at bounding box center [255, 230] width 74 height 8
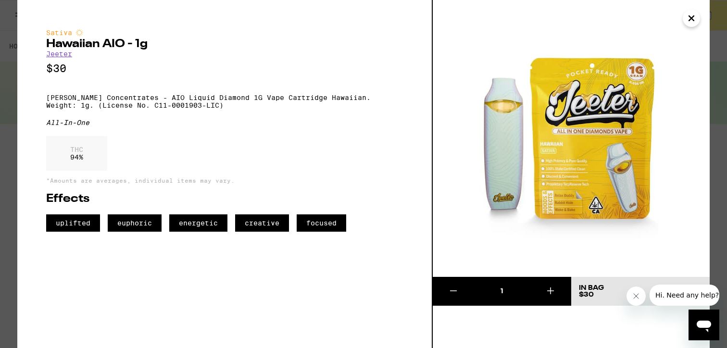
click at [698, 18] on button "Close" at bounding box center [691, 18] width 17 height 17
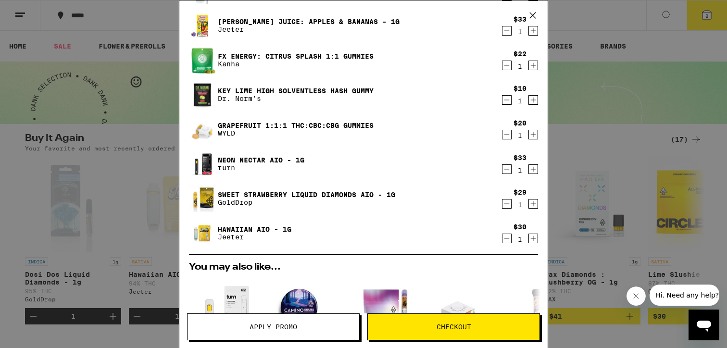
click at [289, 195] on link "Sweet Strawberry Liquid Diamonds AIO - 1g" at bounding box center [306, 195] width 177 height 8
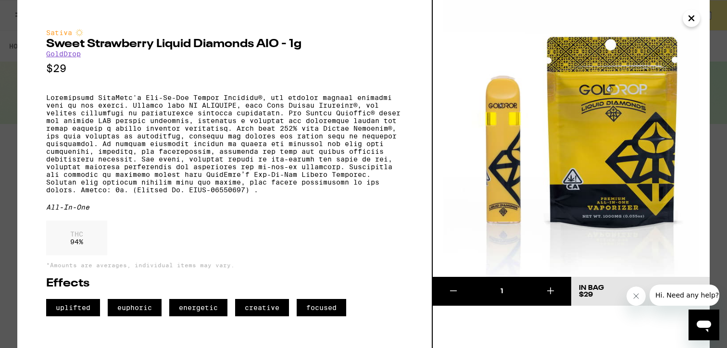
click at [696, 18] on icon "Close" at bounding box center [692, 18] width 12 height 14
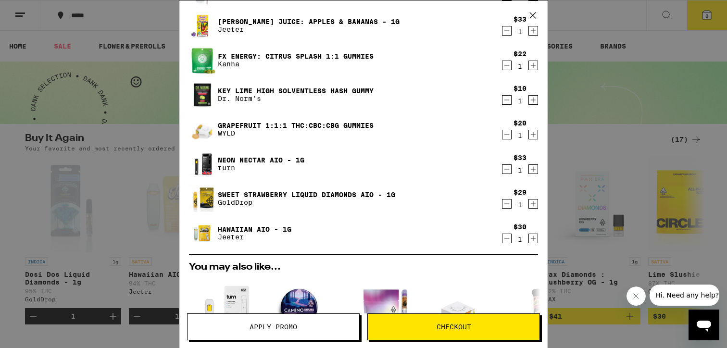
click at [282, 230] on link "Hawaiian AIO - 1g" at bounding box center [255, 230] width 74 height 8
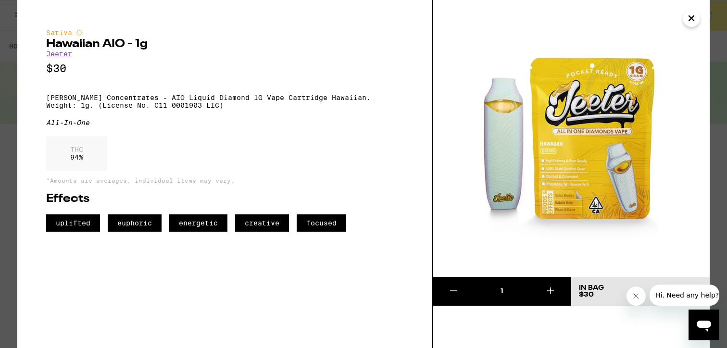
click at [695, 22] on icon "Close" at bounding box center [692, 18] width 12 height 14
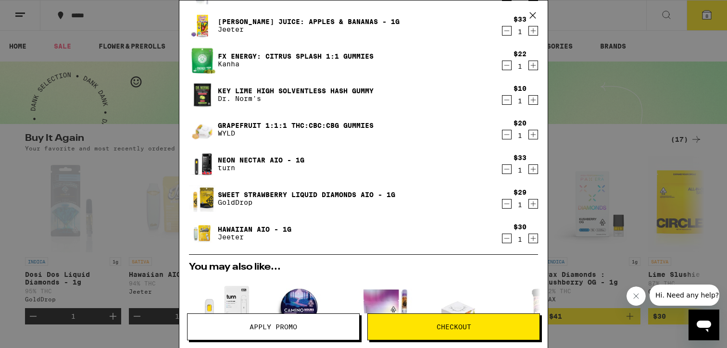
click at [260, 159] on link "Neon Nectar AIO - 1g" at bounding box center [261, 160] width 87 height 8
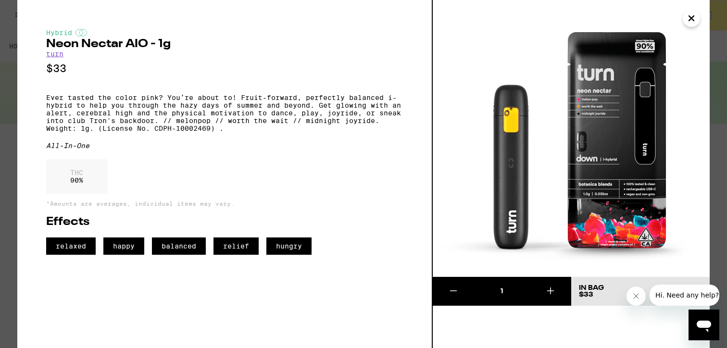
click at [694, 19] on icon "Close" at bounding box center [692, 18] width 12 height 14
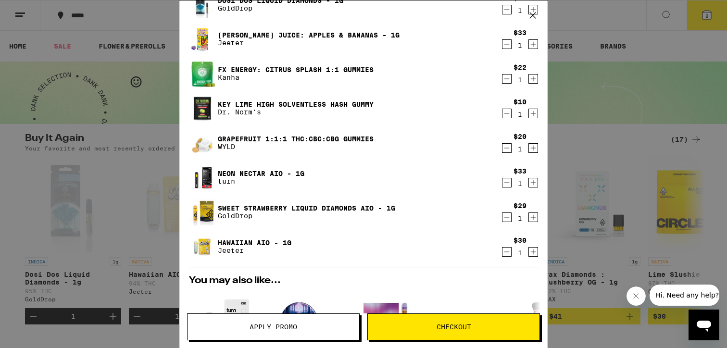
scroll to position [61, 0]
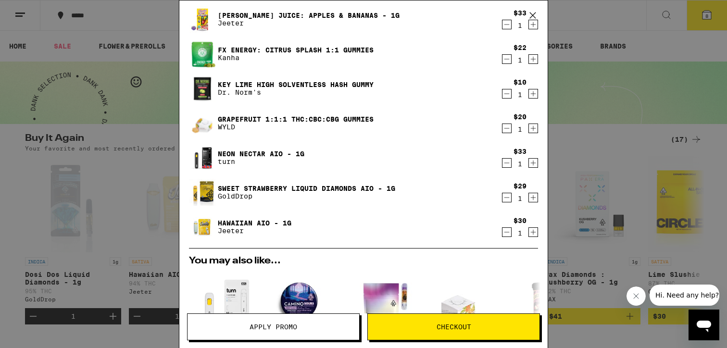
click at [510, 235] on icon "Decrement" at bounding box center [506, 232] width 9 height 12
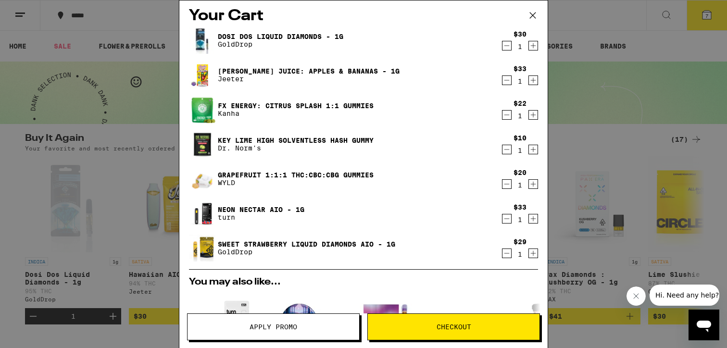
scroll to position [0, 0]
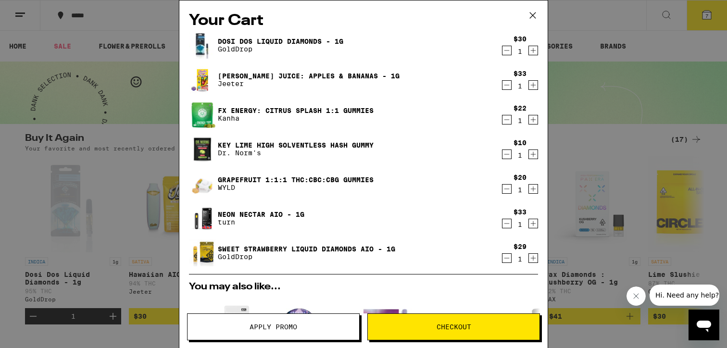
click at [434, 332] on button "Checkout" at bounding box center [453, 327] width 173 height 27
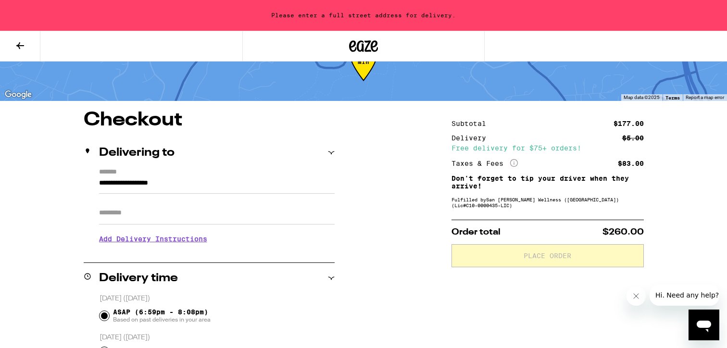
scroll to position [59, 0]
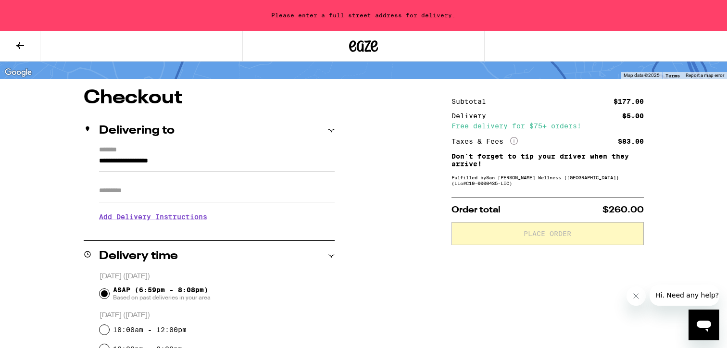
click at [150, 163] on input "**********" at bounding box center [217, 163] width 236 height 16
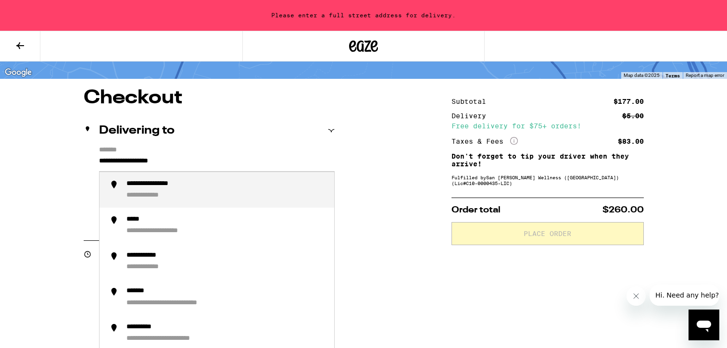
drag, startPoint x: 202, startPoint y: 165, endPoint x: 42, endPoint y: 165, distance: 159.6
click at [205, 188] on div "**********" at bounding box center [226, 190] width 200 height 21
type input "**********"
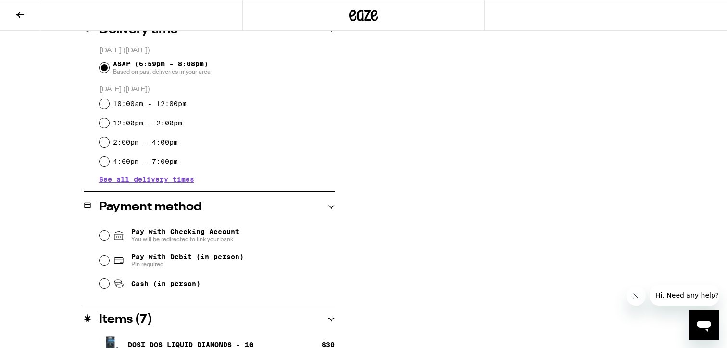
scroll to position [258, 0]
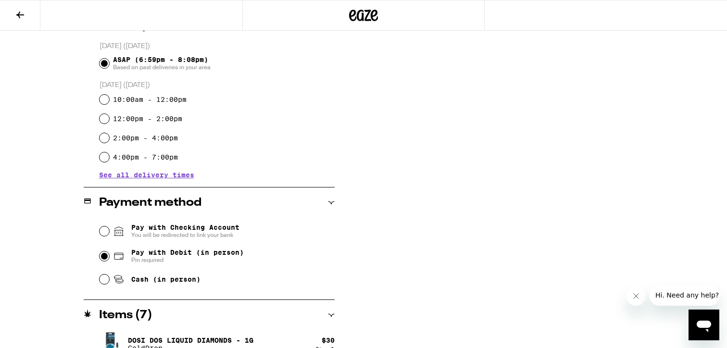
click at [104, 258] on input "Pay with Debit (in person) Pin required" at bounding box center [105, 256] width 10 height 10
radio input "true"
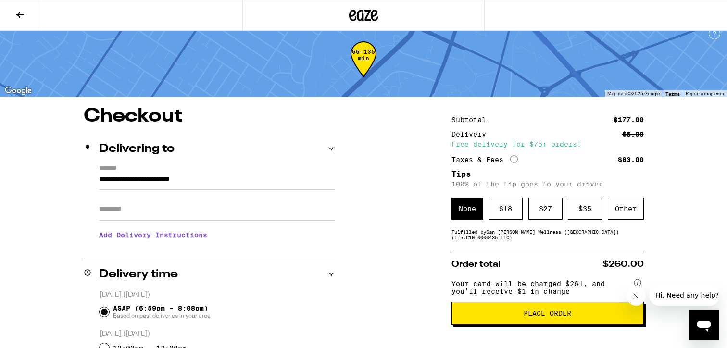
scroll to position [0, 0]
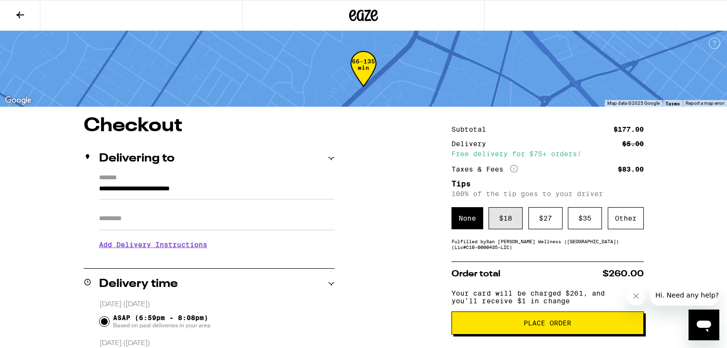
click at [507, 214] on div "$ 18" at bounding box center [506, 218] width 34 height 22
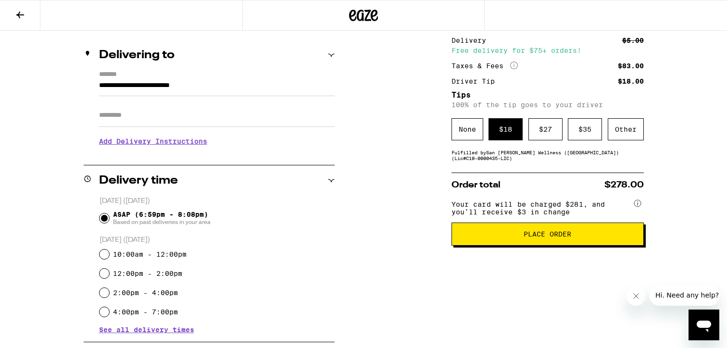
scroll to position [105, 0]
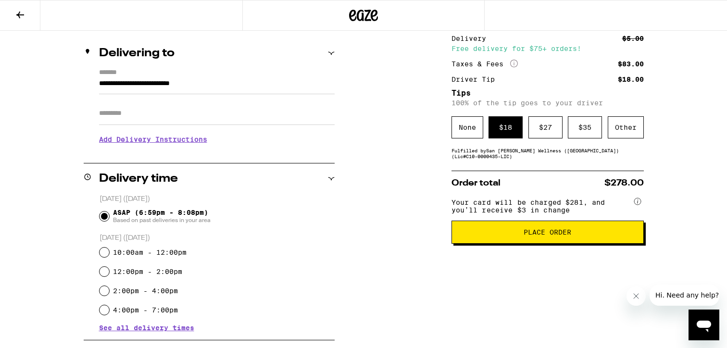
click at [561, 243] on button "Place Order" at bounding box center [548, 232] width 192 height 23
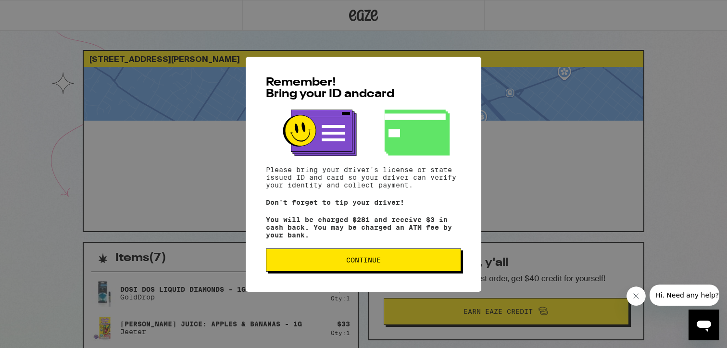
click at [387, 263] on span "Continue" at bounding box center [363, 260] width 179 height 7
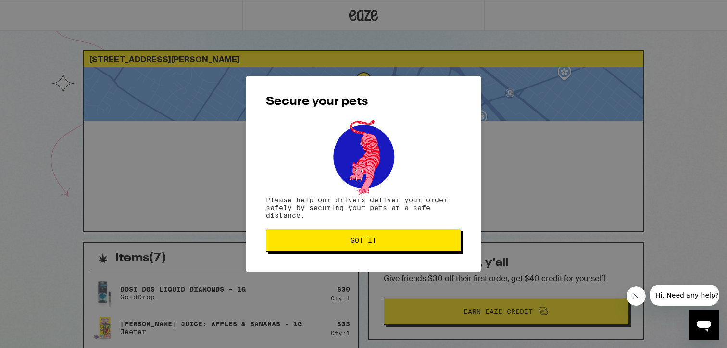
click at [382, 249] on button "Got it" at bounding box center [363, 240] width 195 height 23
